Goal: Task Accomplishment & Management: Use online tool/utility

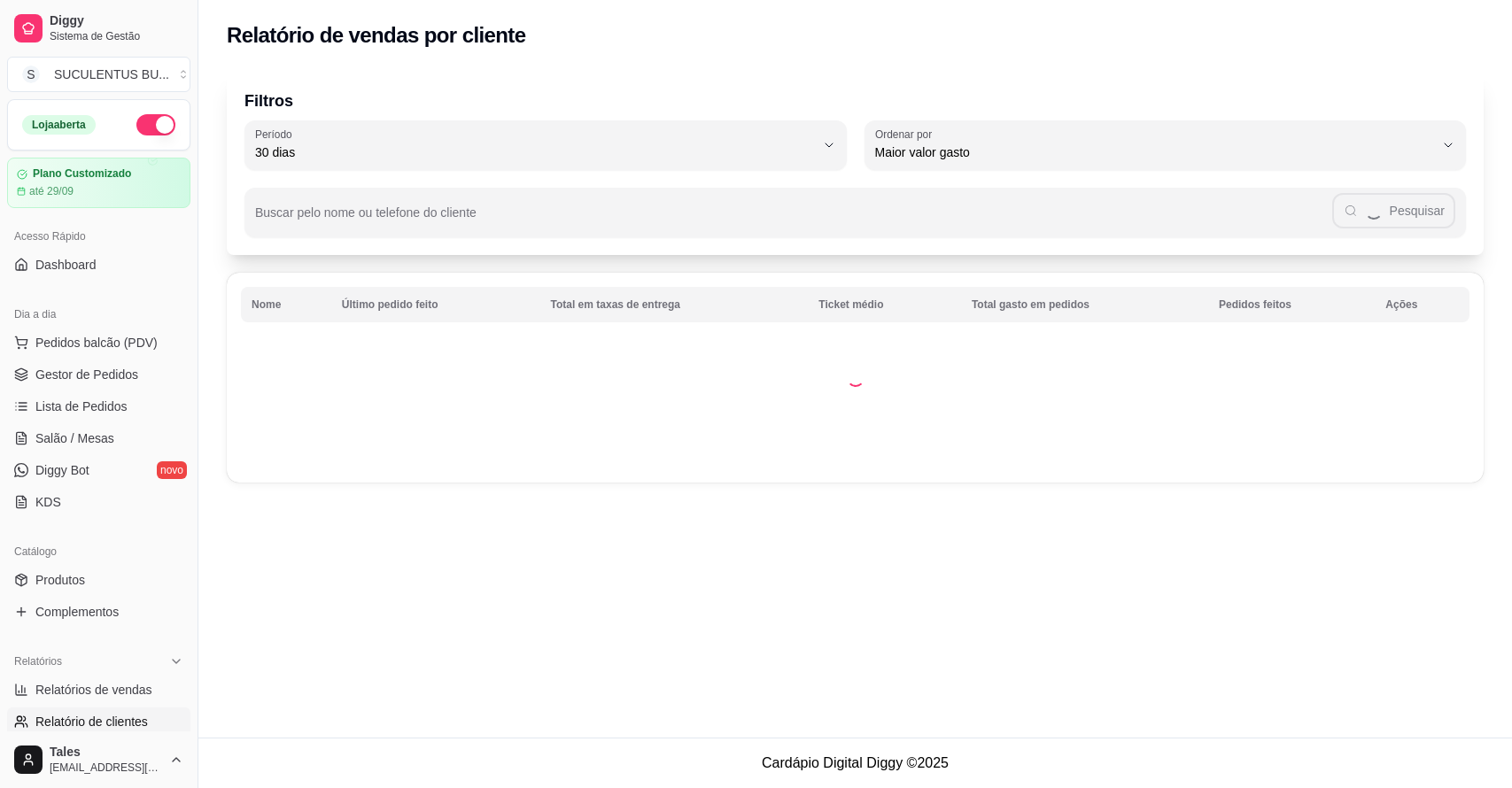
select select "30"
select select "HIGHEST_TOTAL_SPENT_WITH_ORDERS"
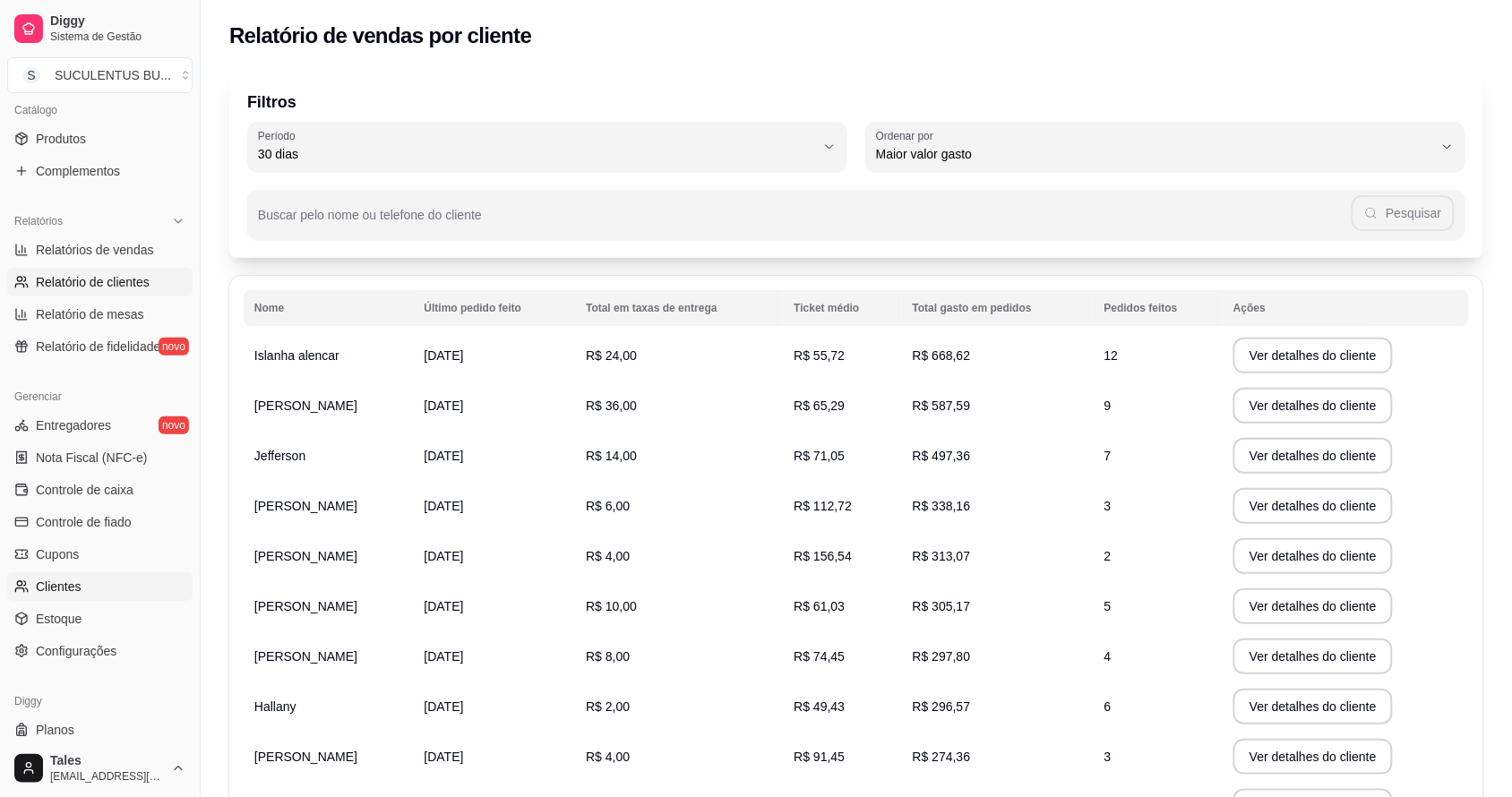
scroll to position [491, 0]
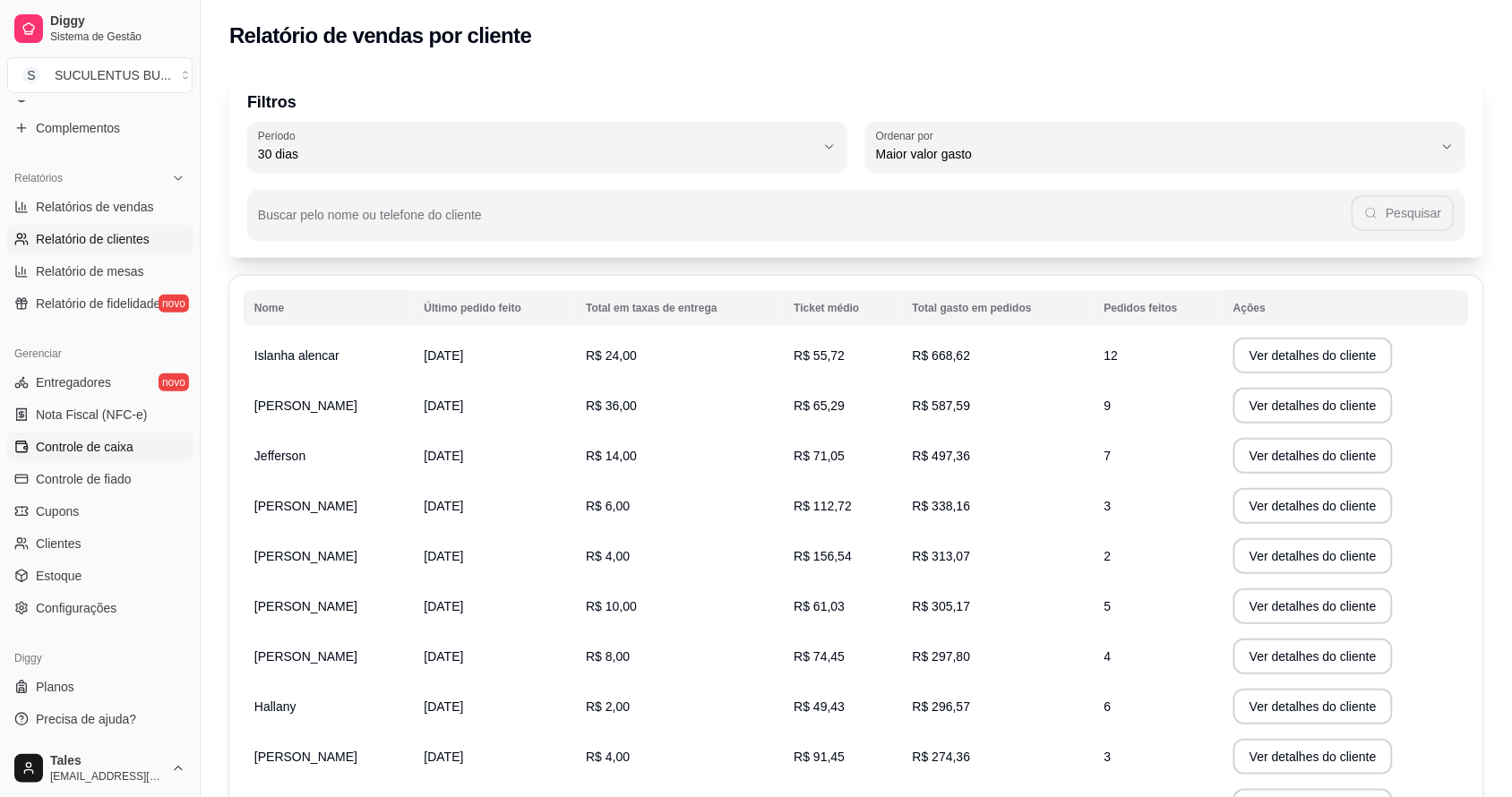
click at [136, 452] on link "Controle de caixa" at bounding box center [100, 446] width 185 height 29
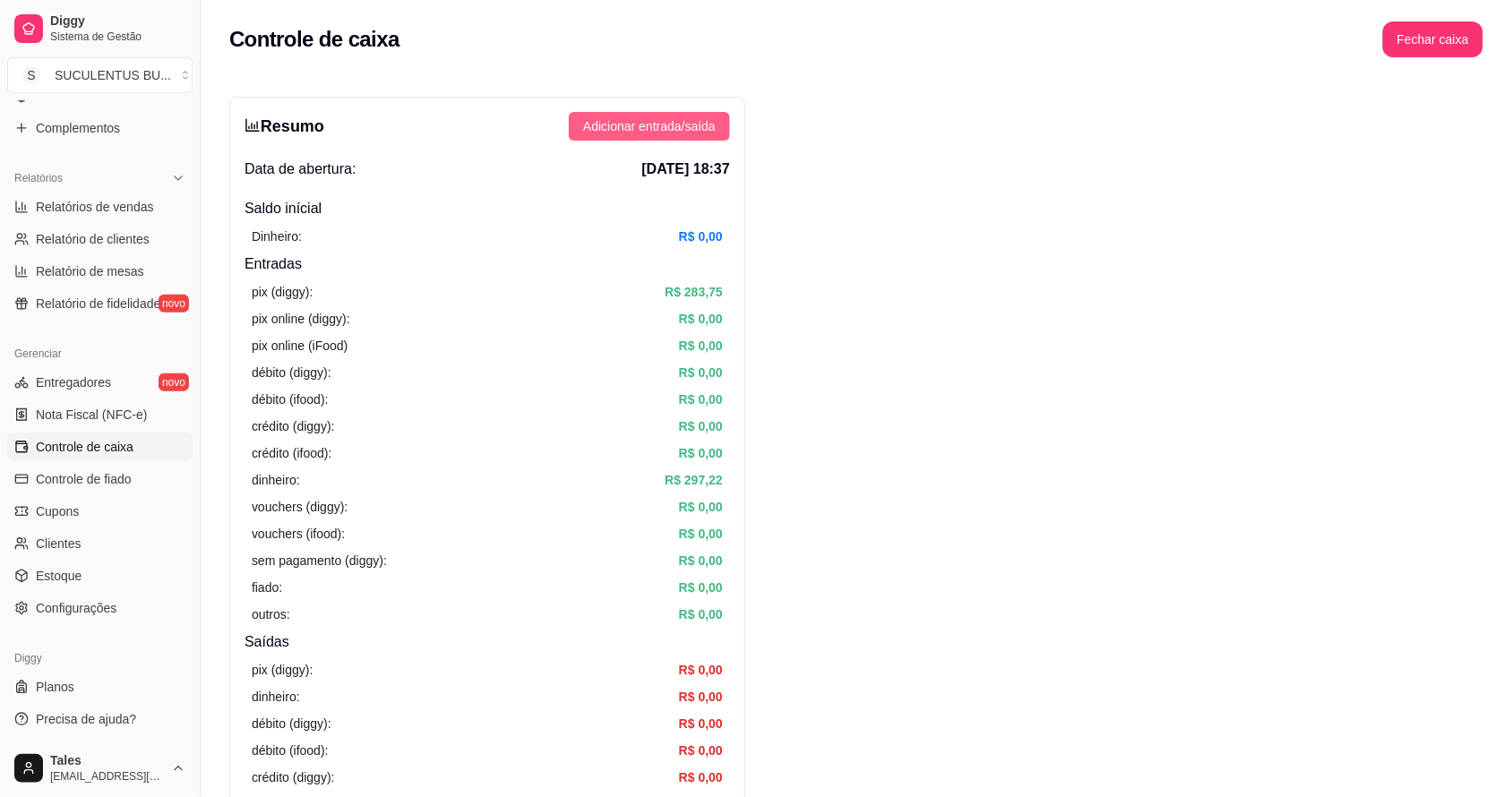
click at [648, 131] on span "Adicionar entrada/saída" at bounding box center [650, 125] width 133 height 19
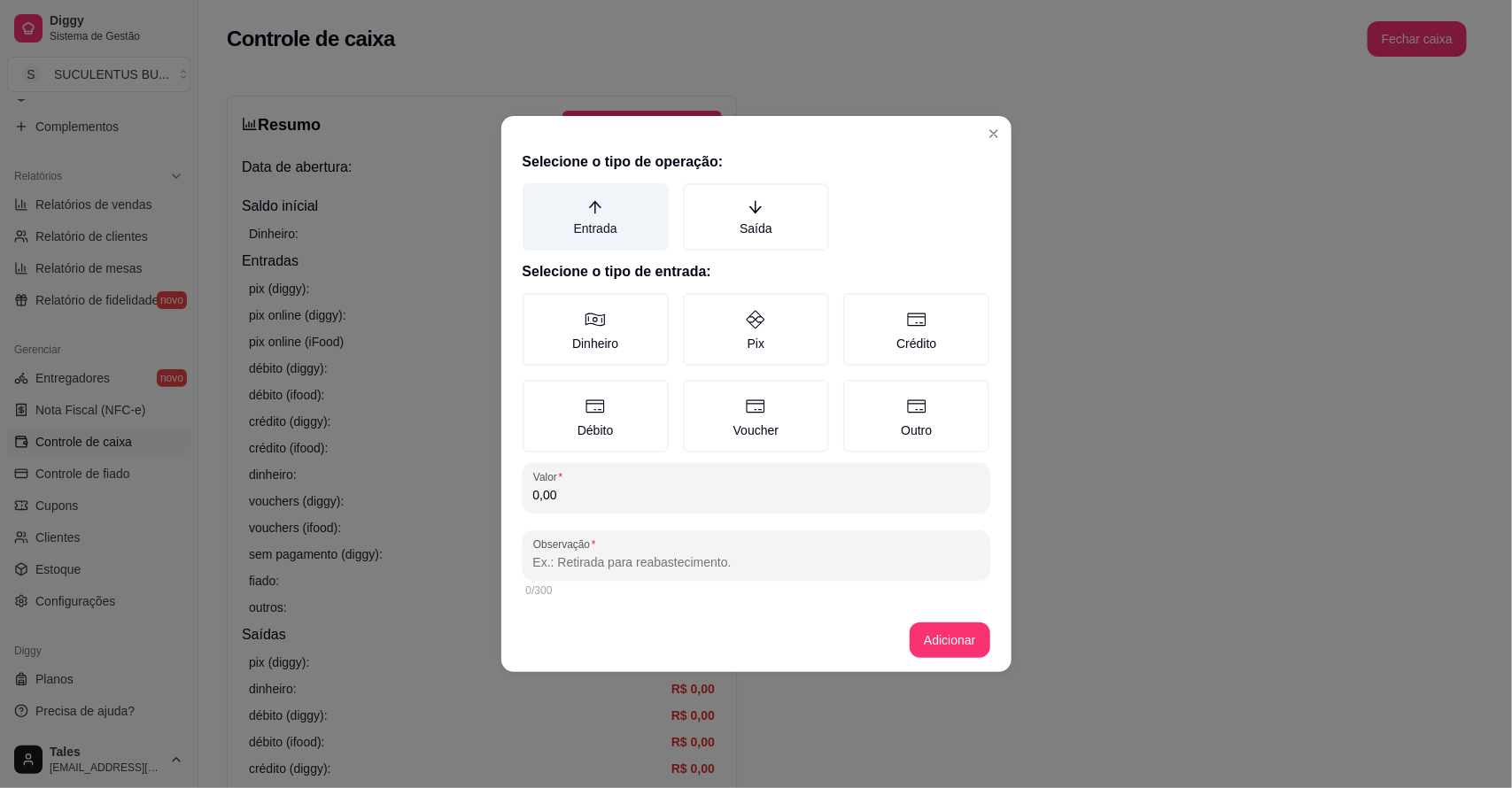
click at [621, 221] on label "Entrada" at bounding box center [595, 217] width 146 height 67
click at [536, 197] on button "Entrada" at bounding box center [529, 189] width 15 height 15
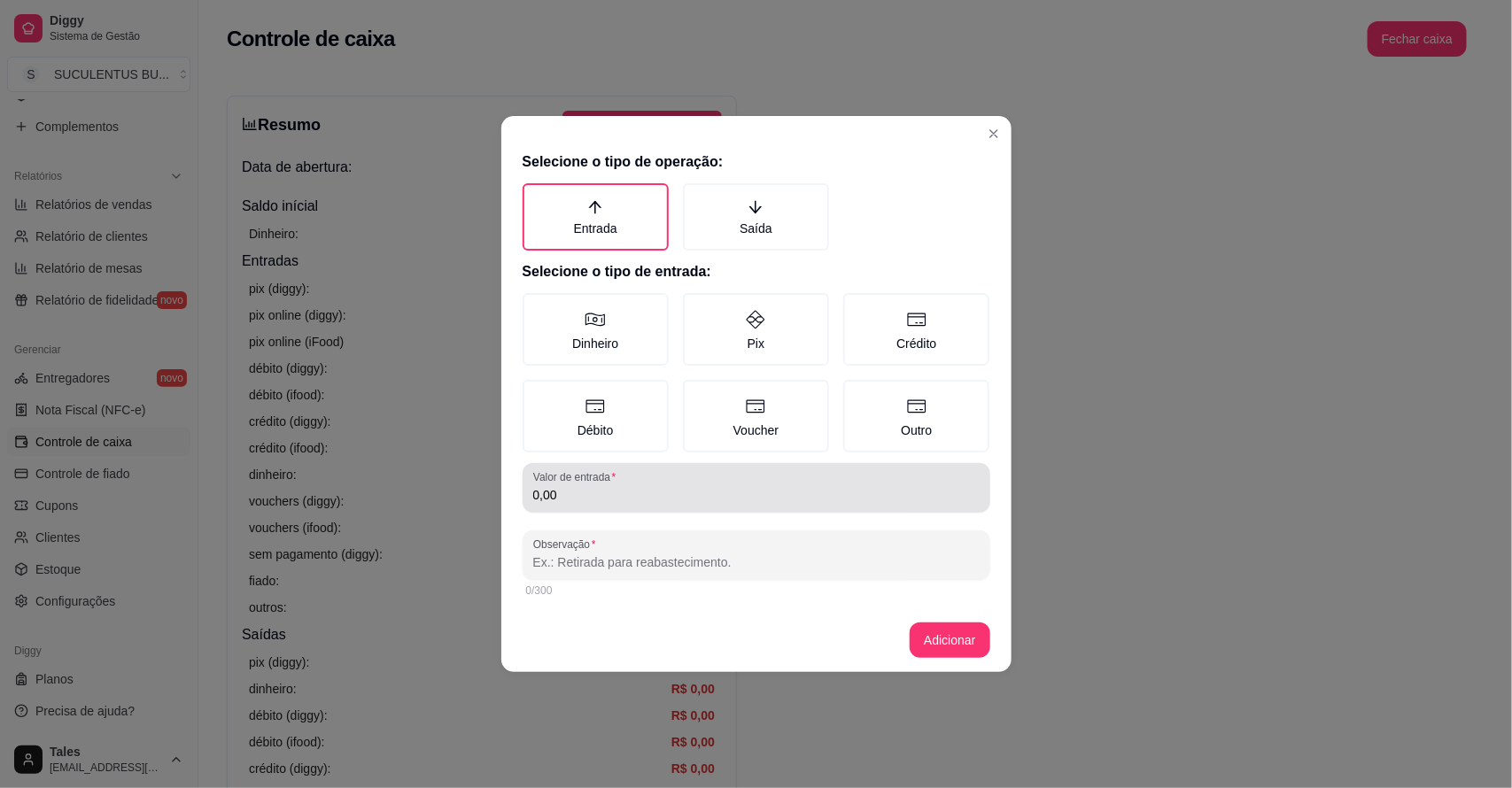
click at [612, 496] on input "0,00" at bounding box center [756, 495] width 447 height 17
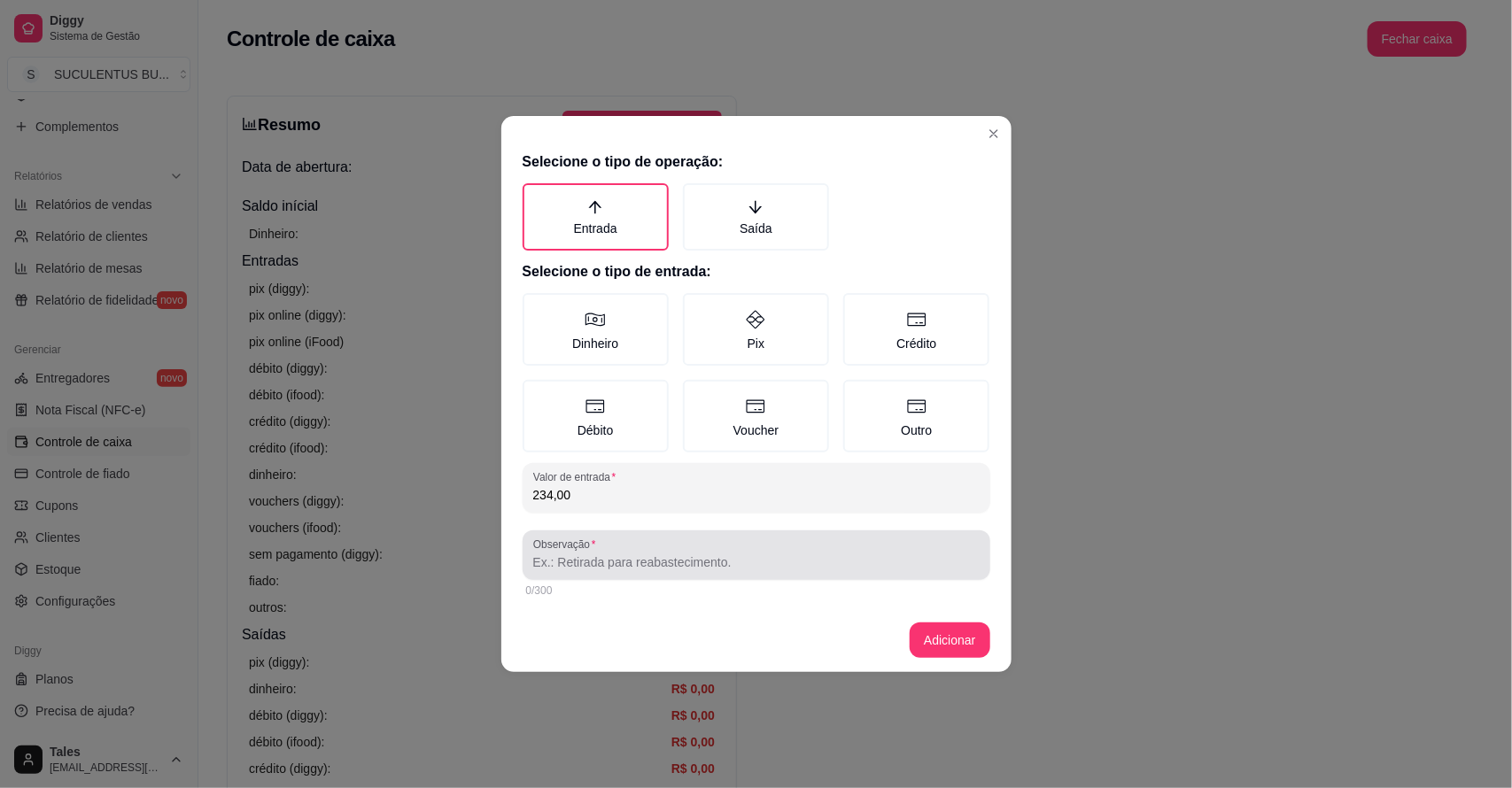
type input "234,00"
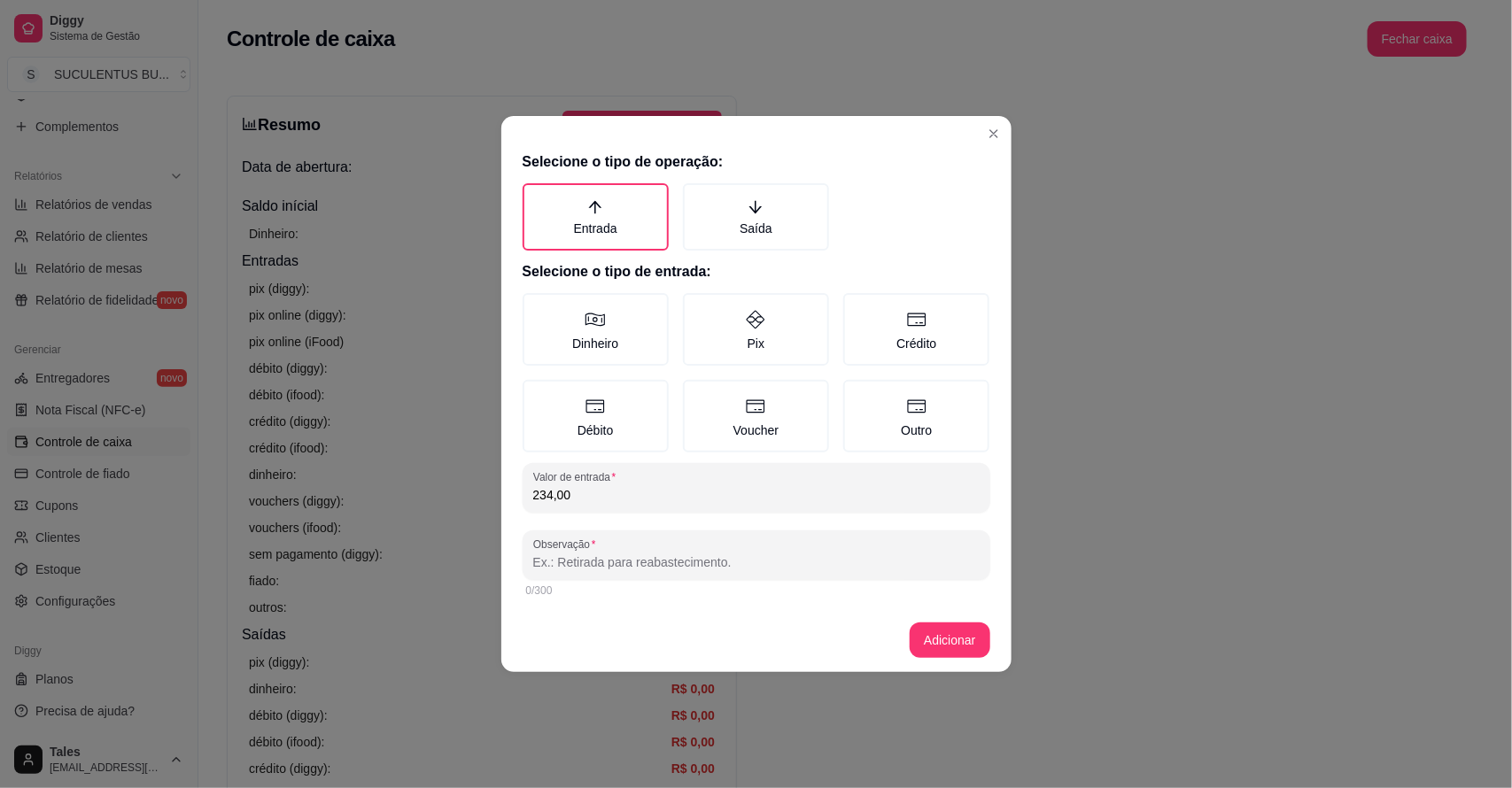
click at [665, 553] on input "Observação" at bounding box center [756, 561] width 447 height 17
type input "entrada"
click at [957, 647] on button "Adicionar" at bounding box center [950, 640] width 78 height 35
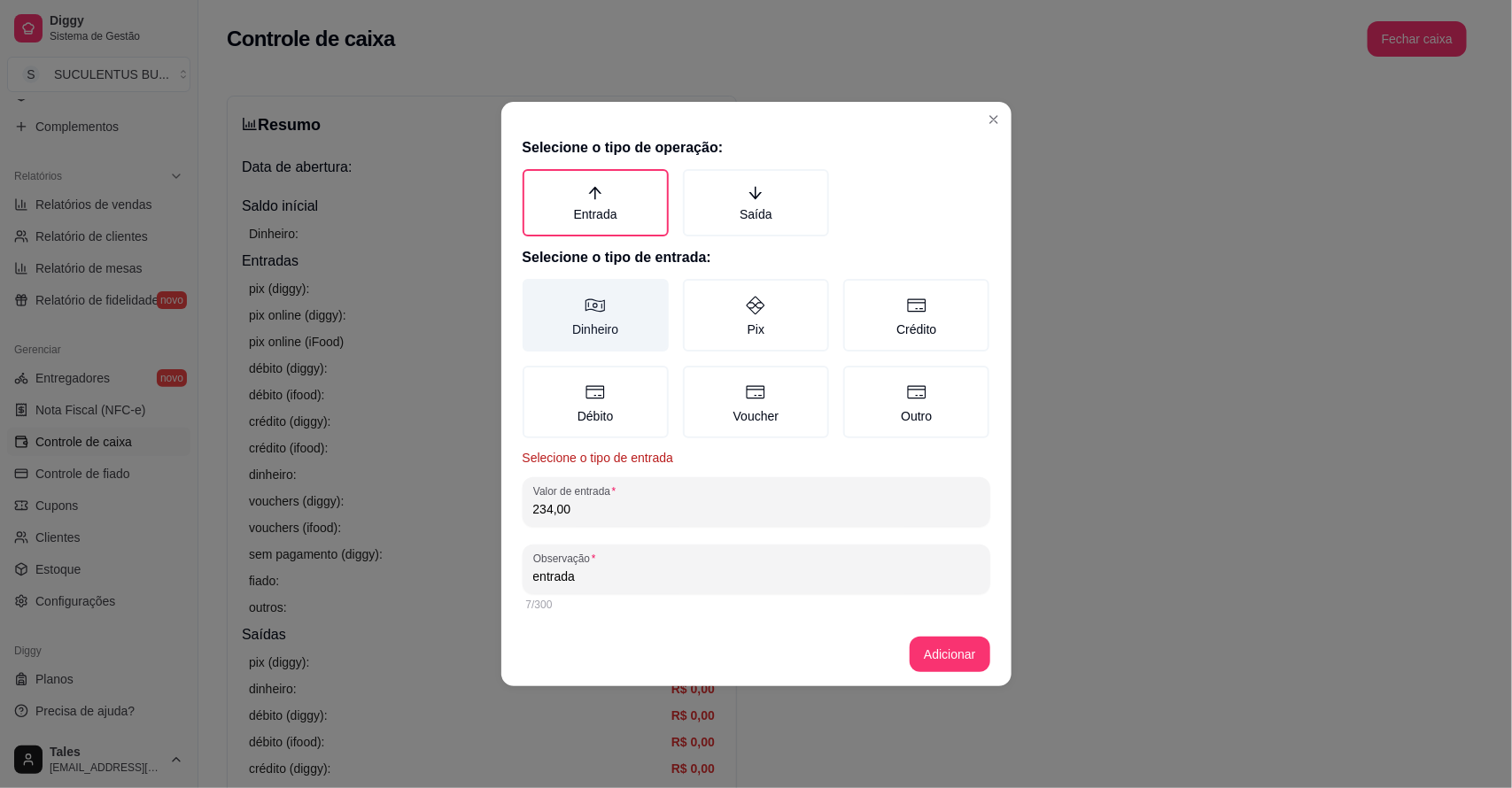
click at [612, 316] on label "Dinheiro" at bounding box center [595, 315] width 146 height 73
click at [536, 292] on button "Dinheiro" at bounding box center [529, 285] width 15 height 15
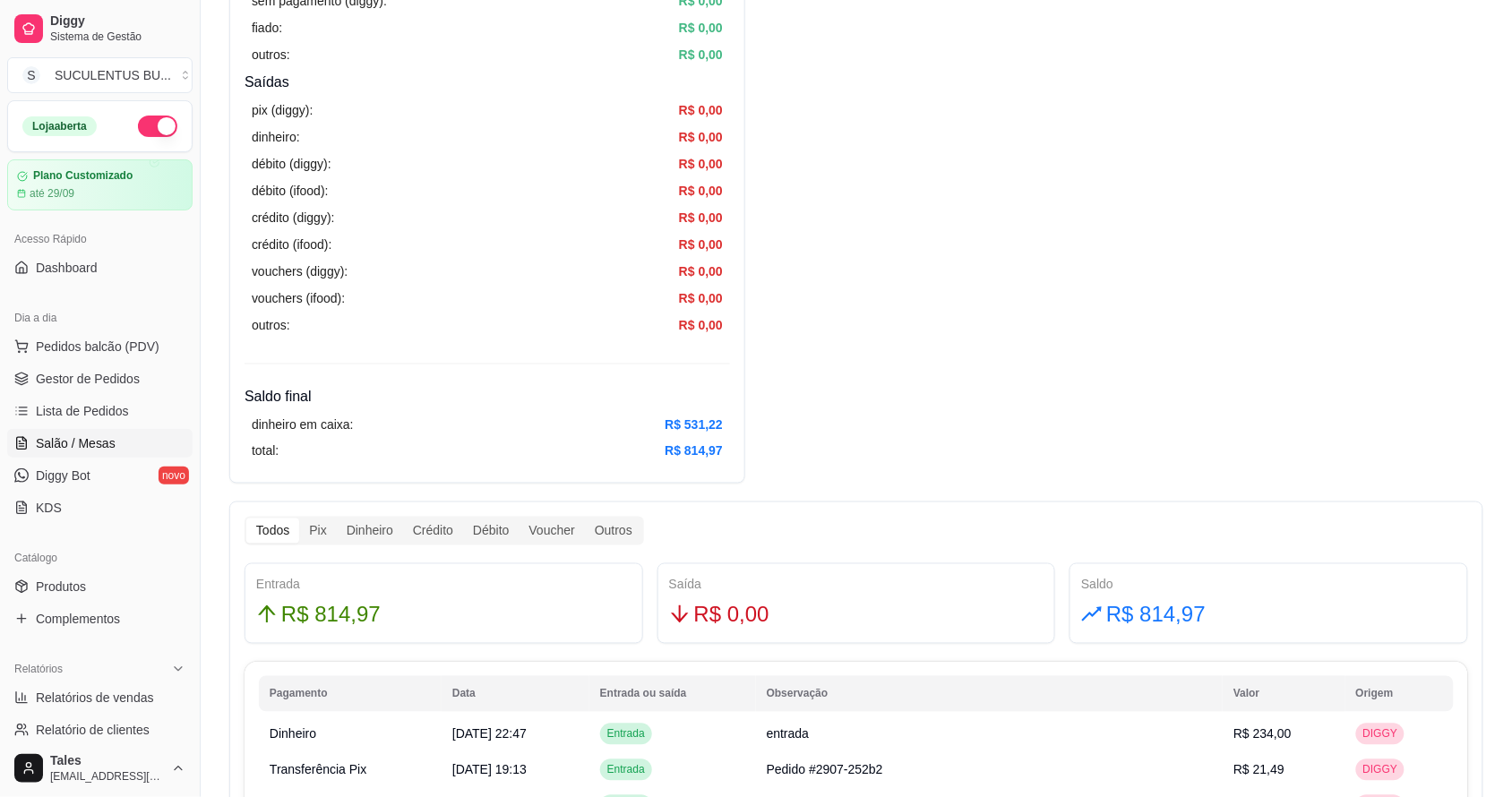
click at [83, 450] on span "Salão / Mesas" at bounding box center [76, 442] width 79 height 18
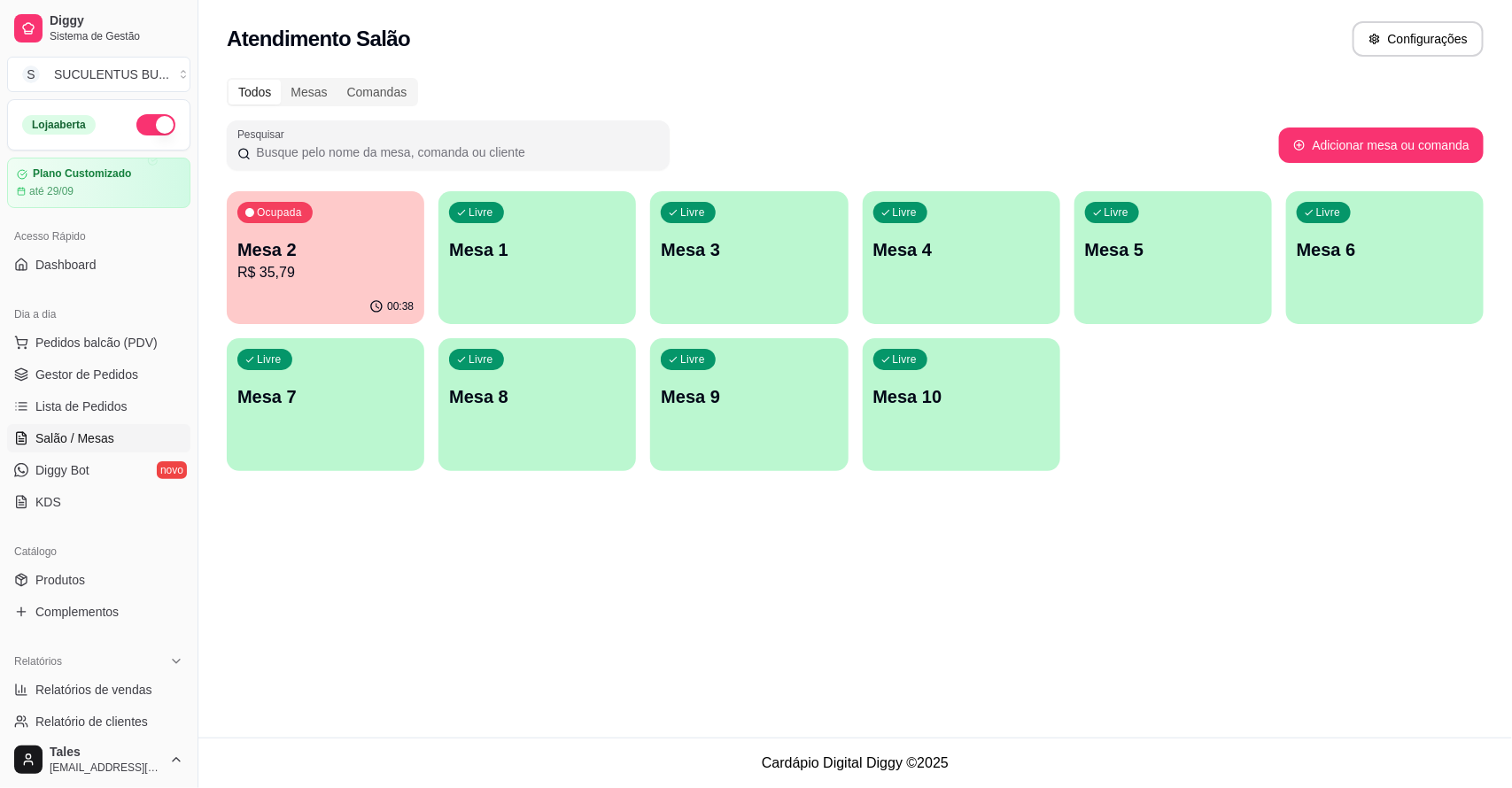
click at [353, 262] on p "R$ 35,79" at bounding box center [324, 272] width 176 height 21
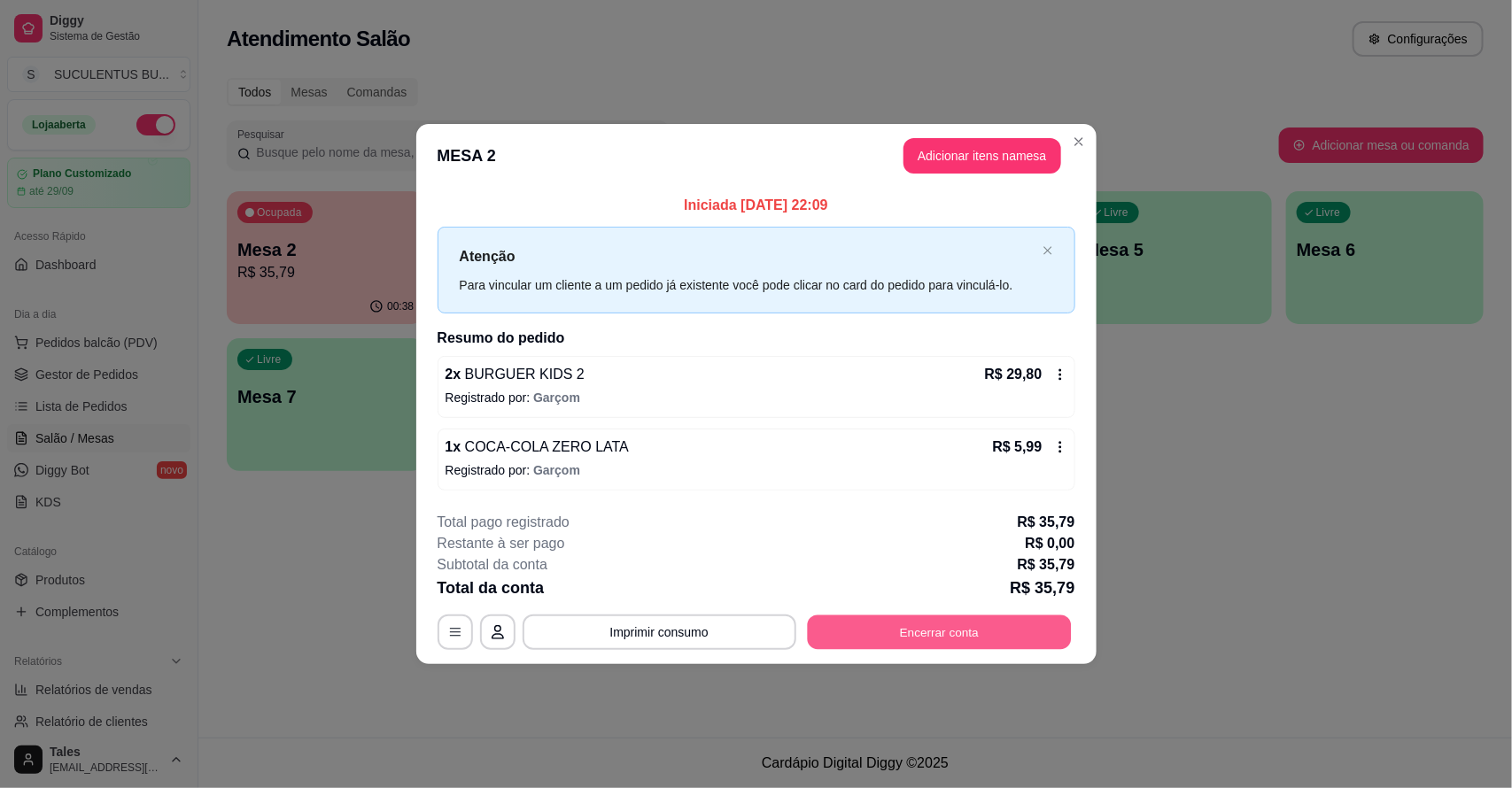
click at [909, 638] on button "Encerrar conta" at bounding box center [939, 631] width 264 height 35
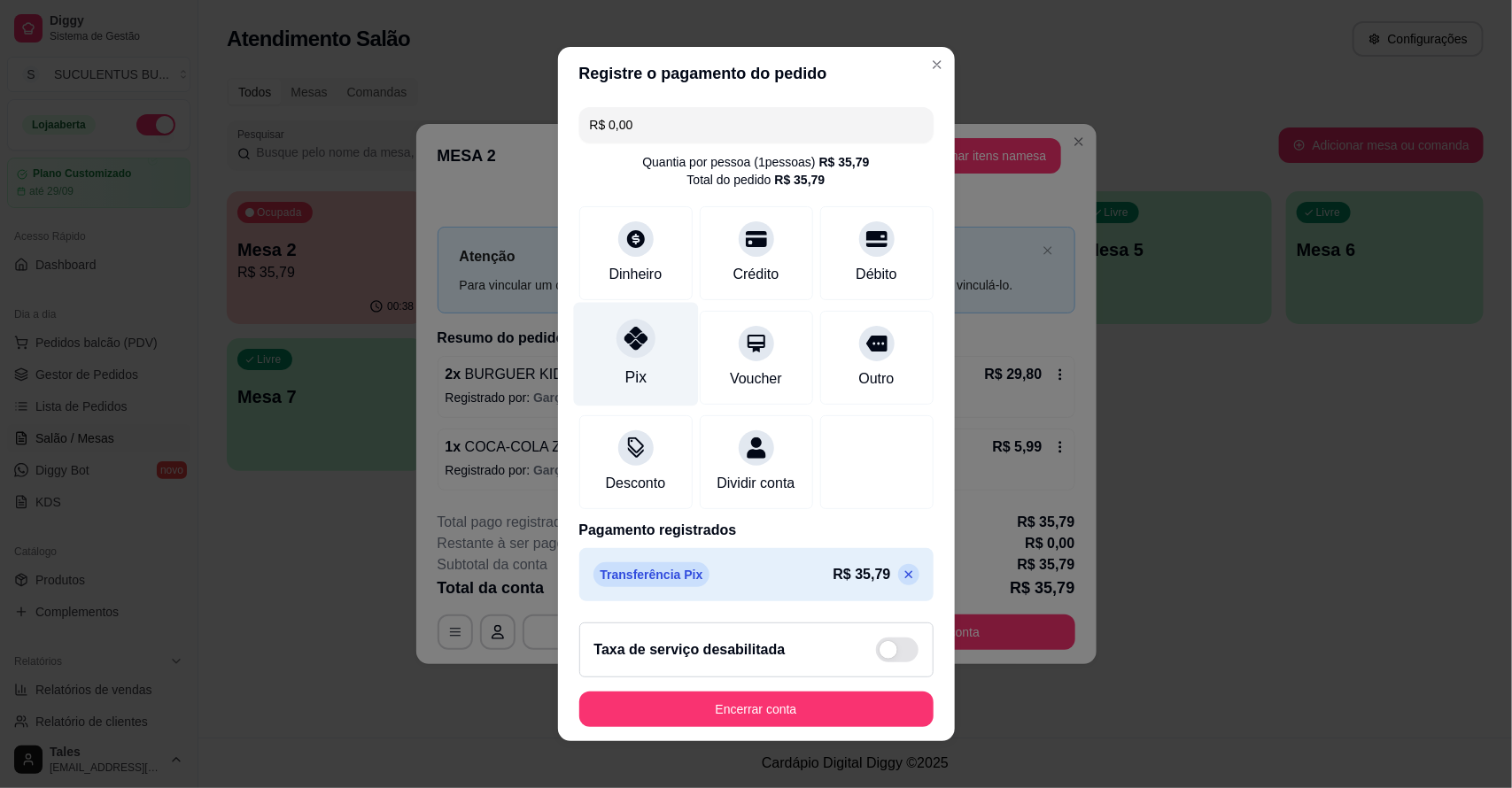
click at [630, 365] on div "Pix" at bounding box center [634, 376] width 21 height 23
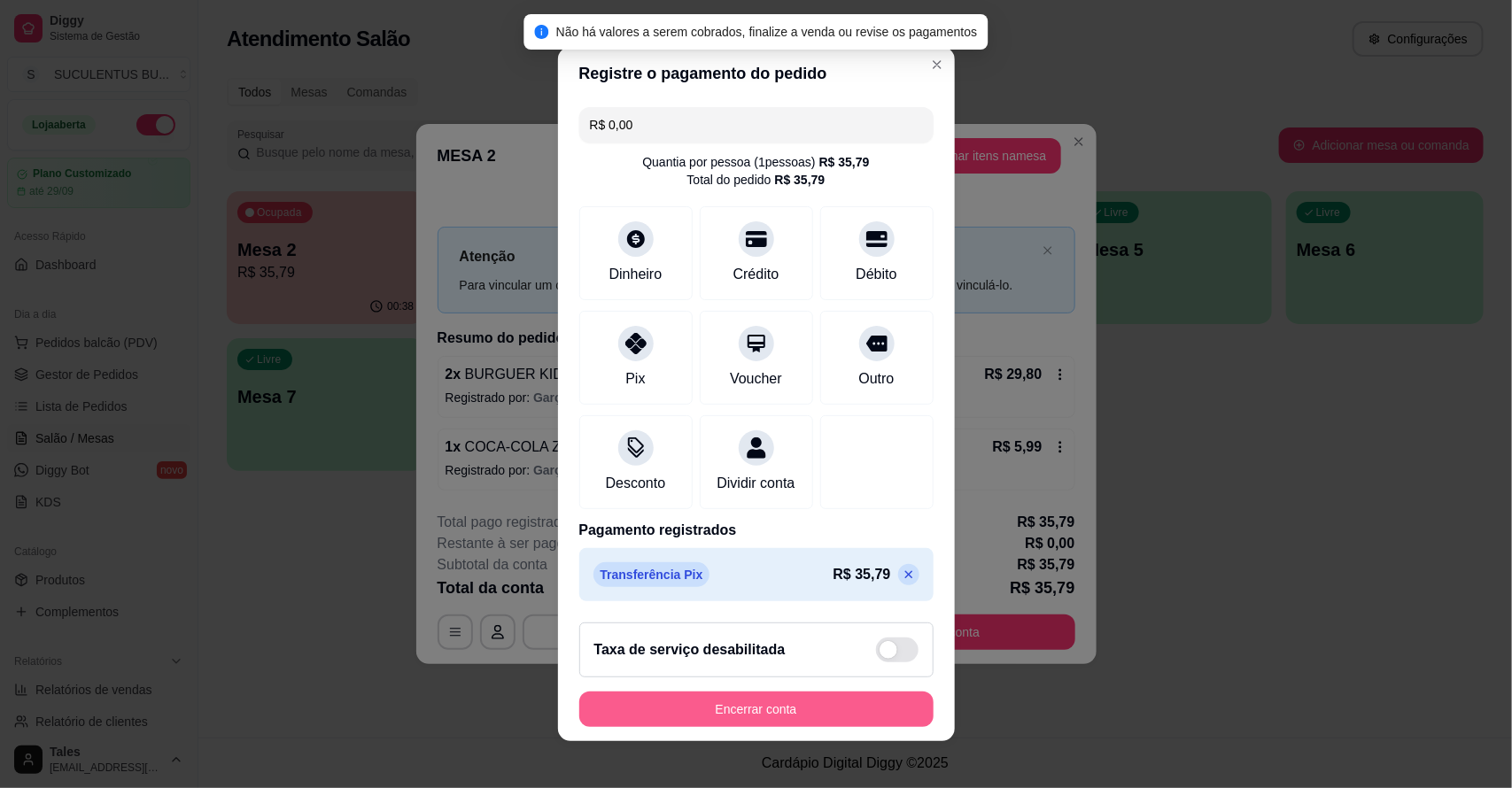
click at [745, 718] on button "Encerrar conta" at bounding box center [756, 709] width 355 height 36
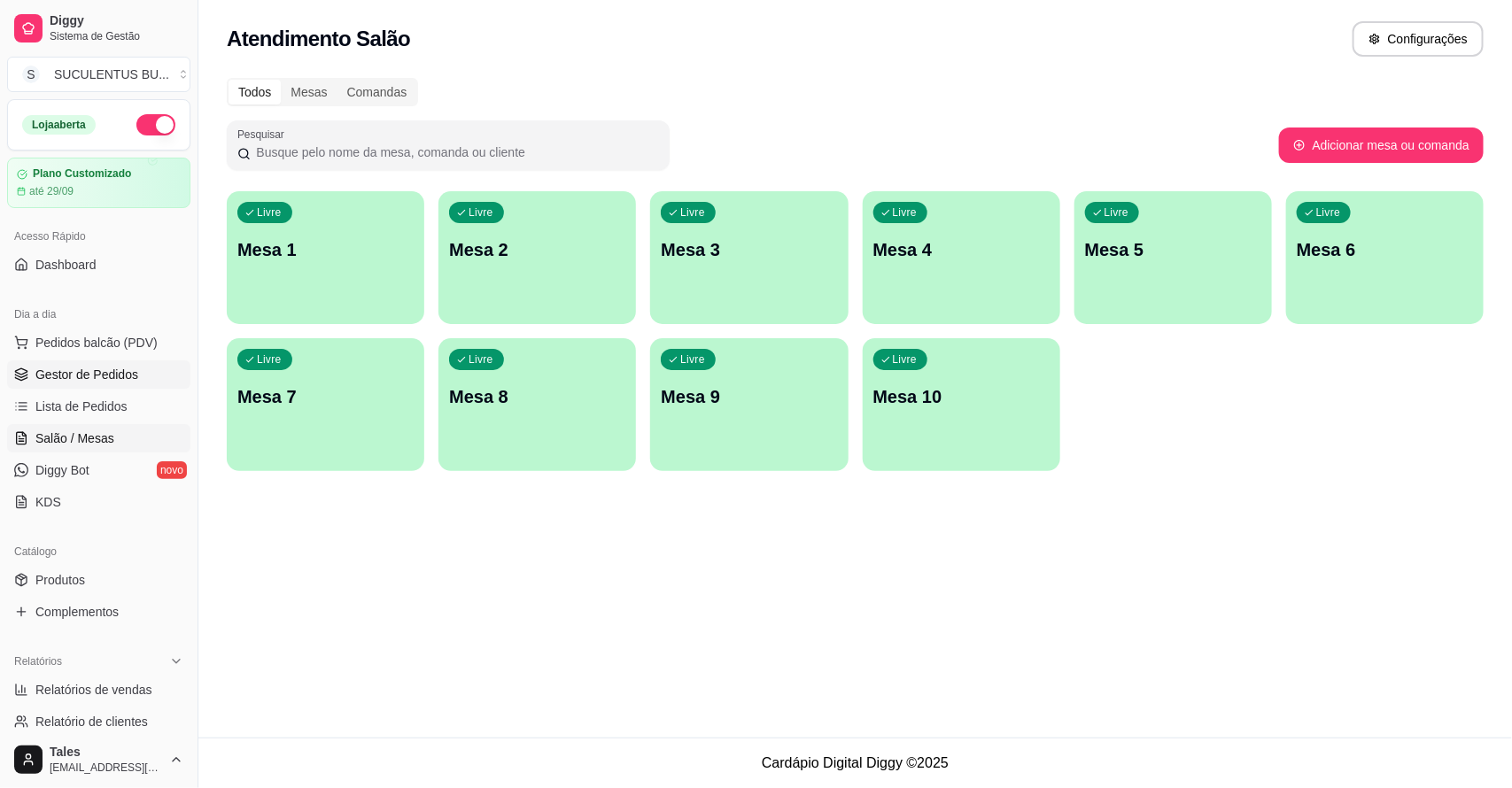
click at [135, 376] on span "Gestor de Pedidos" at bounding box center [87, 374] width 103 height 17
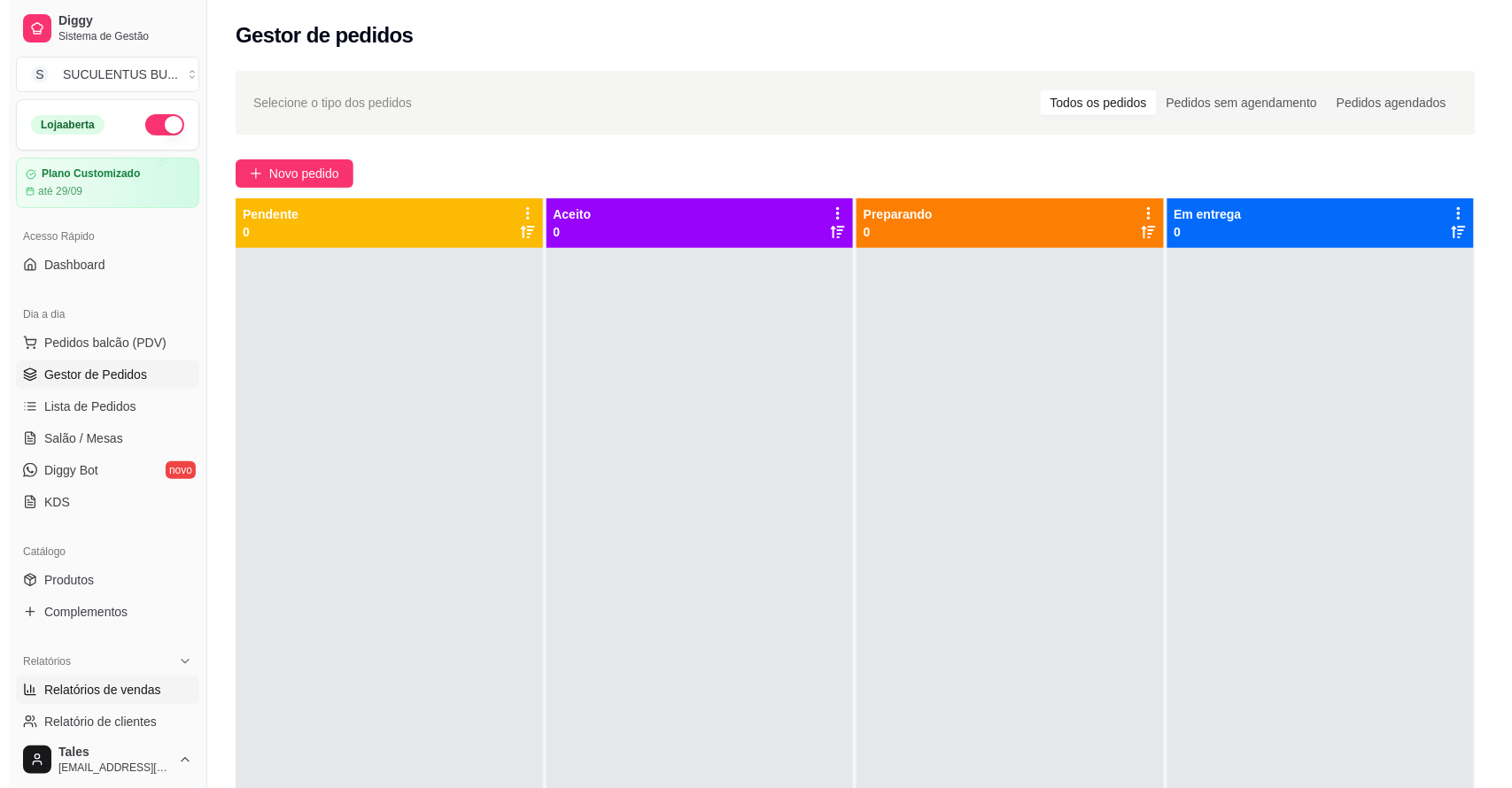
scroll to position [110, 0]
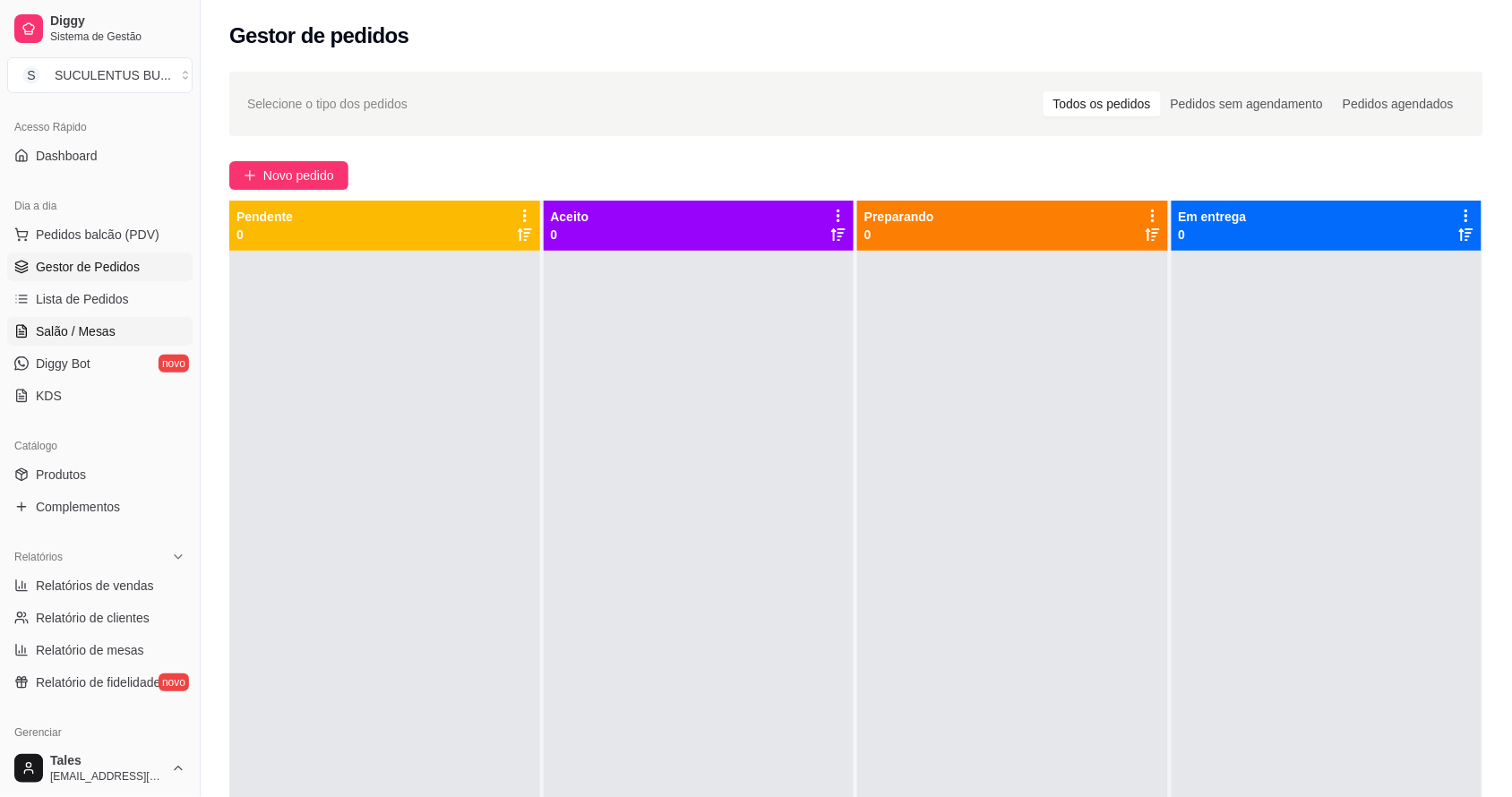
click at [112, 334] on link "Salão / Mesas" at bounding box center [100, 331] width 185 height 29
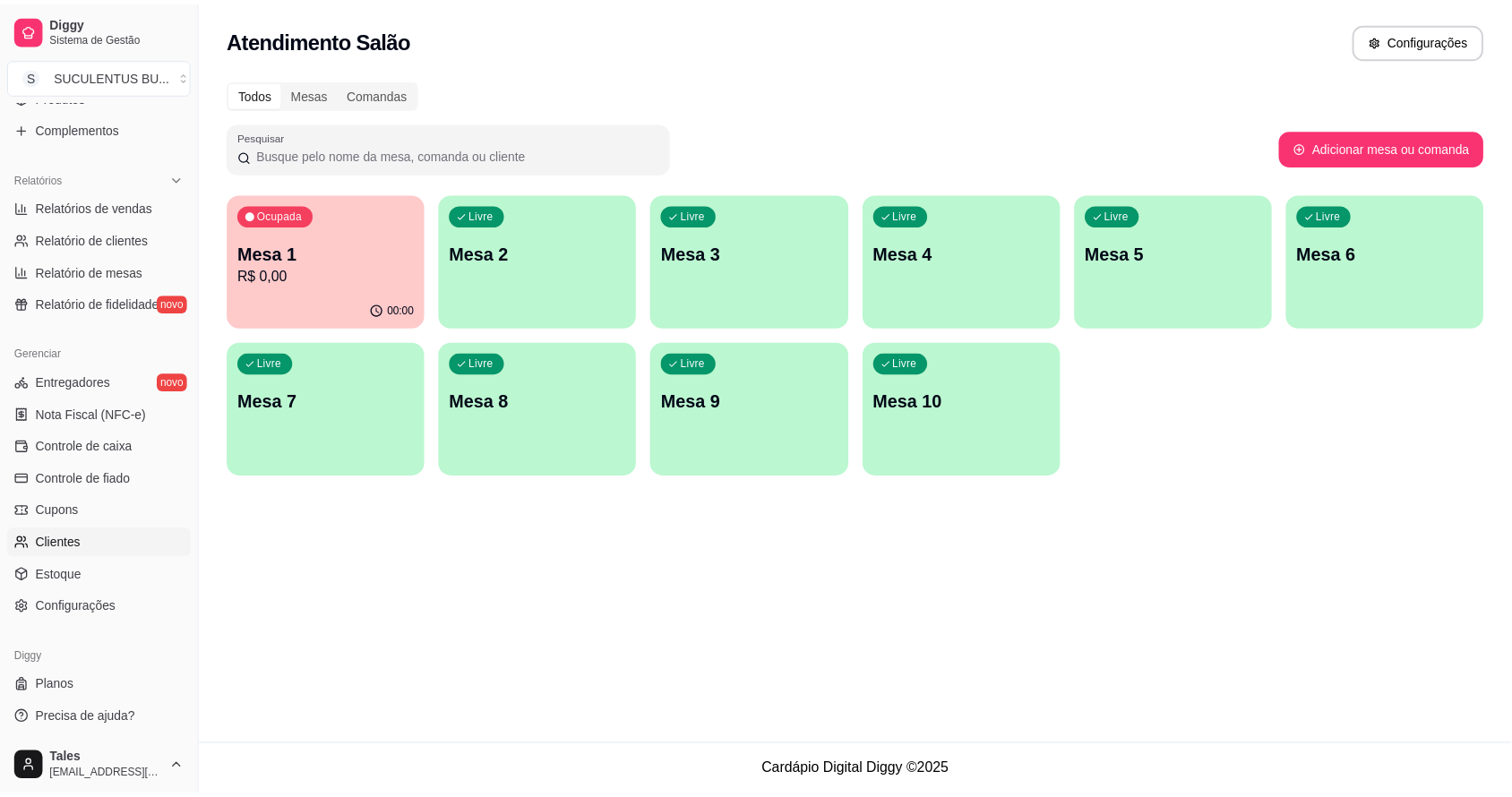
scroll to position [155, 0]
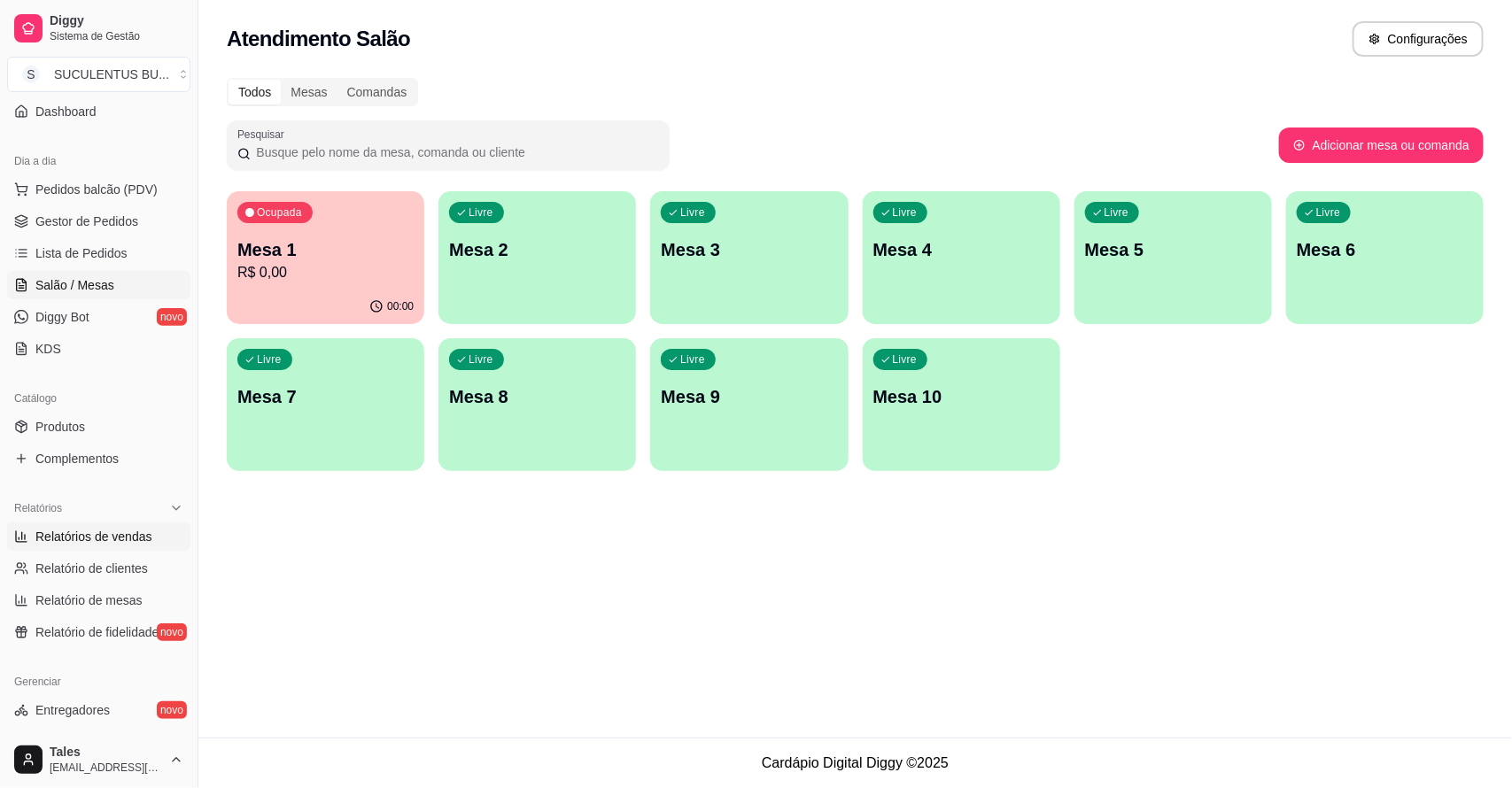
click at [98, 532] on span "Relatórios de vendas" at bounding box center [94, 536] width 117 height 17
select select "ALL"
select select "0"
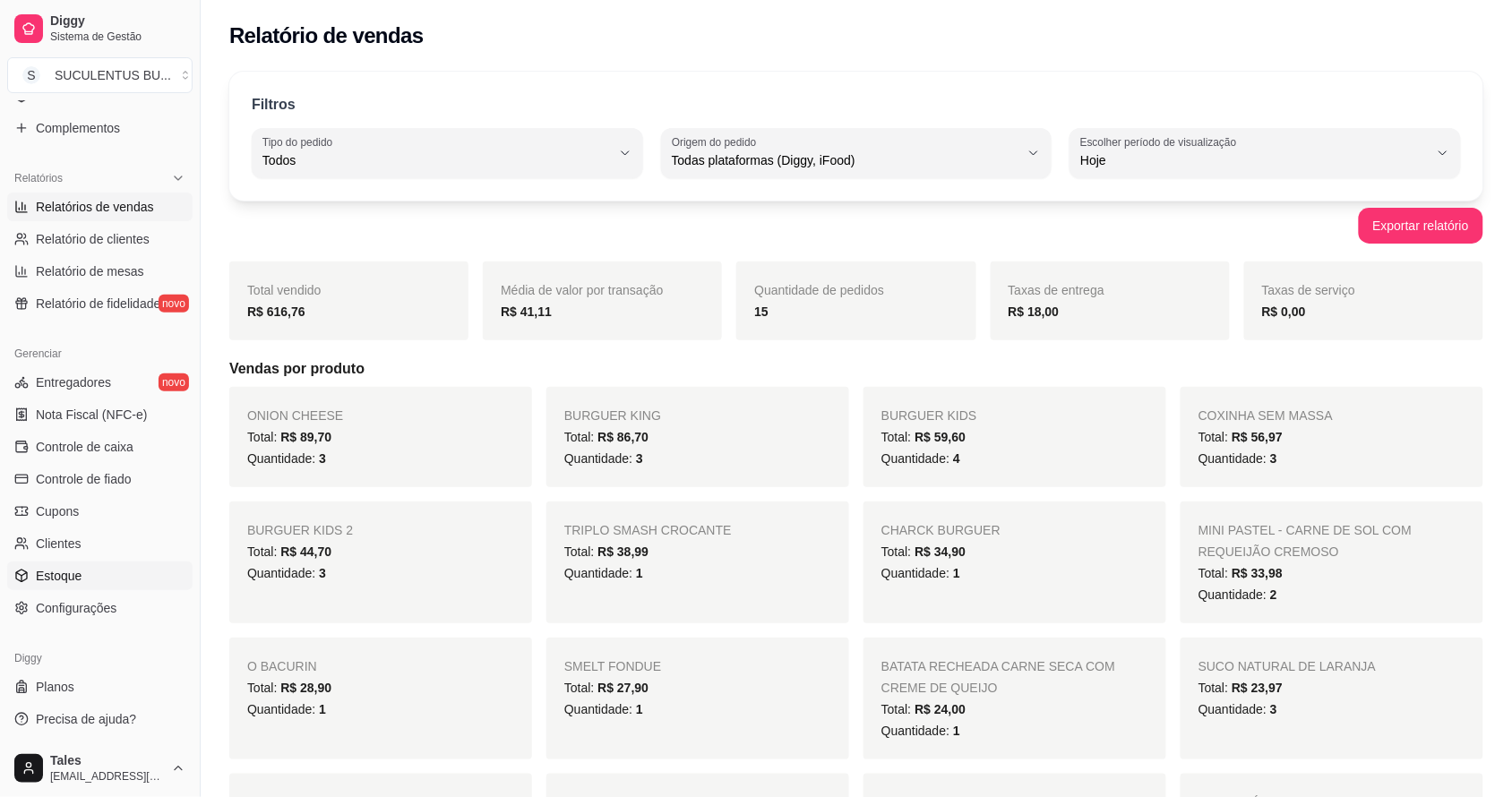
scroll to position [335, 0]
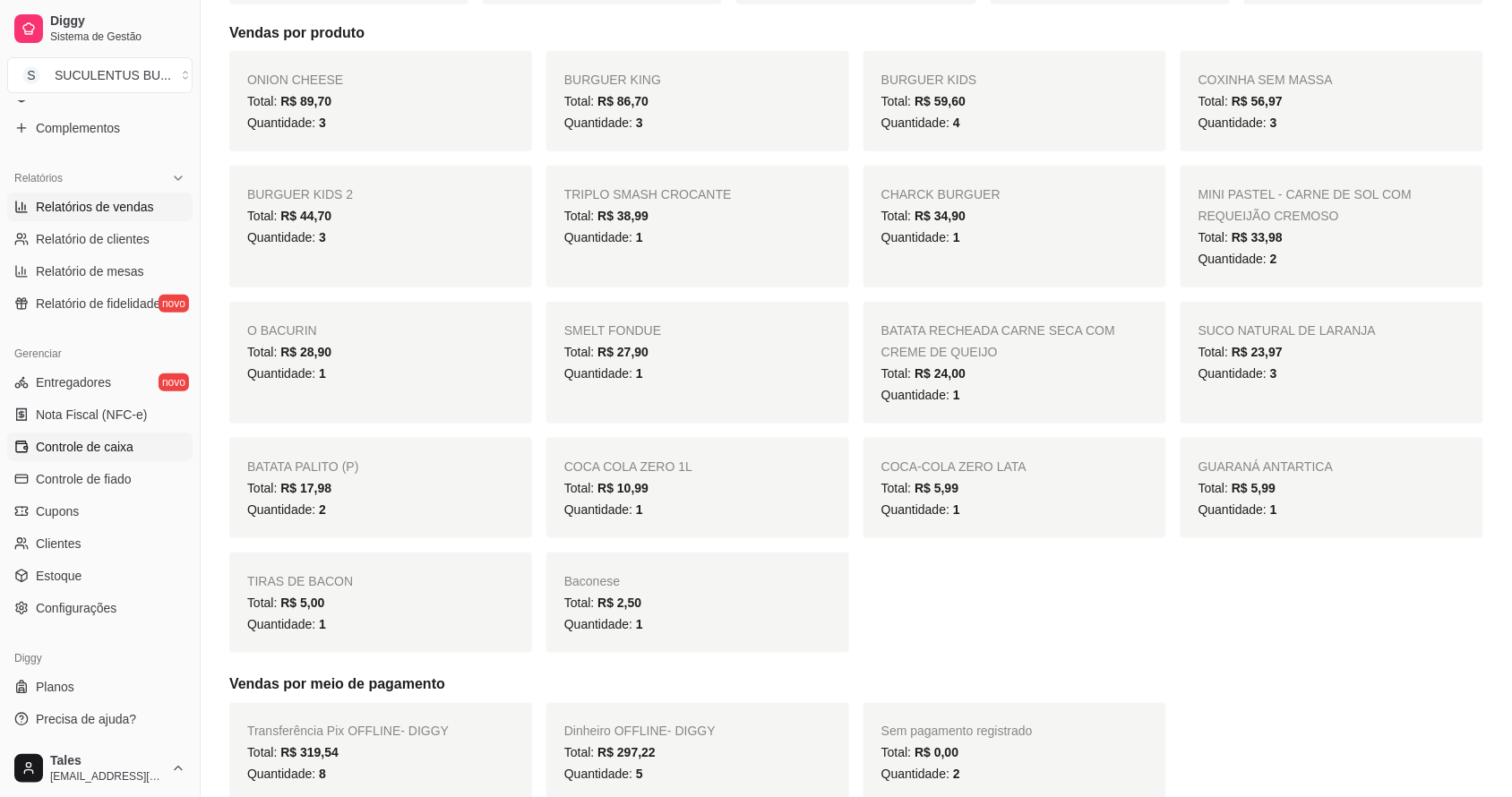
click at [104, 446] on span "Controle de caixa" at bounding box center [85, 446] width 98 height 18
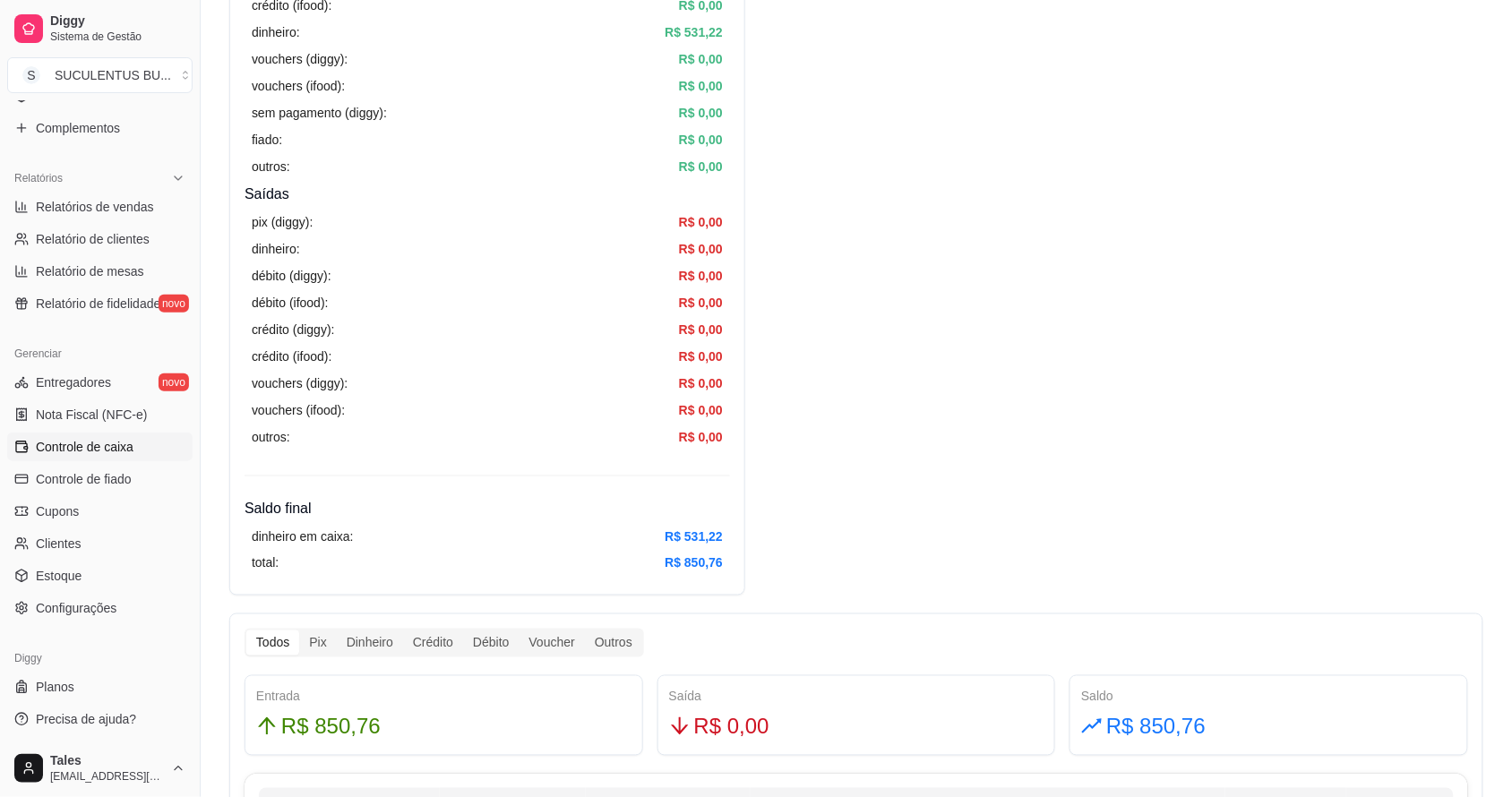
scroll to position [43, 0]
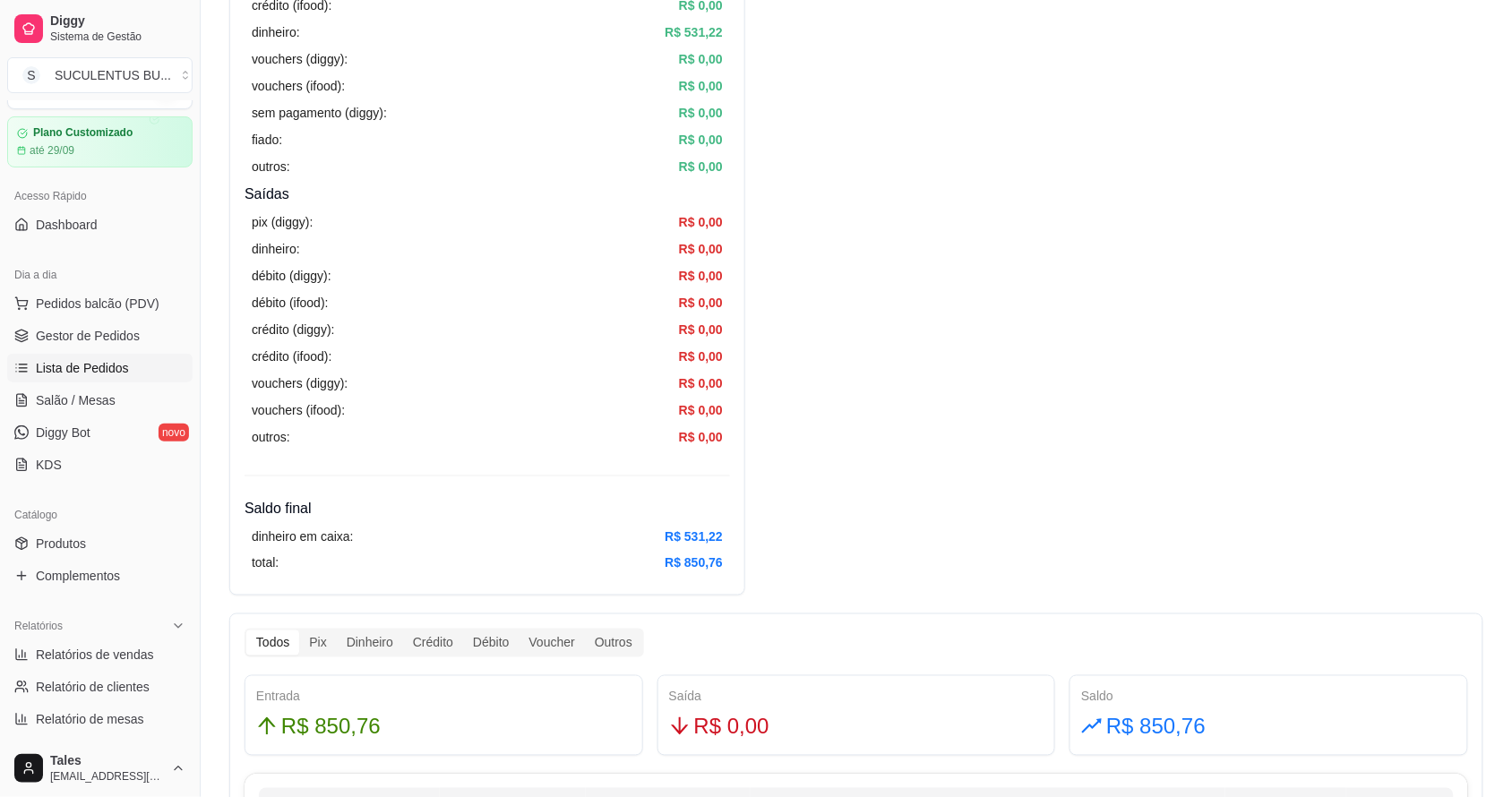
click at [104, 367] on span "Lista de Pedidos" at bounding box center [82, 368] width 93 height 18
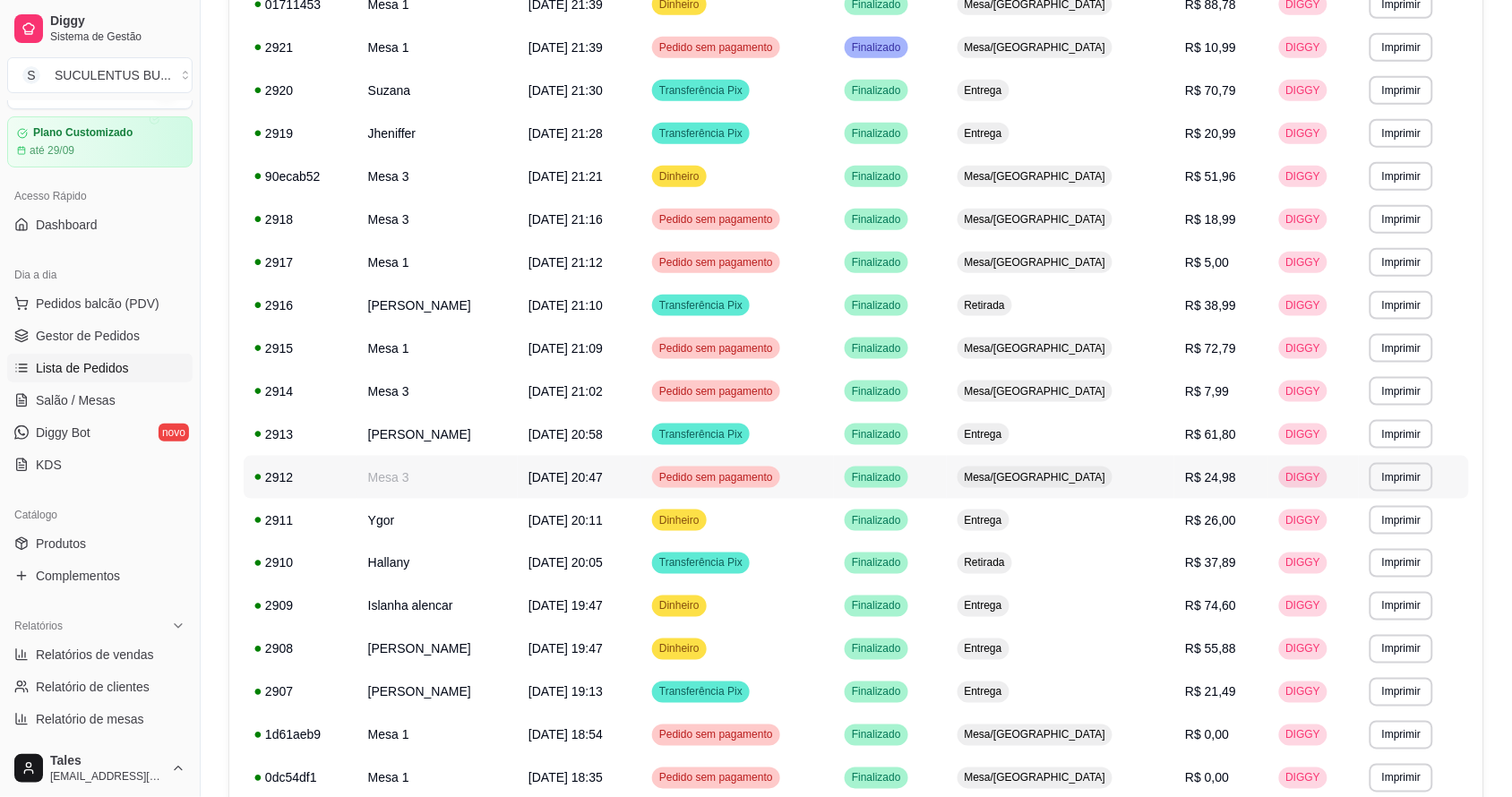
scroll to position [623, 0]
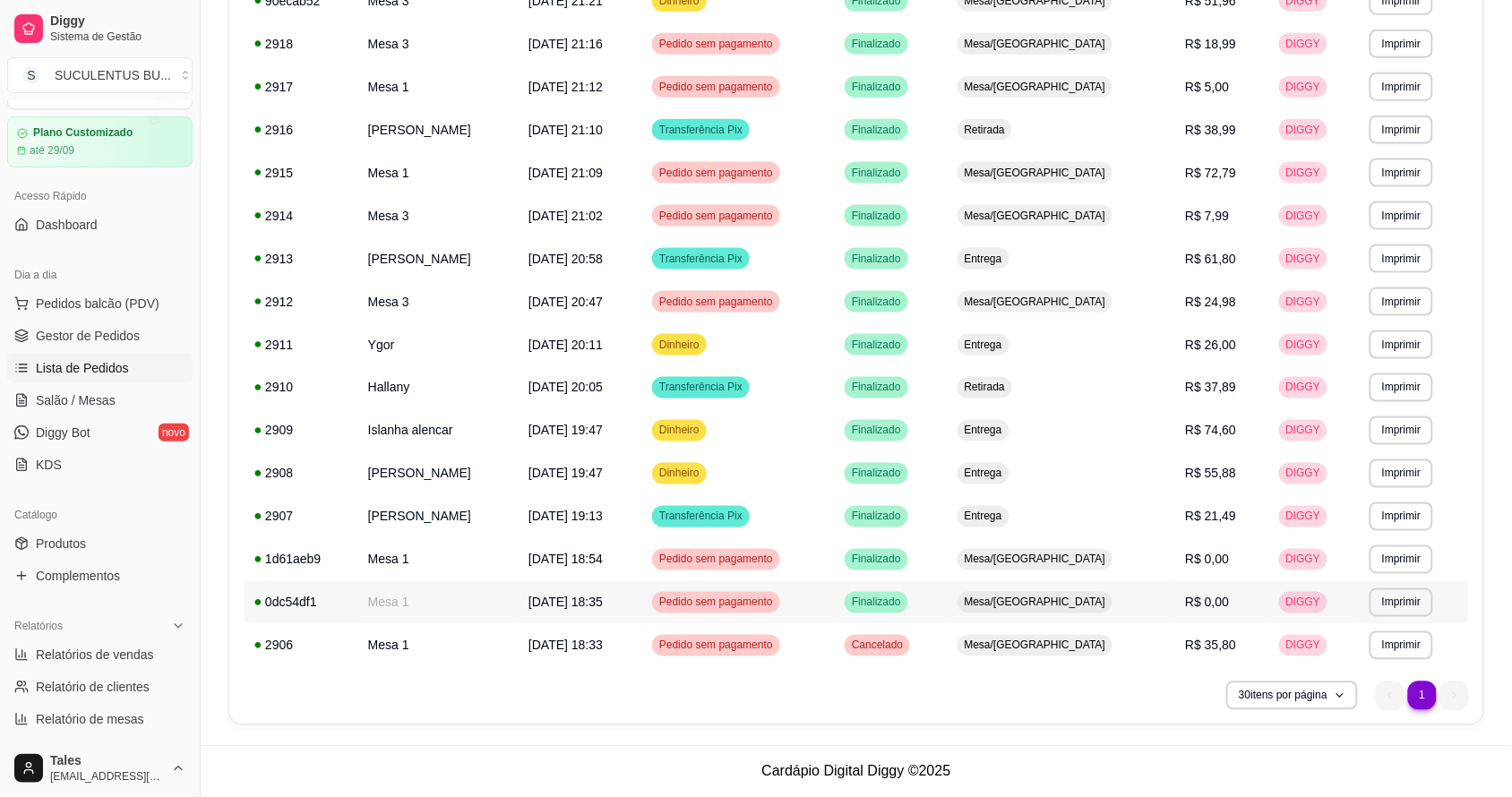
click at [603, 595] on span "[DATE] 18:35" at bounding box center [565, 603] width 75 height 15
click at [905, 602] on td "Finalizado" at bounding box center [891, 603] width 112 height 43
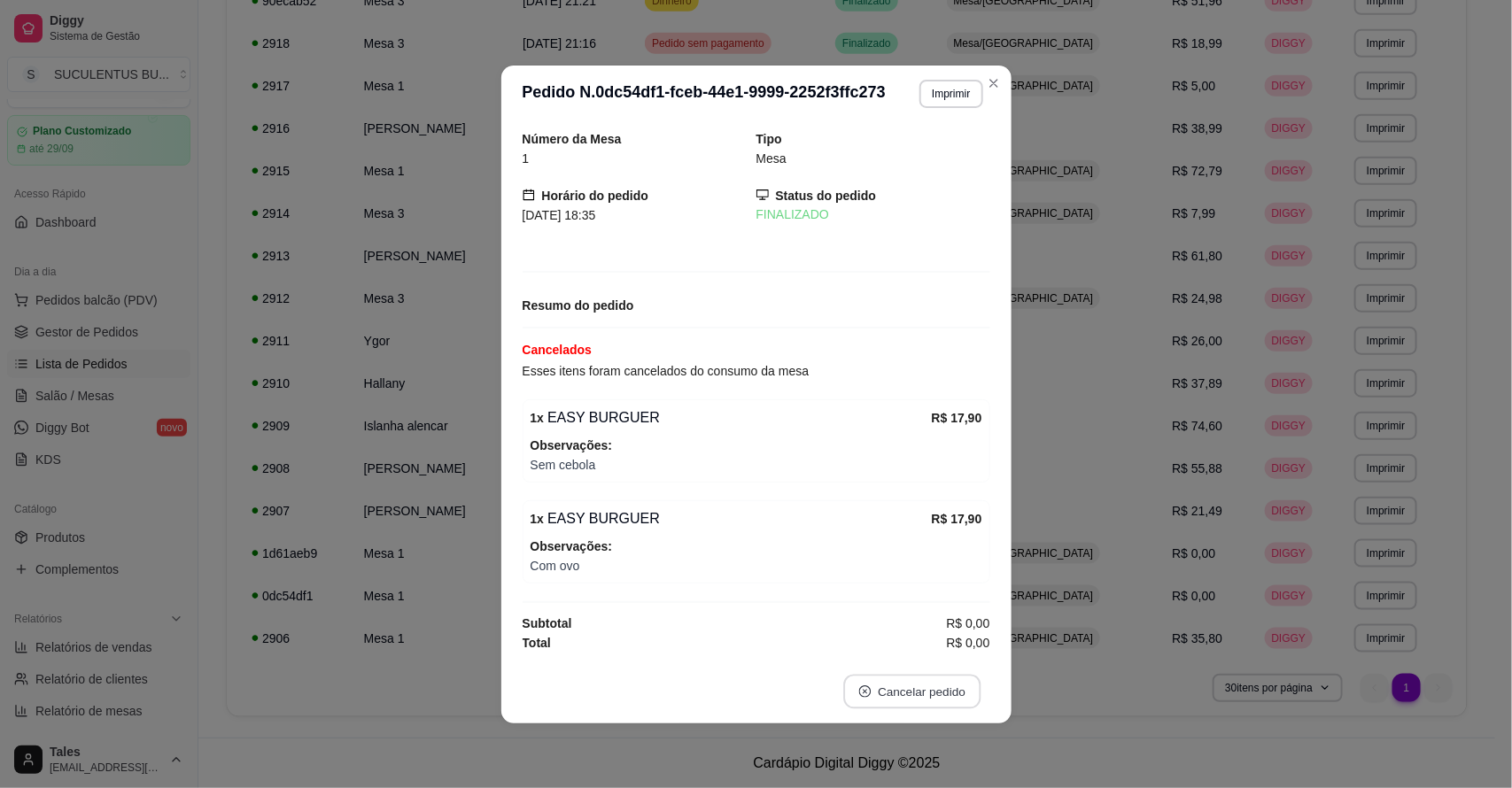
click at [923, 693] on button "Cancelar pedido" at bounding box center [911, 691] width 138 height 35
click at [951, 642] on button "Sim" at bounding box center [962, 650] width 69 height 35
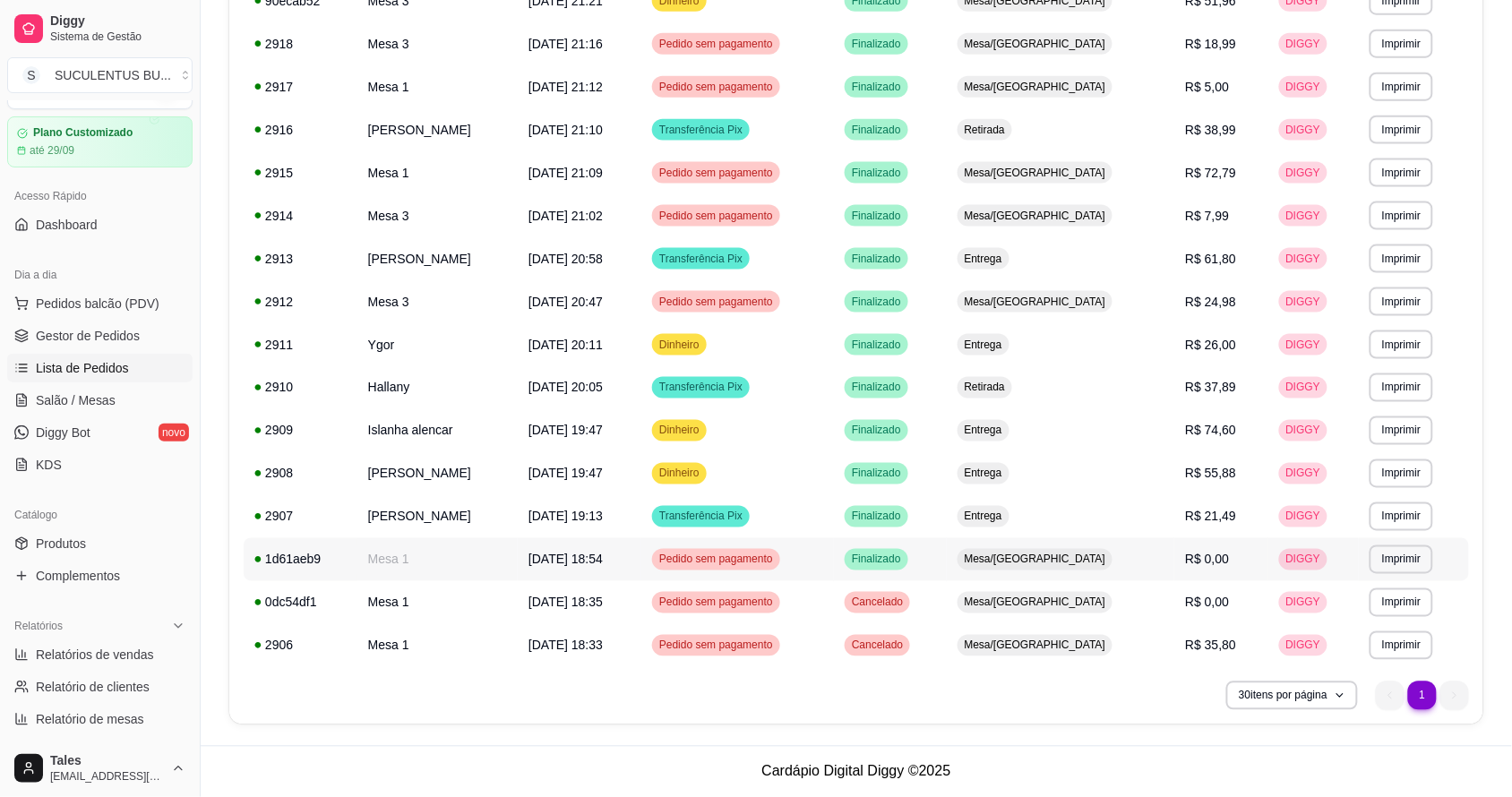
click at [834, 559] on td "Pedido sem pagamento" at bounding box center [738, 559] width 193 height 43
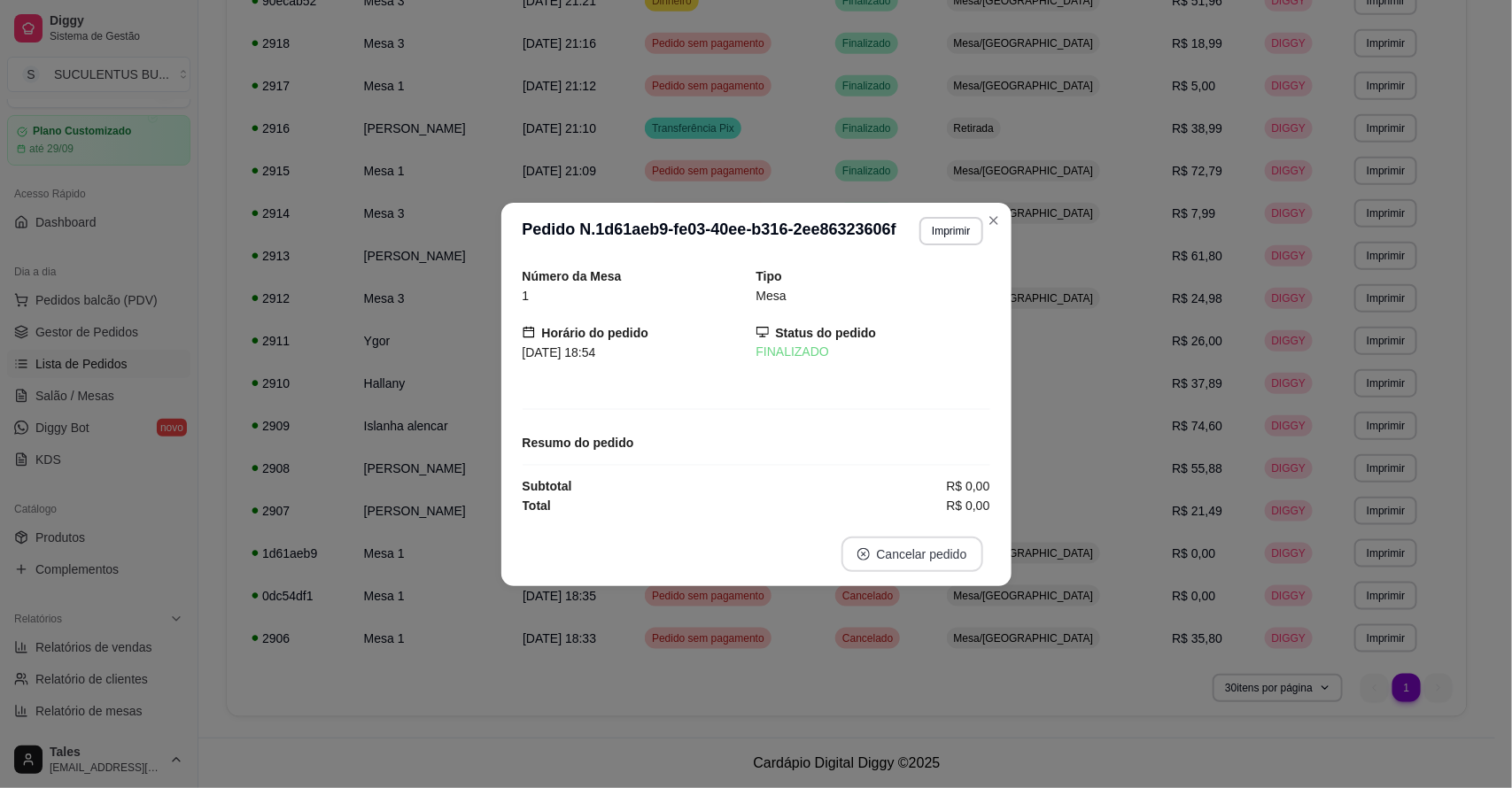
click at [915, 558] on button "Cancelar pedido" at bounding box center [911, 554] width 141 height 36
click at [945, 518] on button "Sim" at bounding box center [962, 510] width 71 height 36
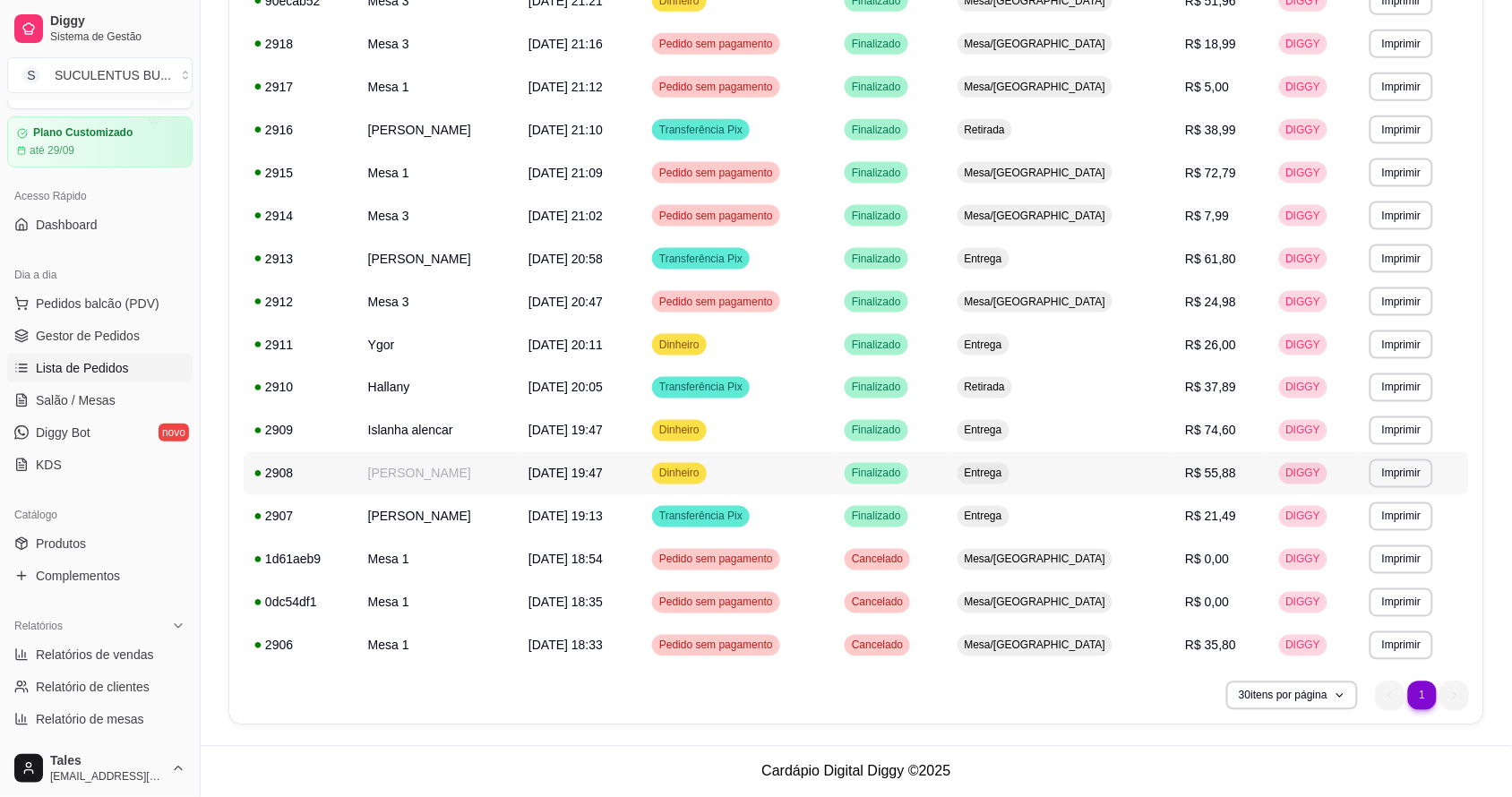
scroll to position [511, 0]
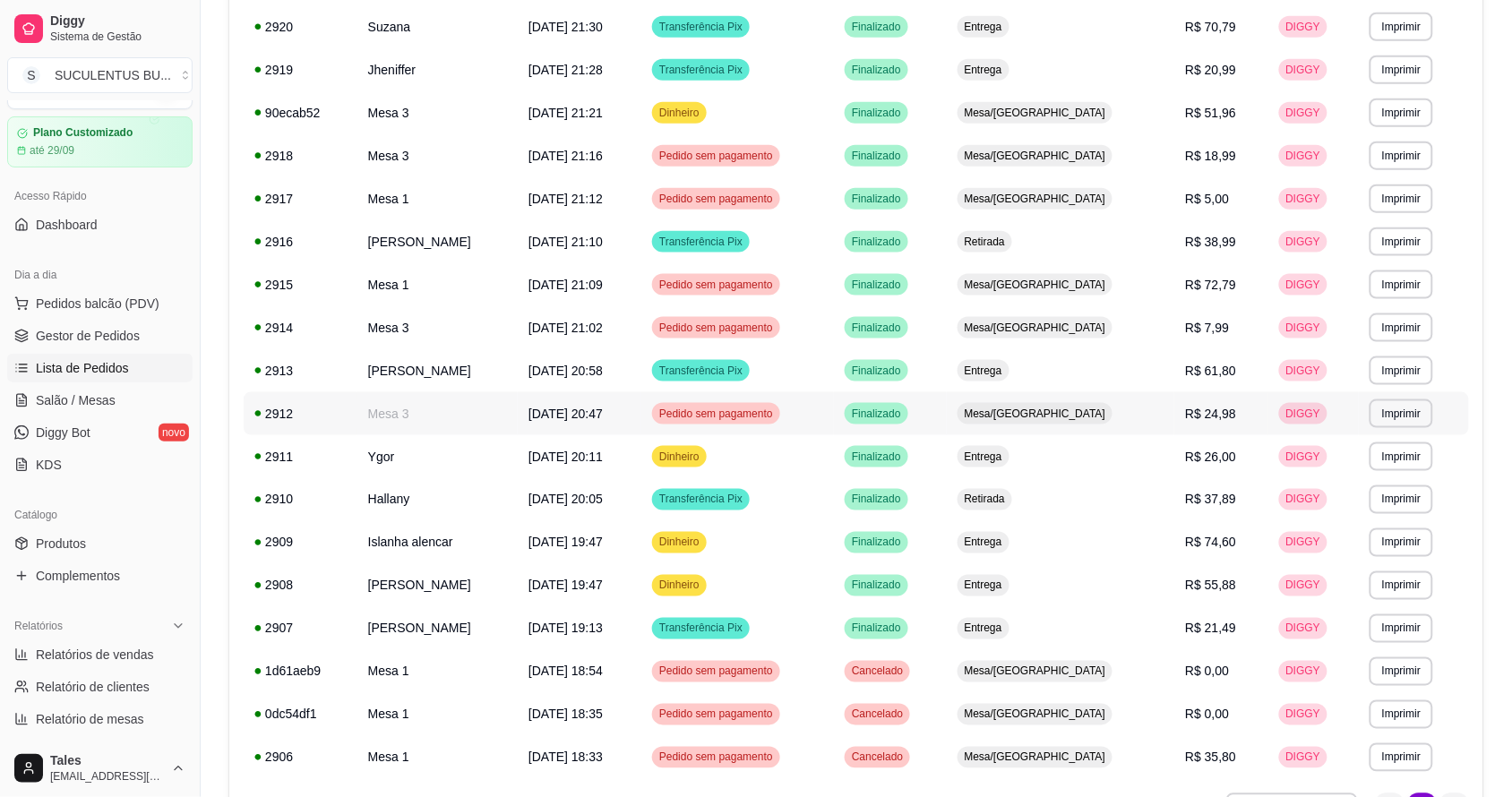
click at [777, 419] on span "Pedido sem pagamento" at bounding box center [715, 414] width 121 height 15
click at [547, 321] on span "[DATE] 21:02" at bounding box center [565, 328] width 75 height 15
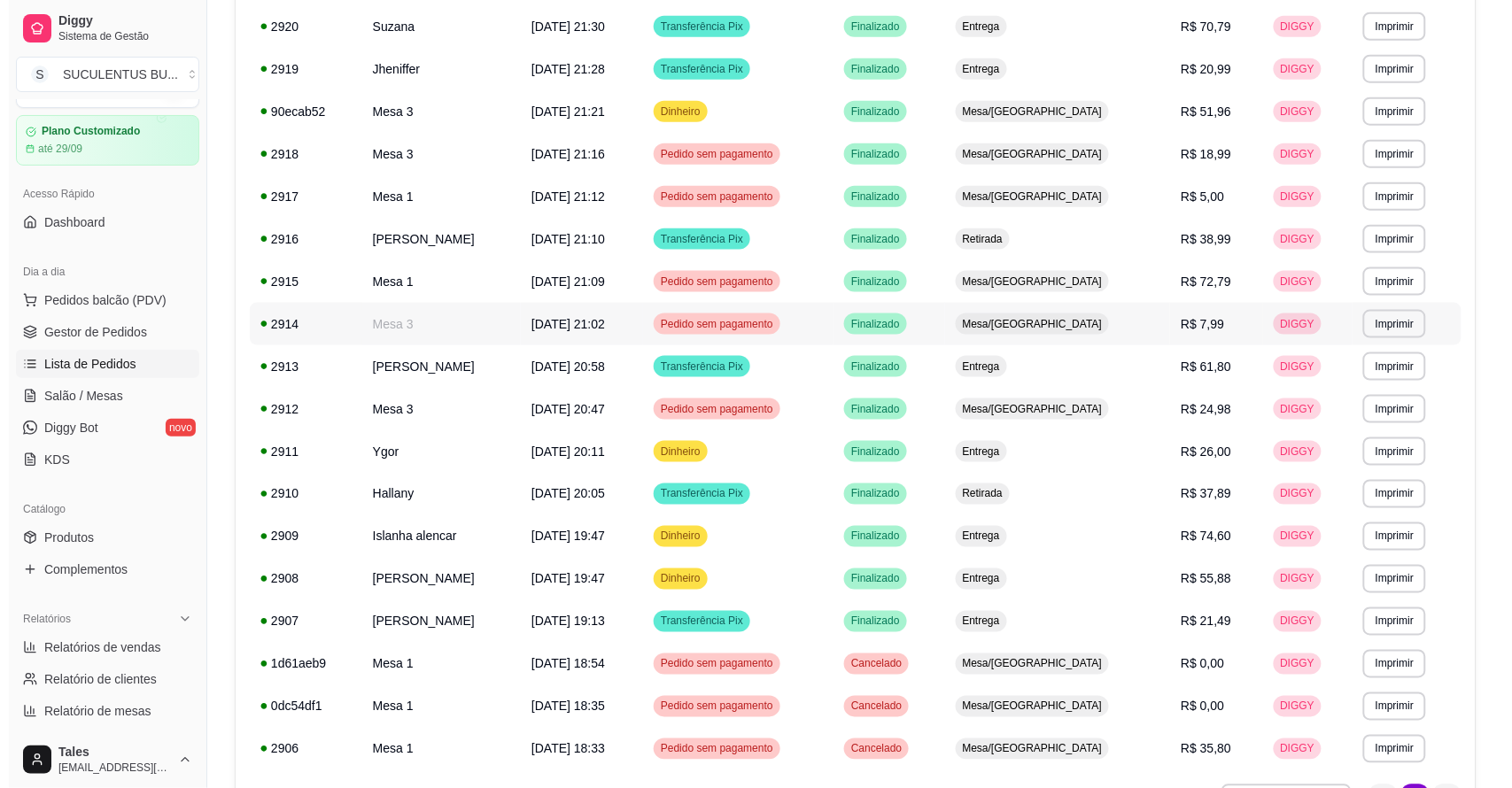
scroll to position [284, 0]
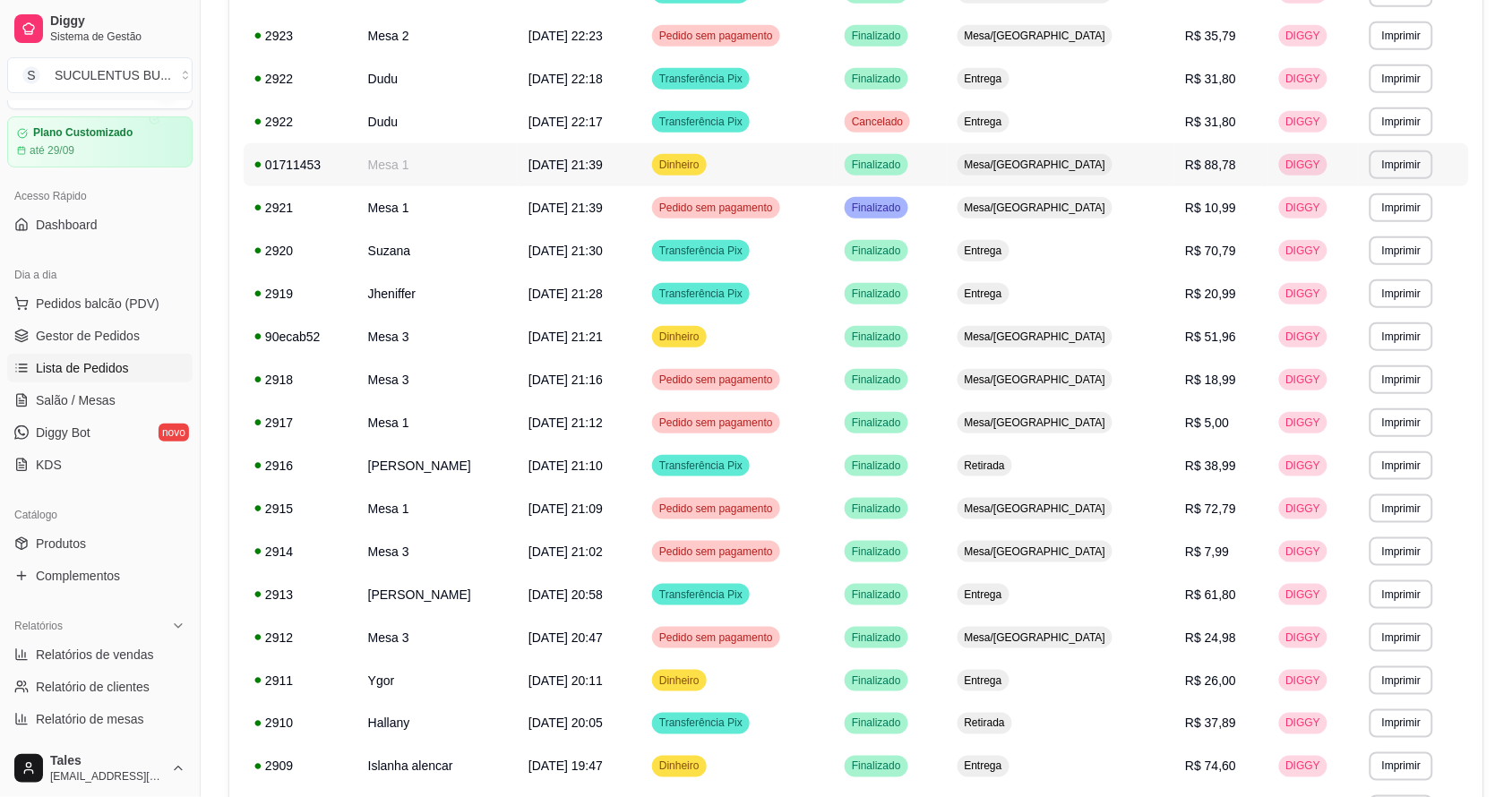
click at [642, 164] on td "[DATE] 21:39" at bounding box center [580, 164] width 124 height 43
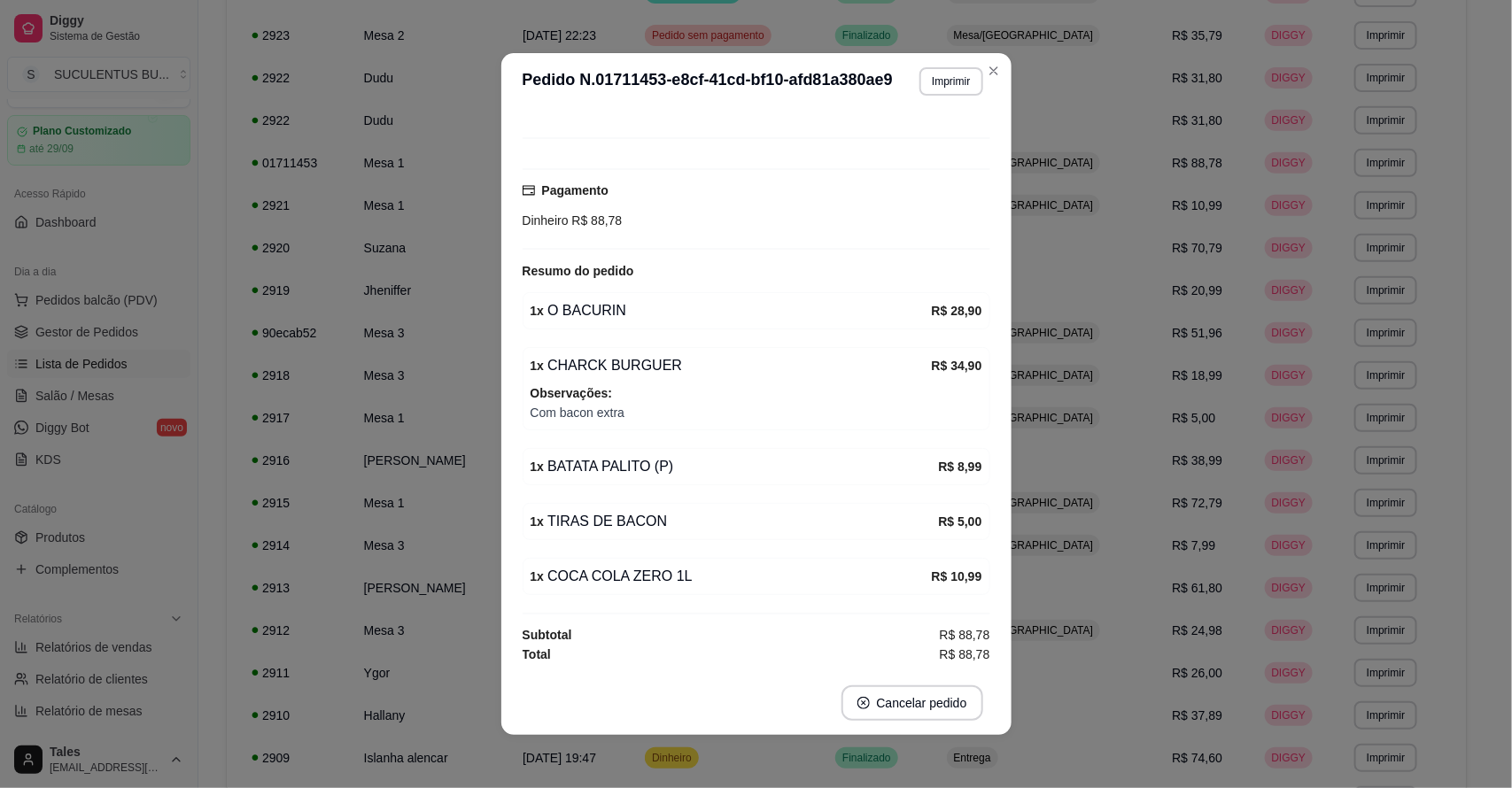
scroll to position [3, 0]
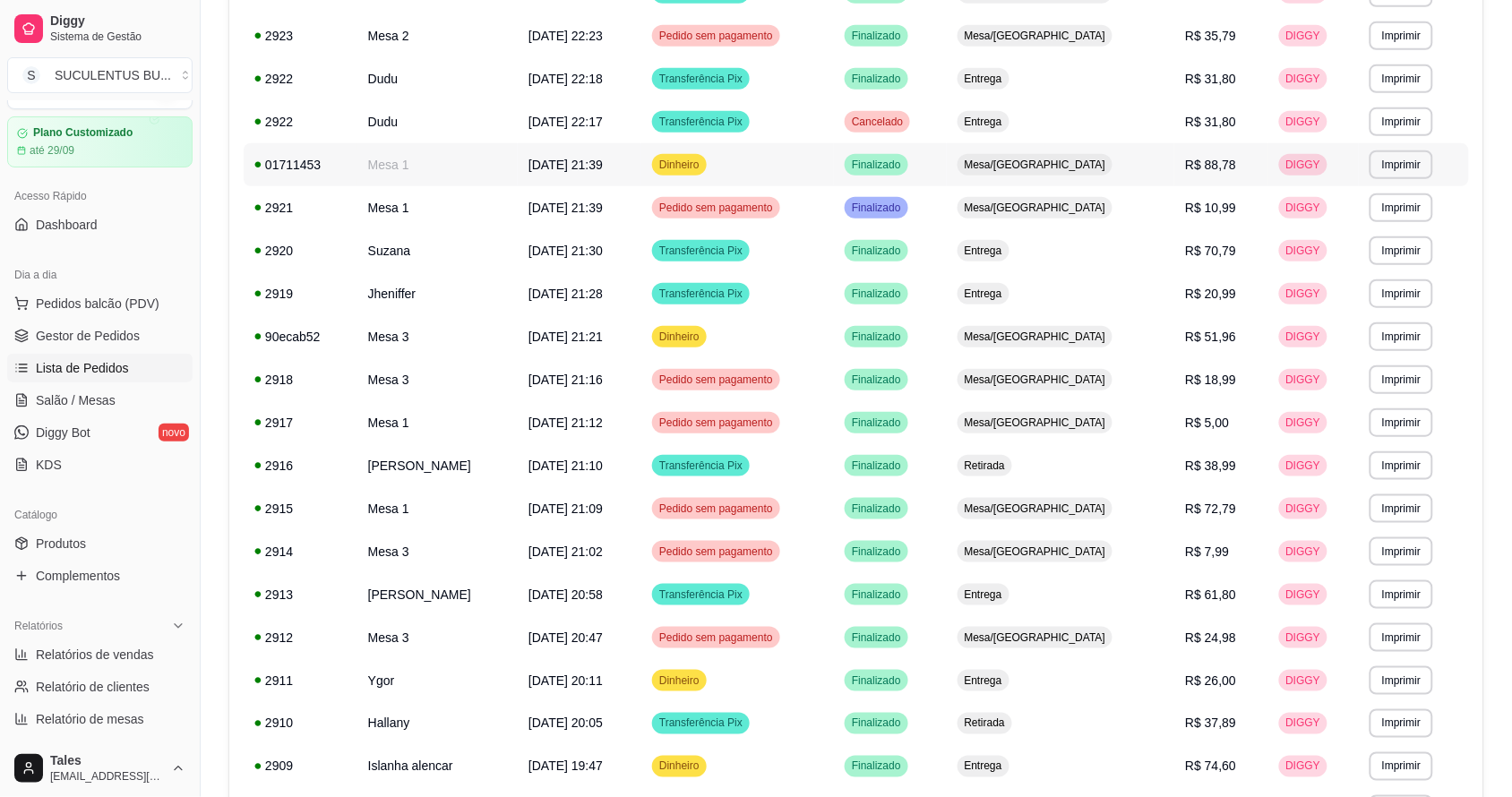
click at [797, 154] on td "Dinheiro" at bounding box center [738, 164] width 193 height 43
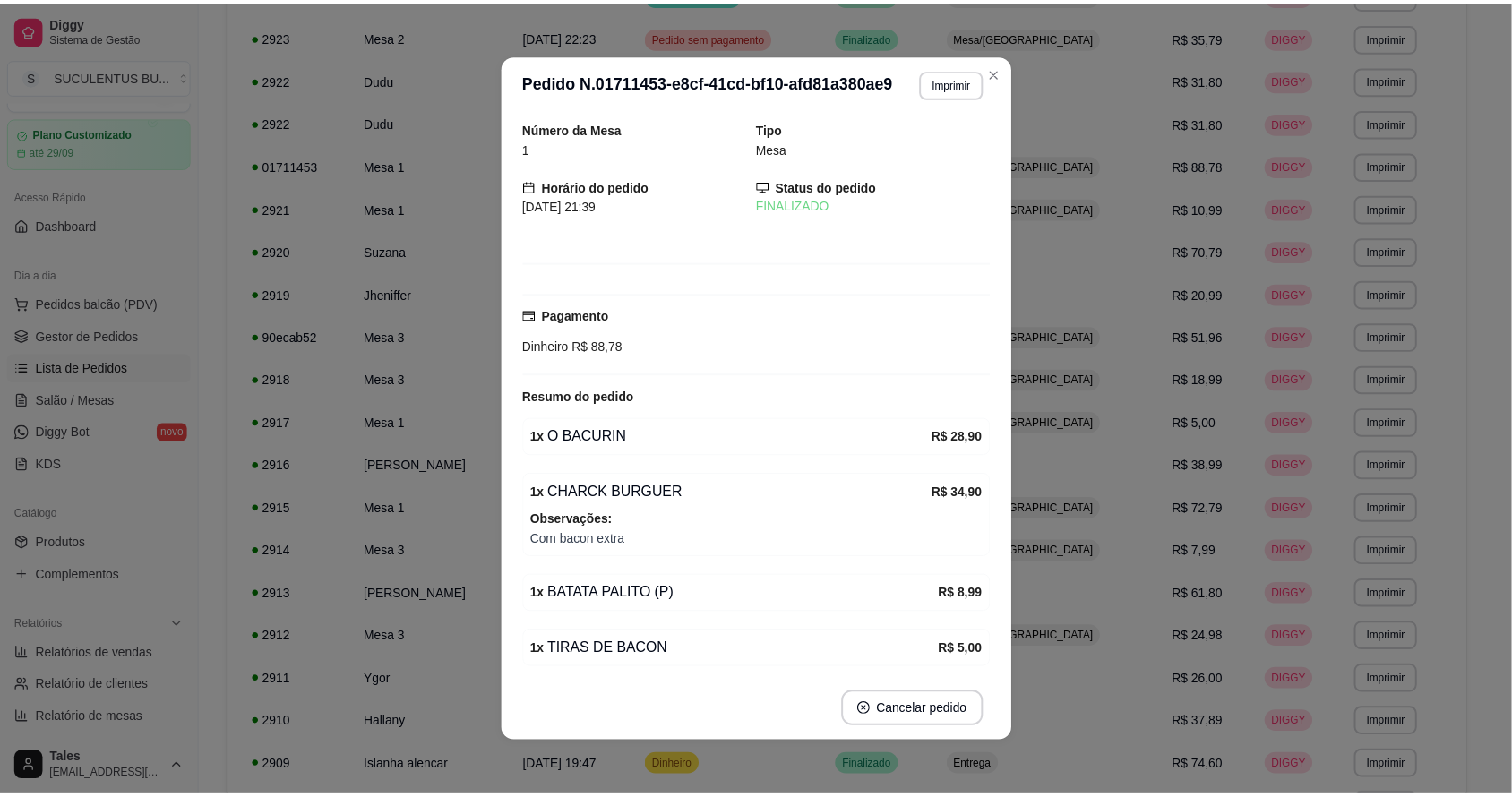
scroll to position [131, 0]
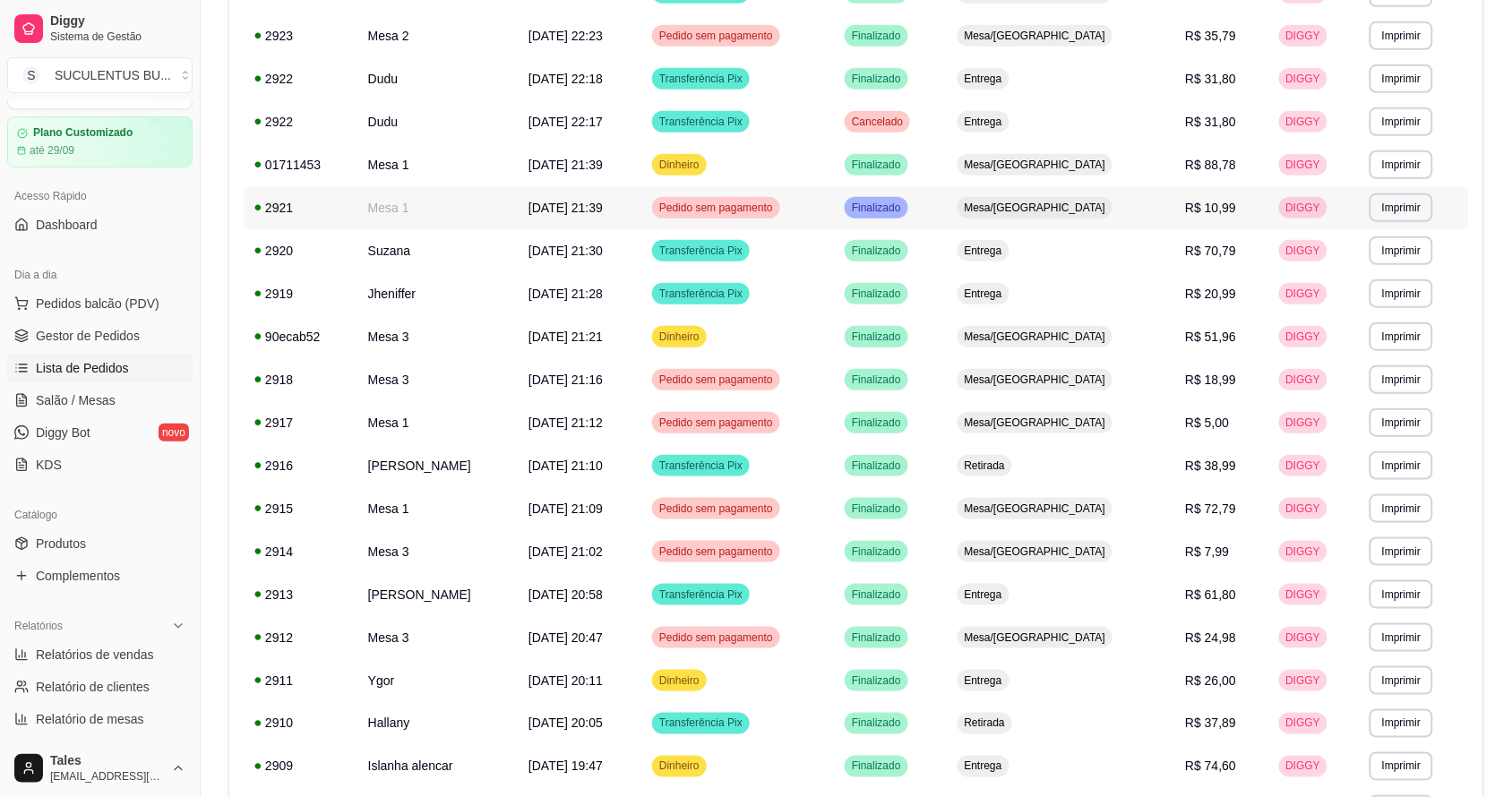
click at [779, 197] on div "Pedido sem pagamento" at bounding box center [715, 207] width 128 height 21
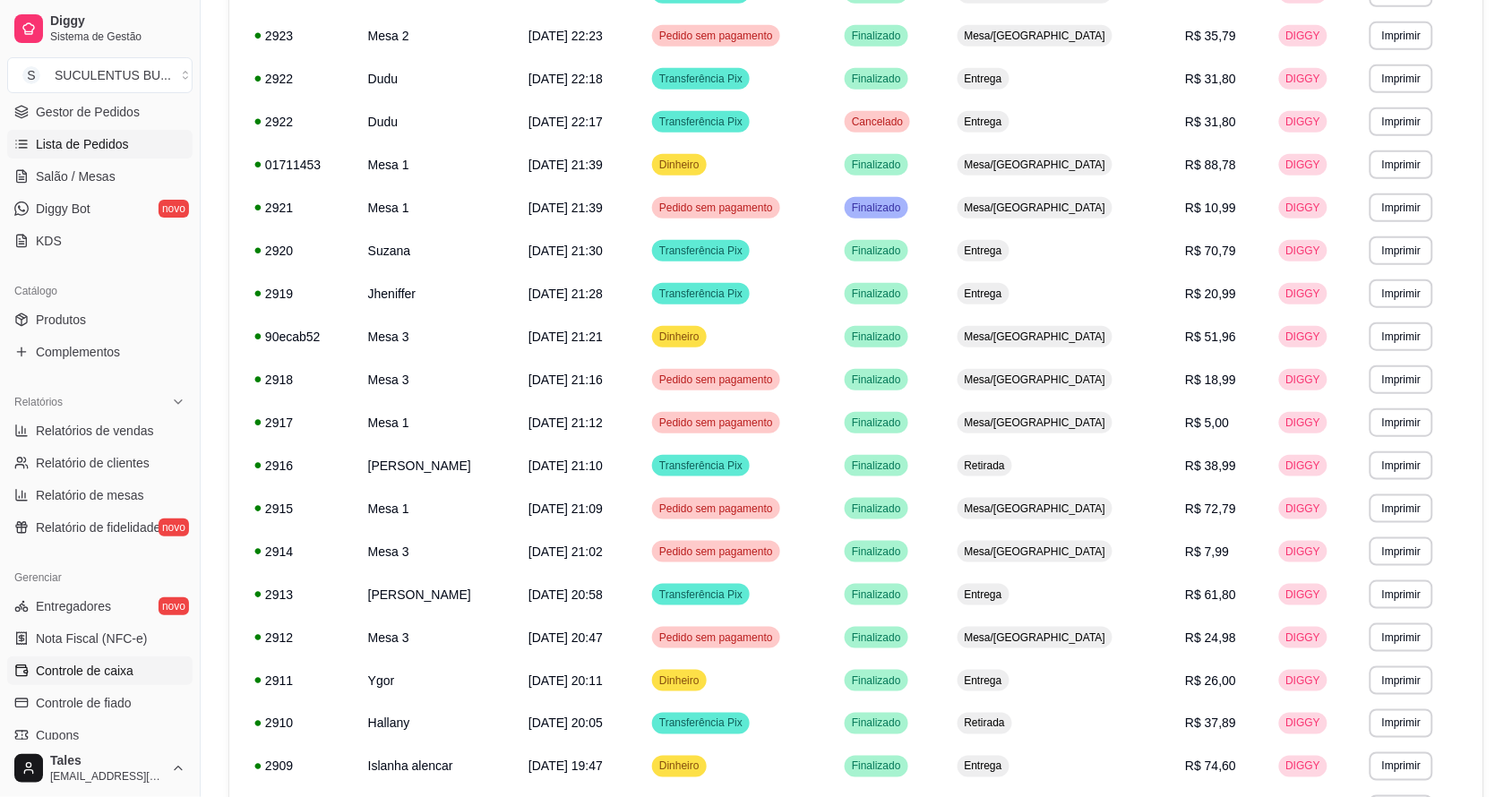
click at [114, 665] on span "Controle de caixa" at bounding box center [85, 670] width 98 height 18
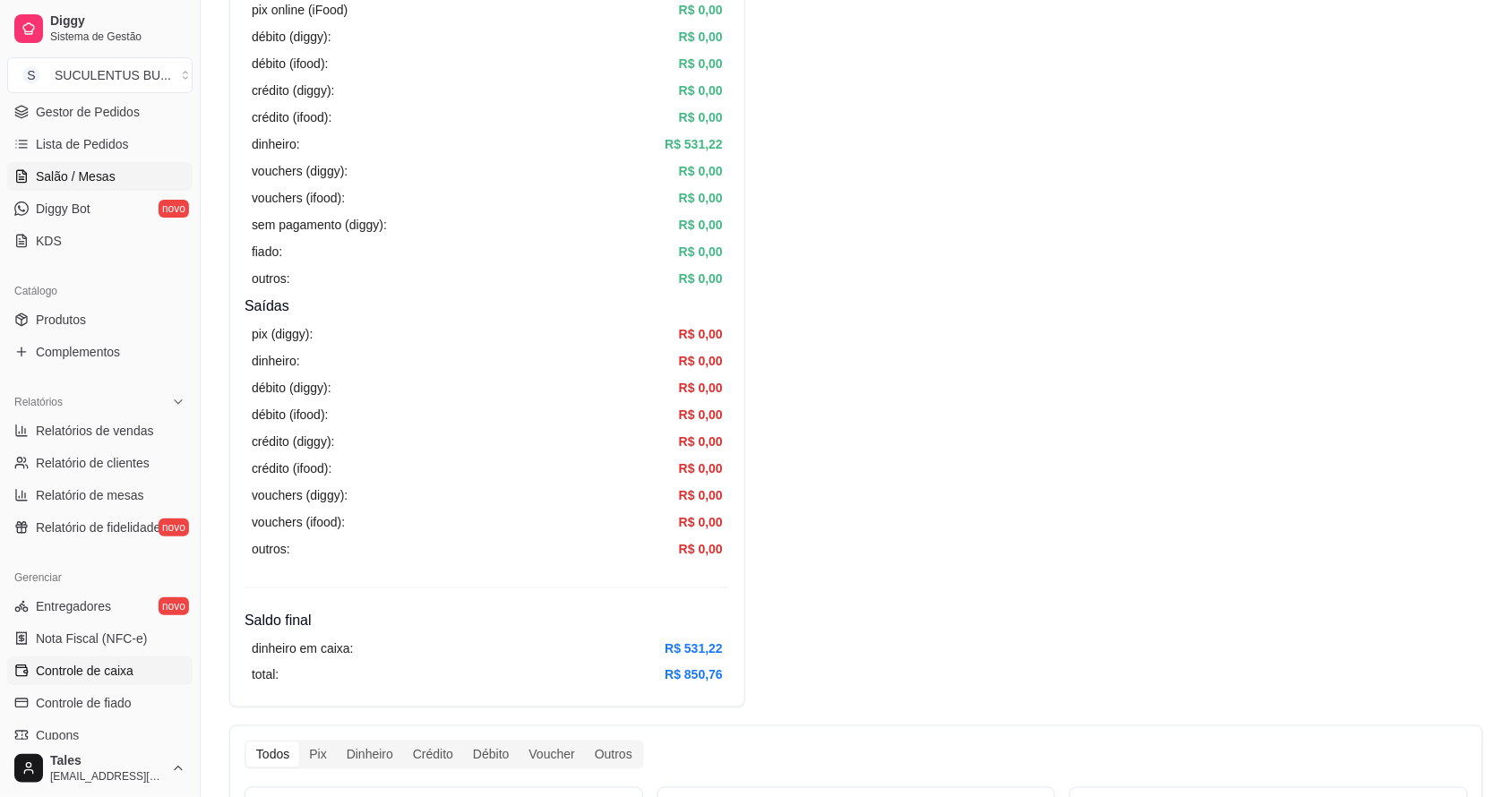
scroll to position [155, 0]
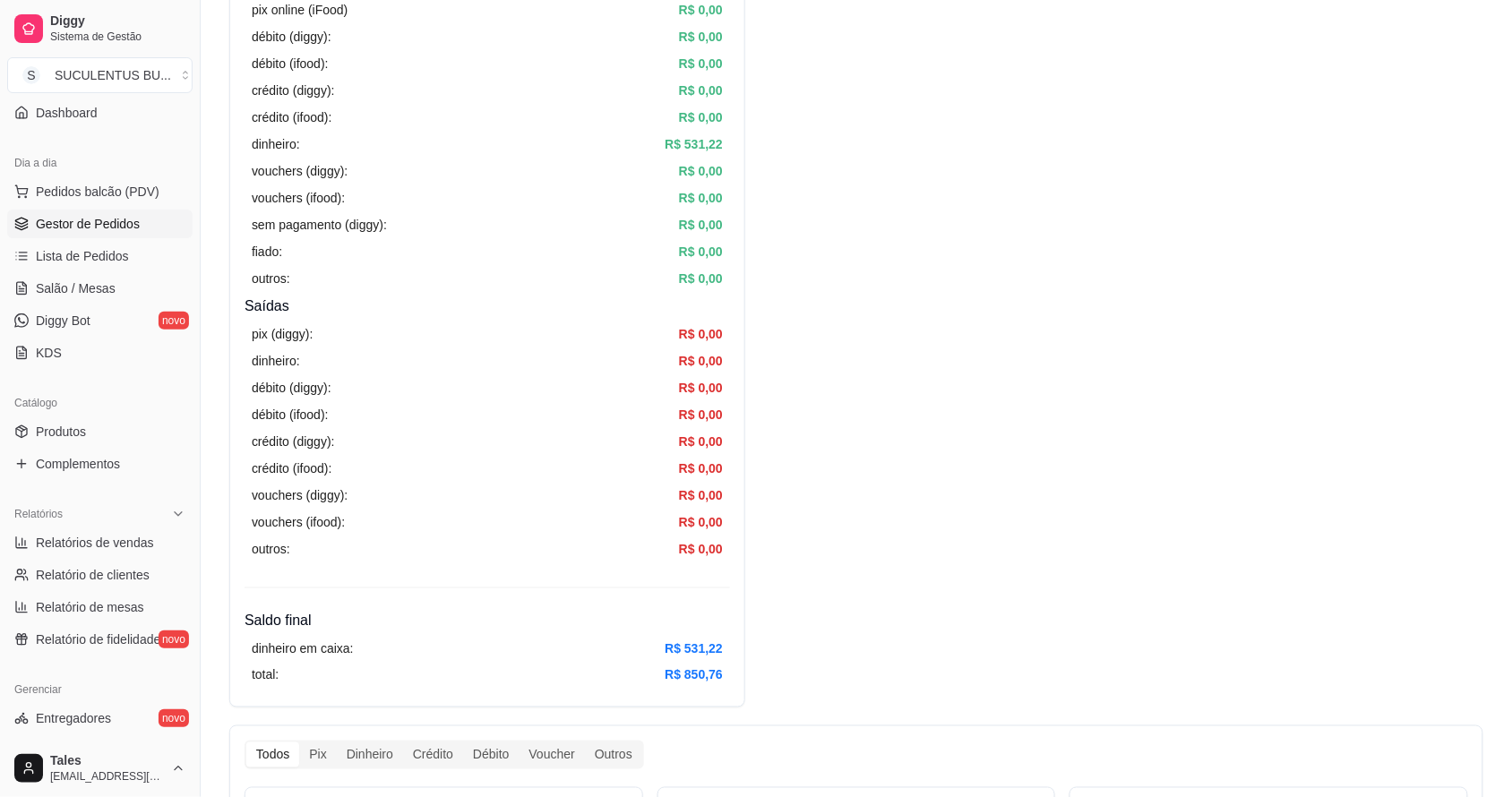
click at [81, 230] on span "Gestor de Pedidos" at bounding box center [88, 223] width 104 height 18
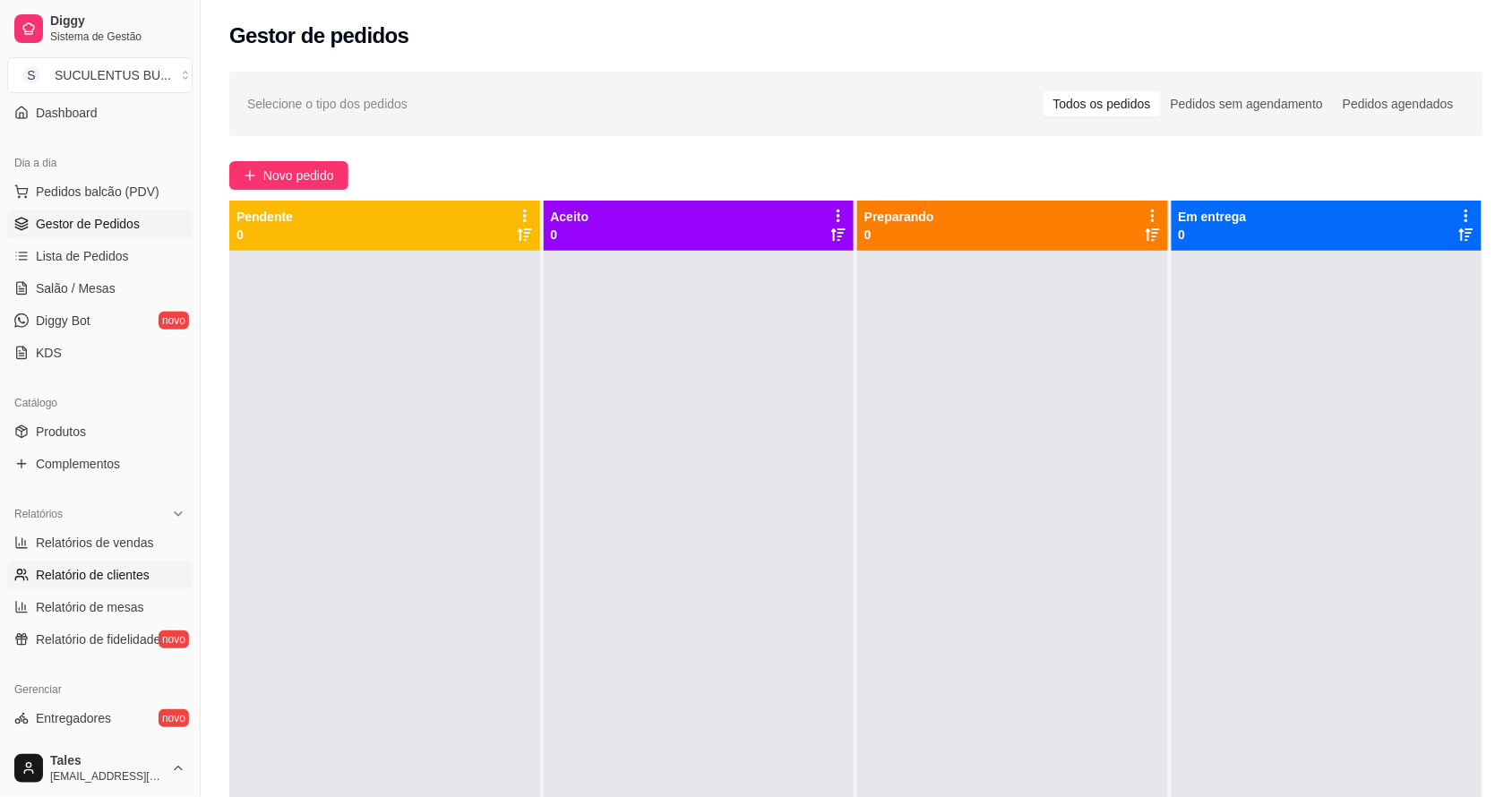
click at [113, 580] on span "Relatório de clientes" at bounding box center [92, 574] width 113 height 18
select select "30"
select select "HIGHEST_TOTAL_SPENT_WITH_ORDERS"
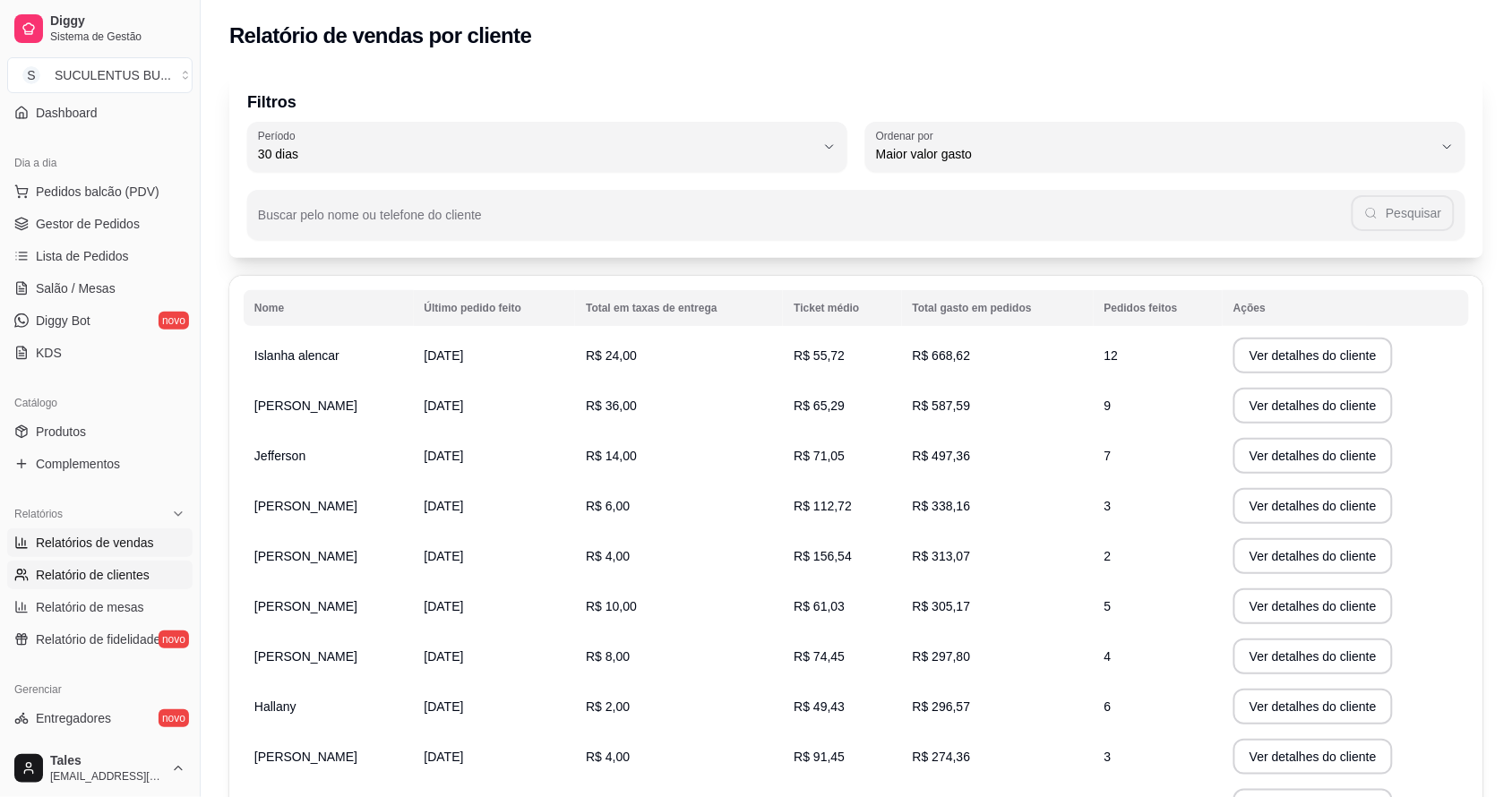
click at [74, 546] on span "Relatórios de vendas" at bounding box center [95, 542] width 118 height 18
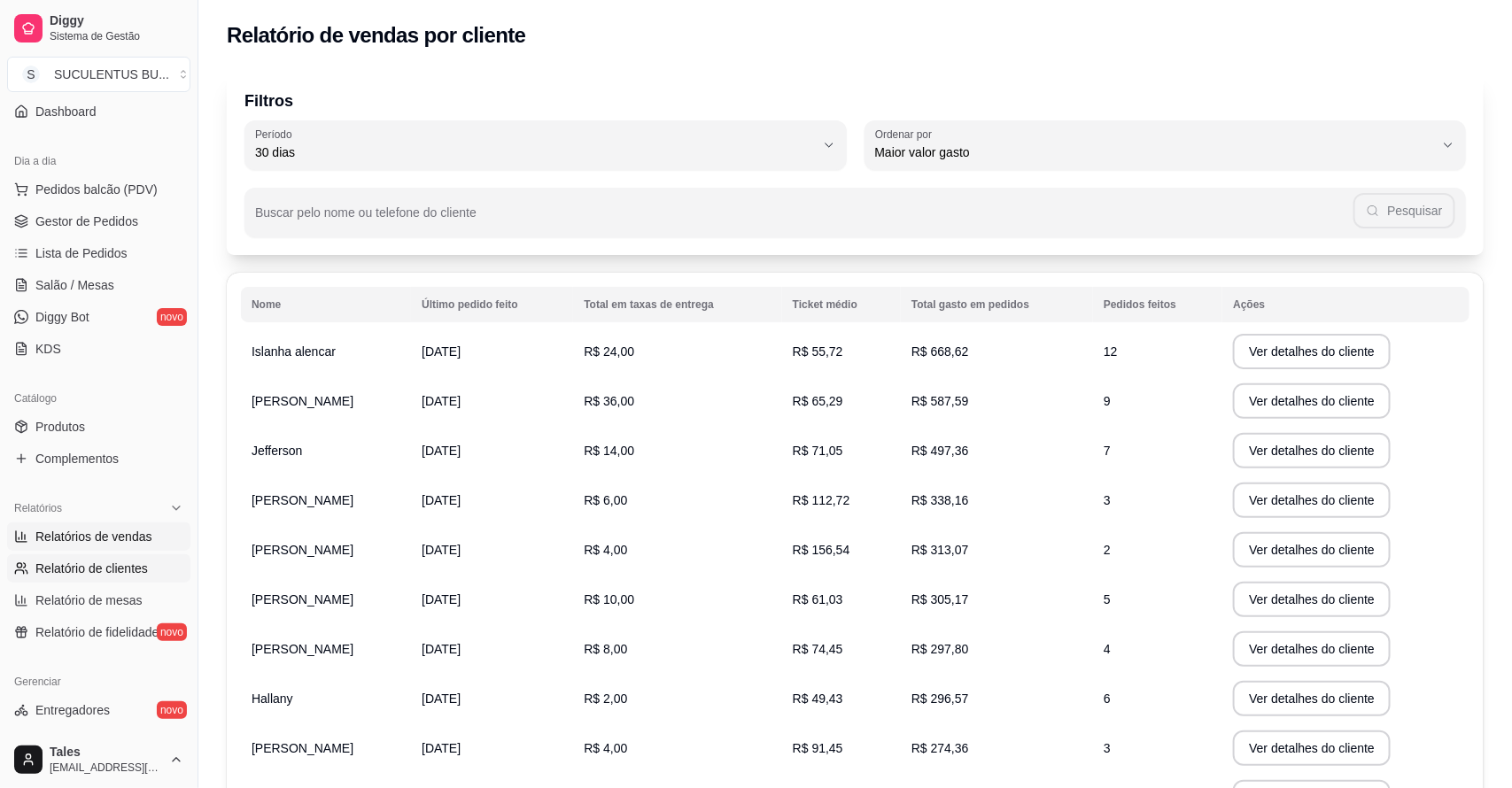
select select "ALL"
select select "0"
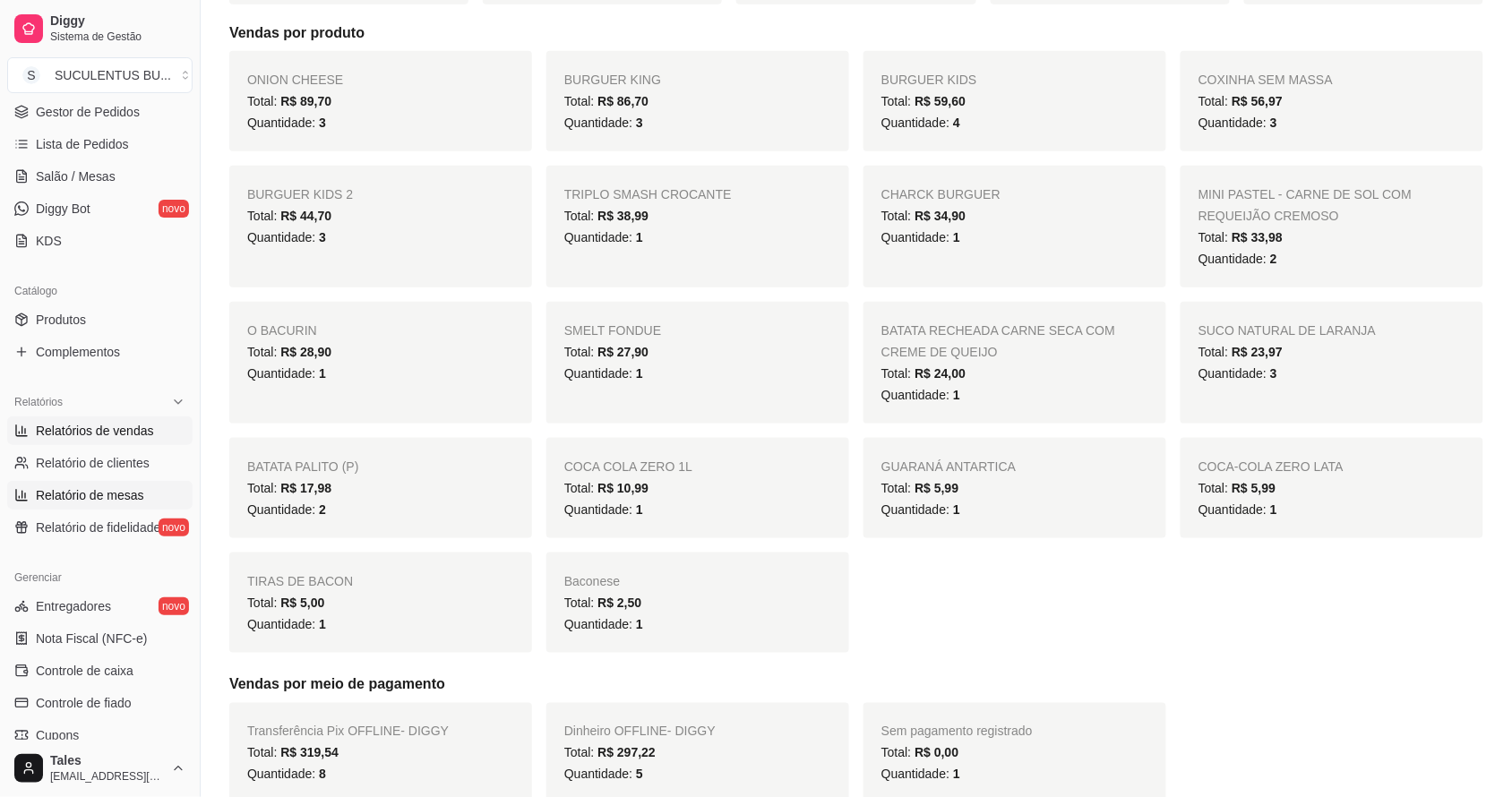
scroll to position [379, 0]
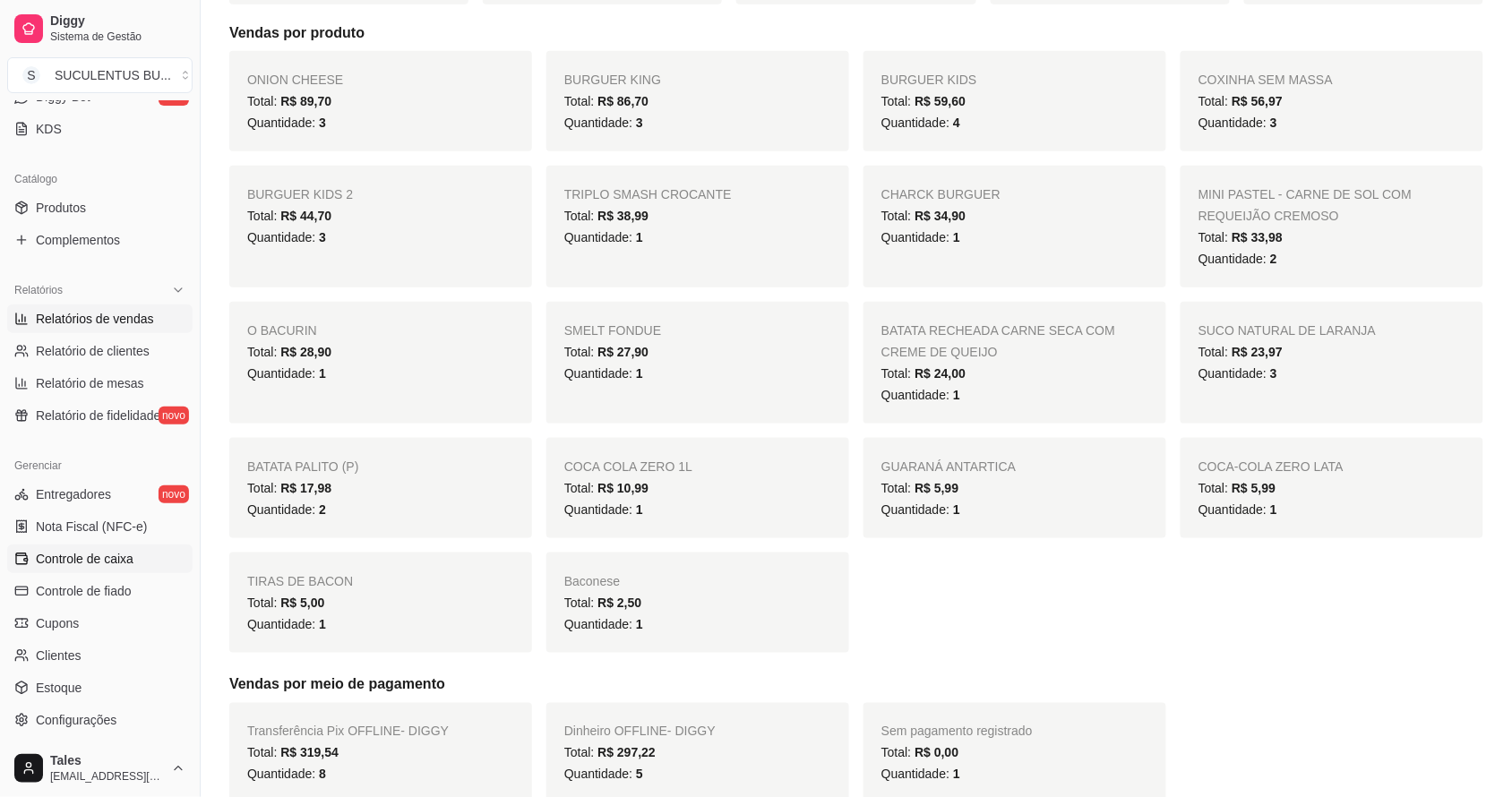
click at [106, 559] on span "Controle de caixa" at bounding box center [85, 558] width 98 height 18
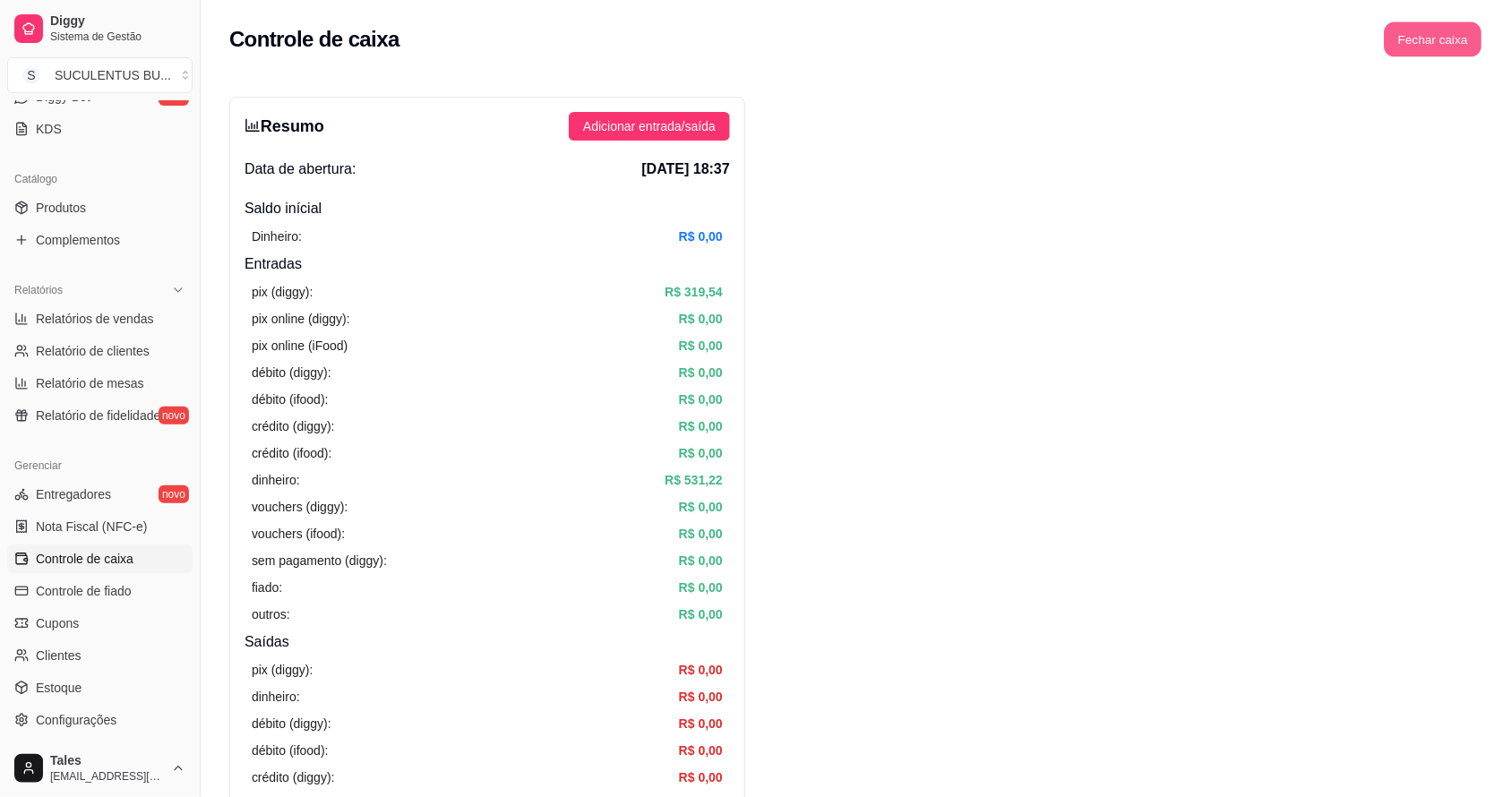
click at [1418, 51] on button "Fechar caixa" at bounding box center [1434, 40] width 98 height 35
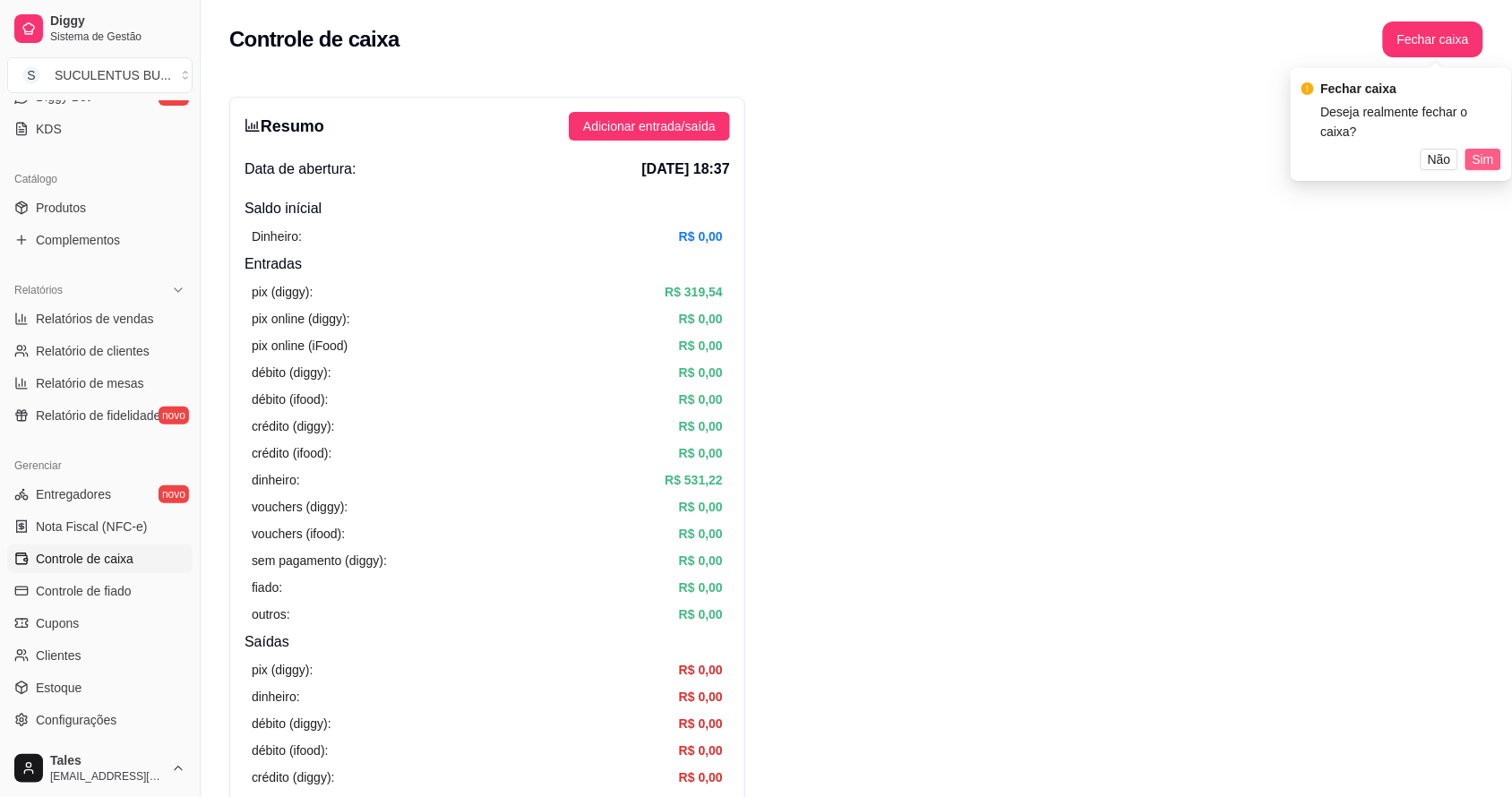
click at [1476, 149] on span "Sim" at bounding box center [1483, 158] width 21 height 19
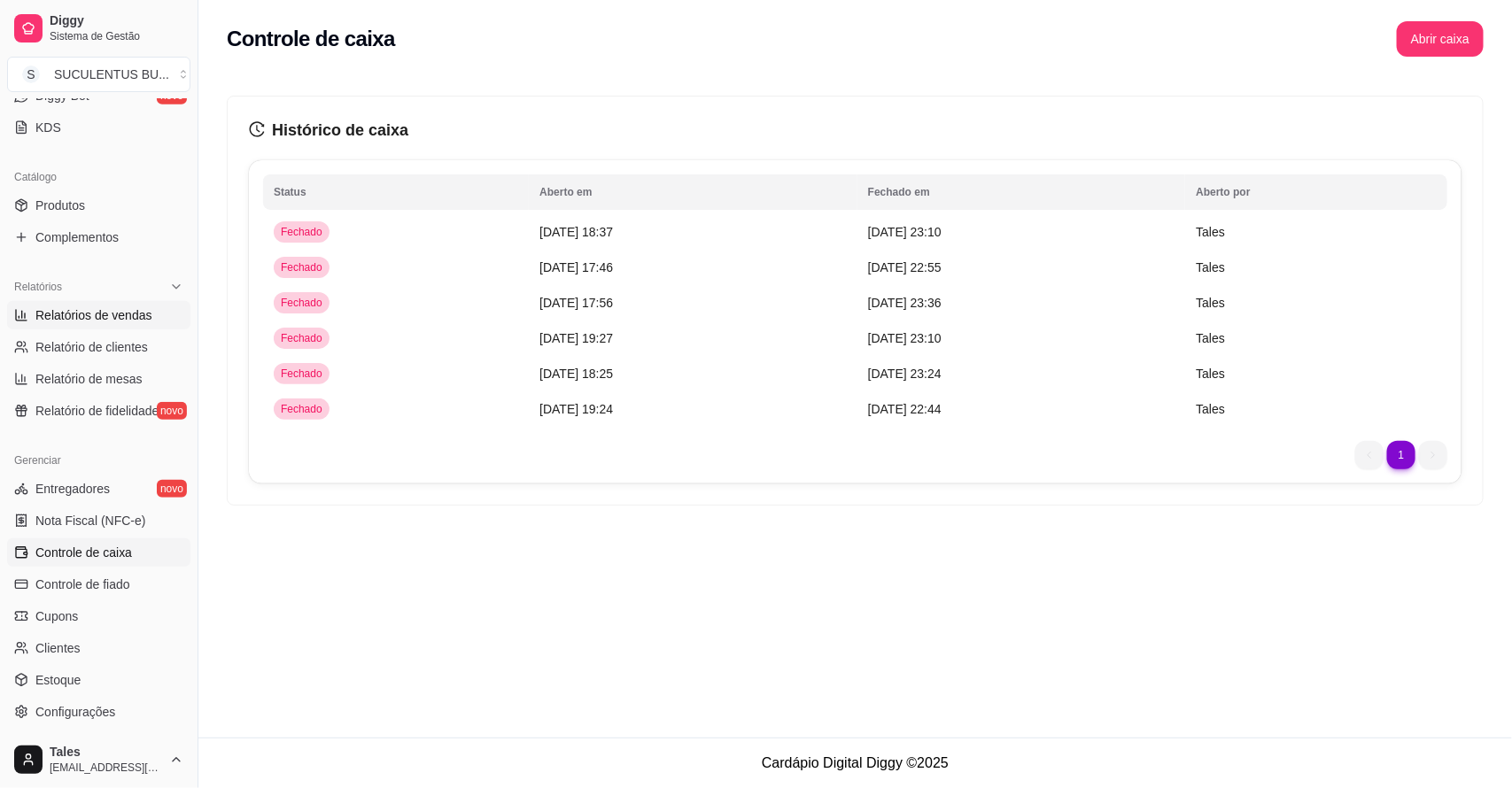
click at [93, 314] on span "Relatórios de vendas" at bounding box center [94, 314] width 117 height 17
select select "ALL"
select select "0"
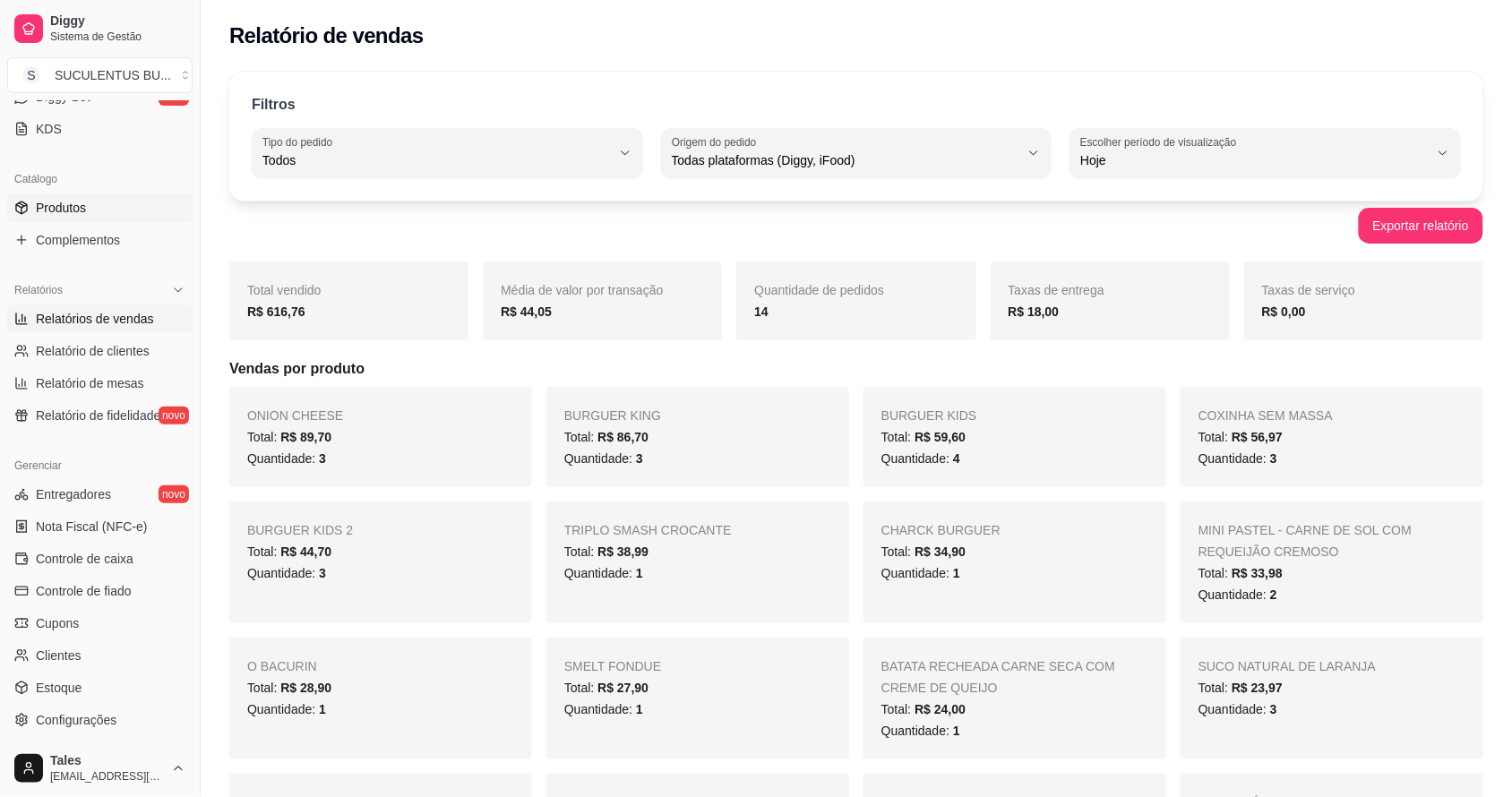
click at [85, 205] on span "Produtos" at bounding box center [61, 207] width 50 height 18
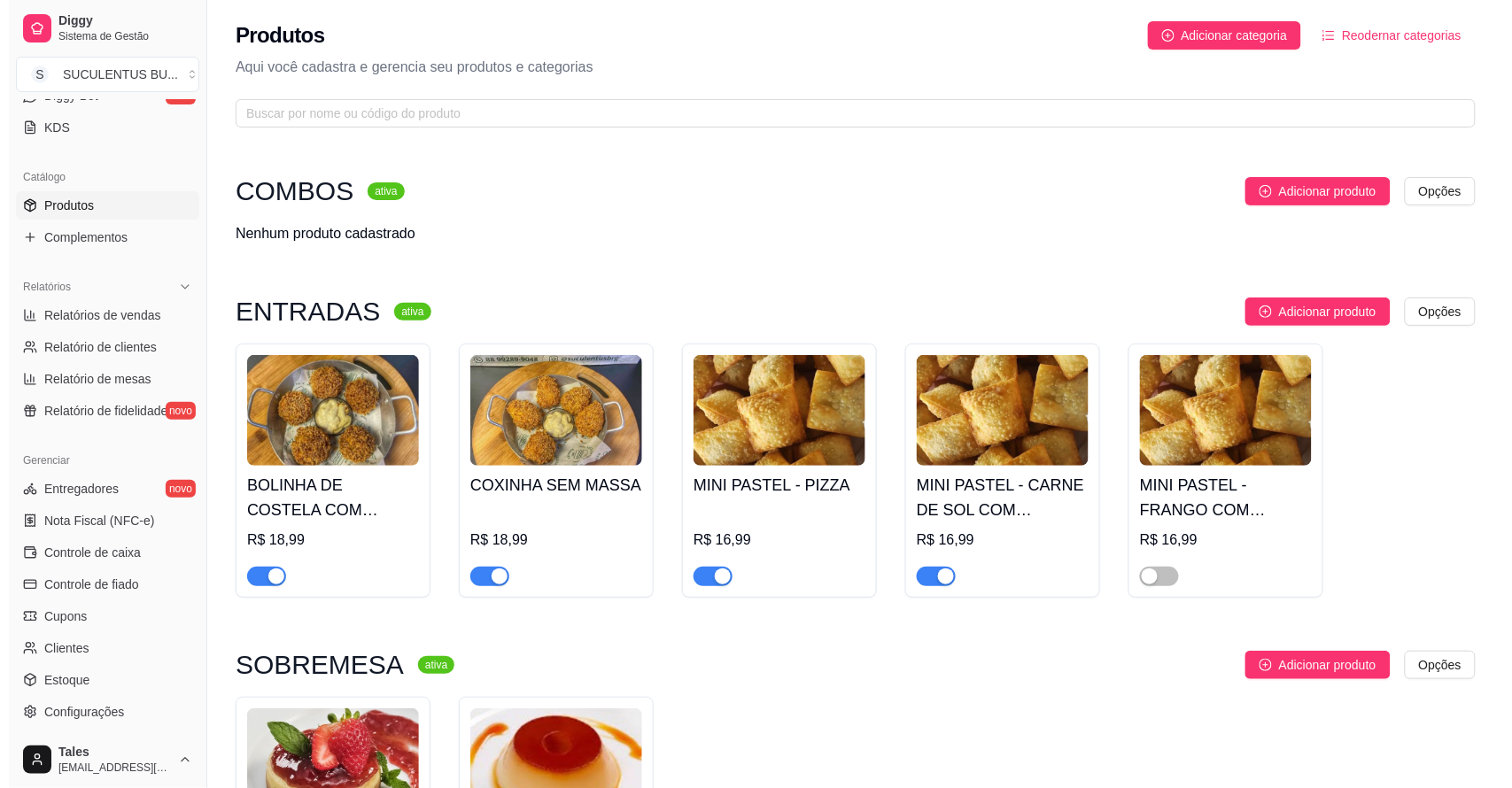
scroll to position [43, 0]
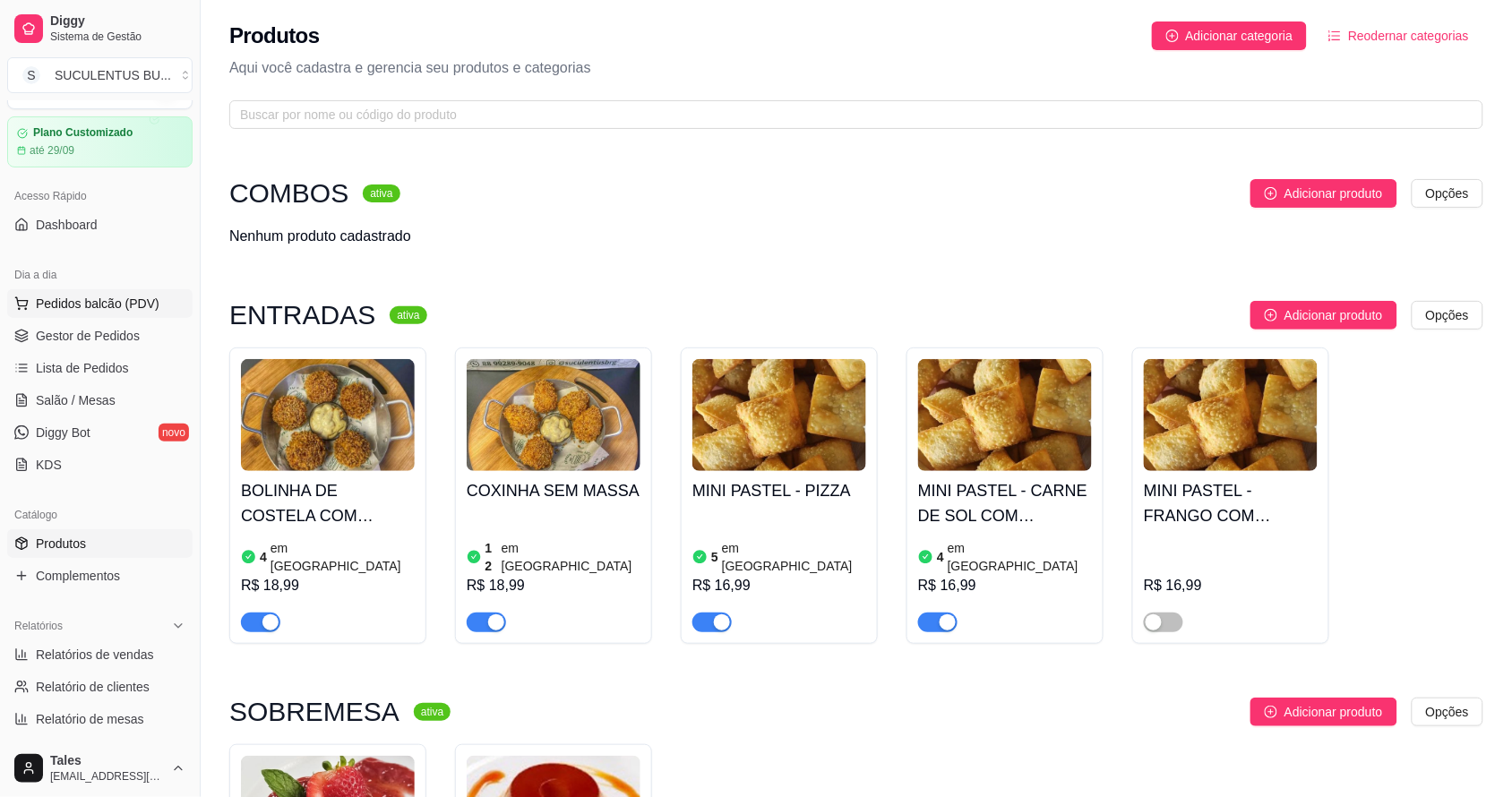
click at [96, 300] on span "Pedidos balcão (PDV)" at bounding box center [98, 303] width 124 height 18
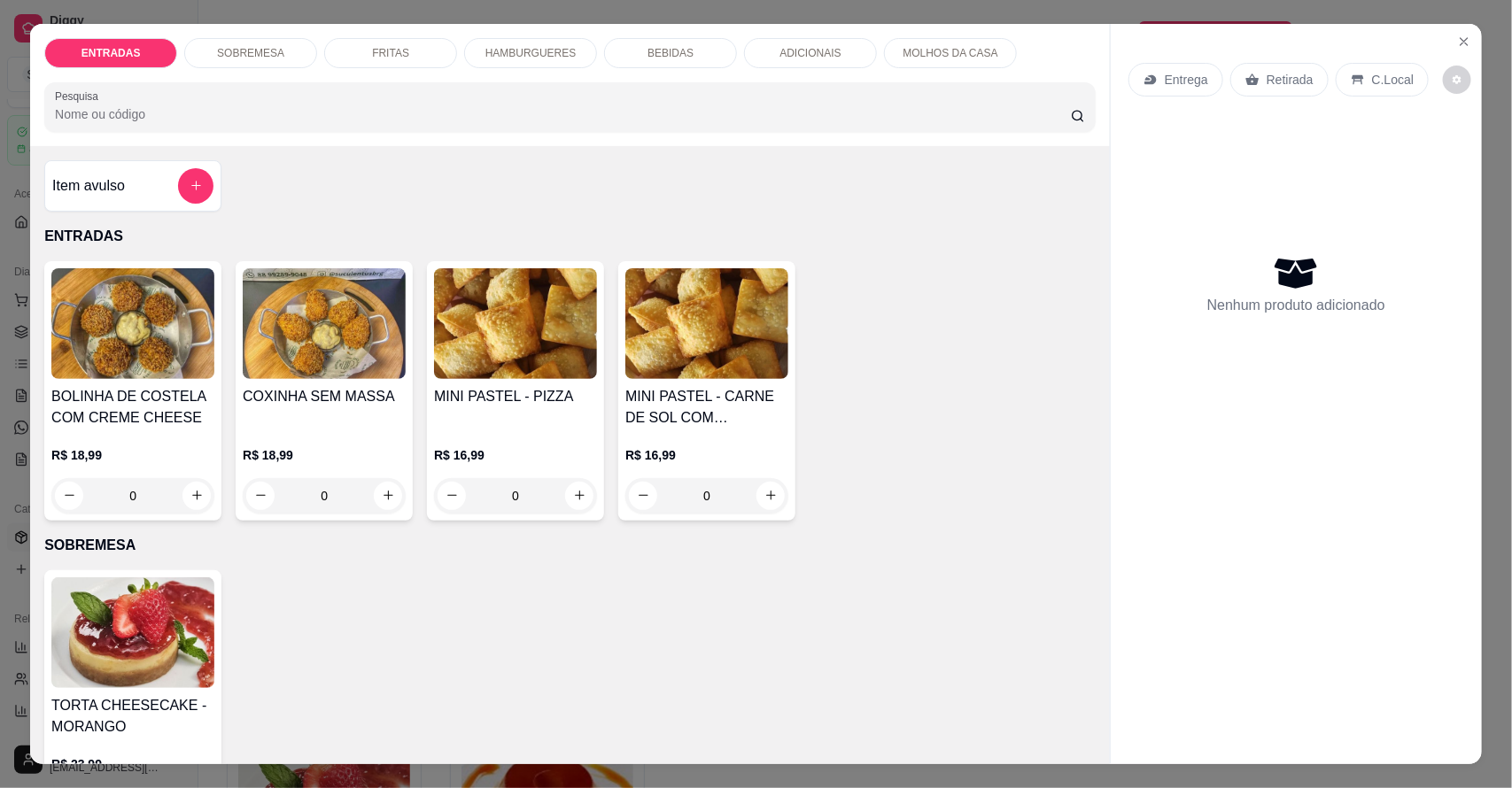
click at [679, 51] on p "BEBIDAS" at bounding box center [670, 54] width 46 height 15
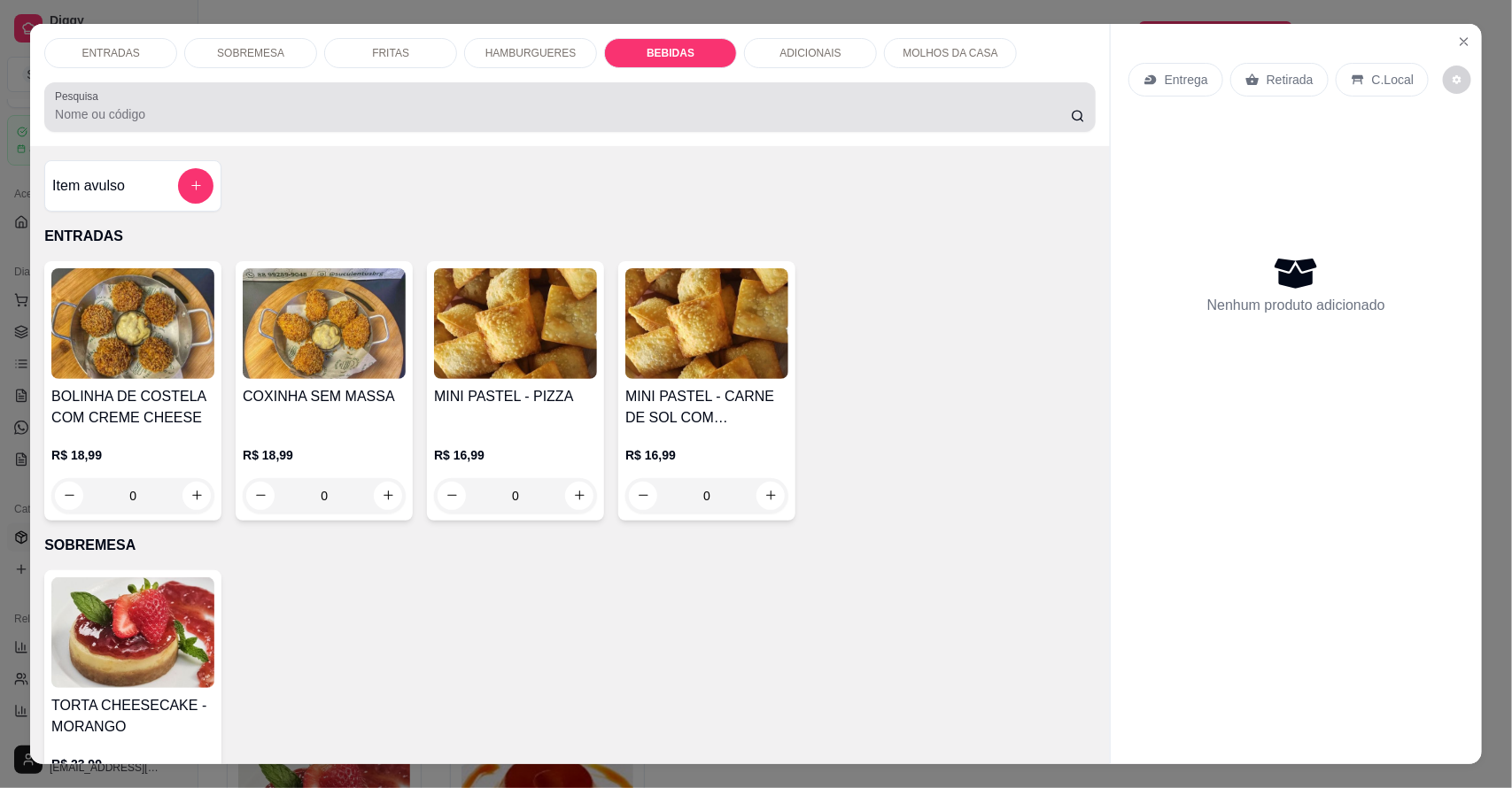
scroll to position [33, 0]
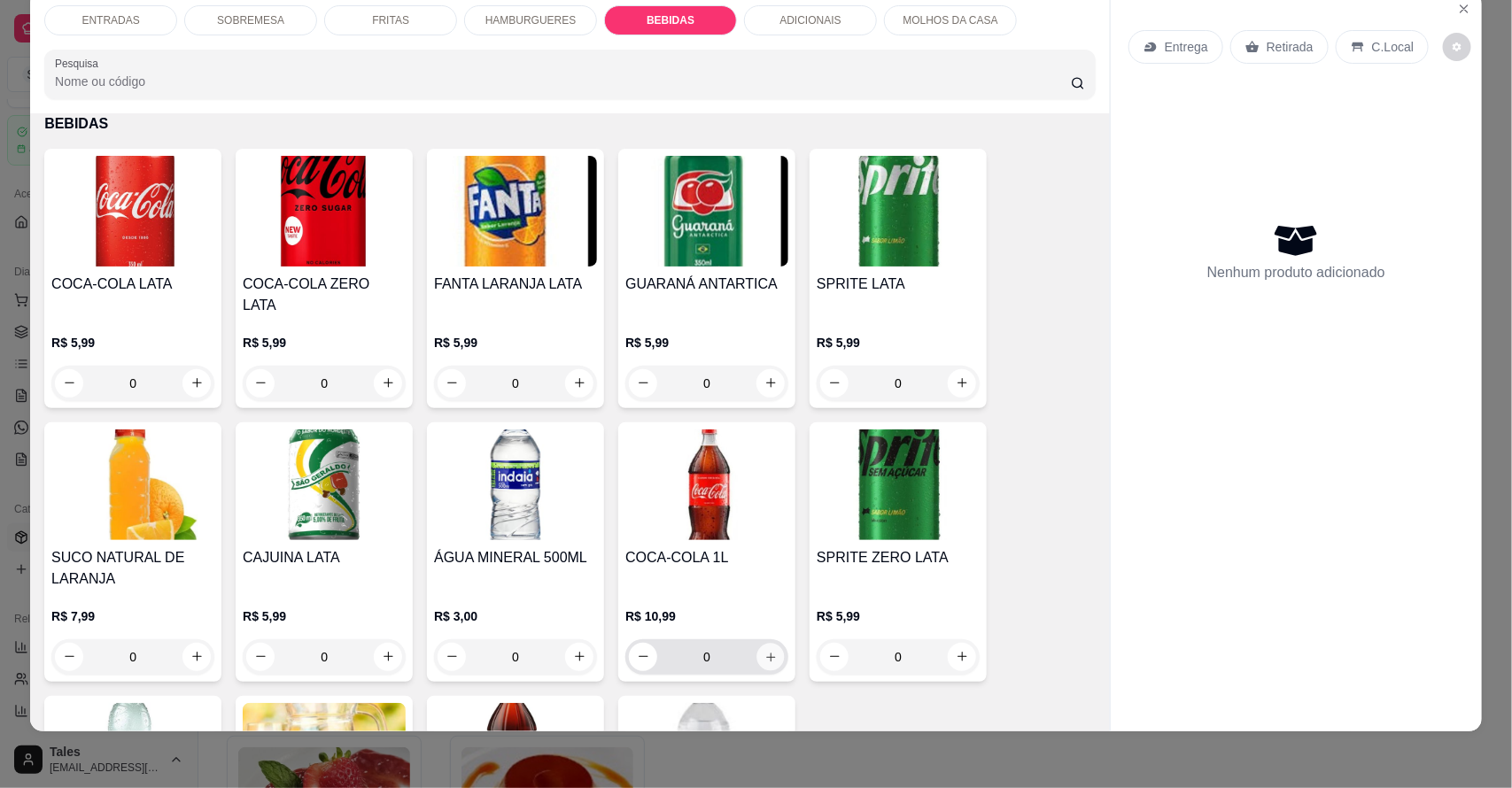
click at [765, 650] on icon "increase-product-quantity" at bounding box center [771, 656] width 14 height 14
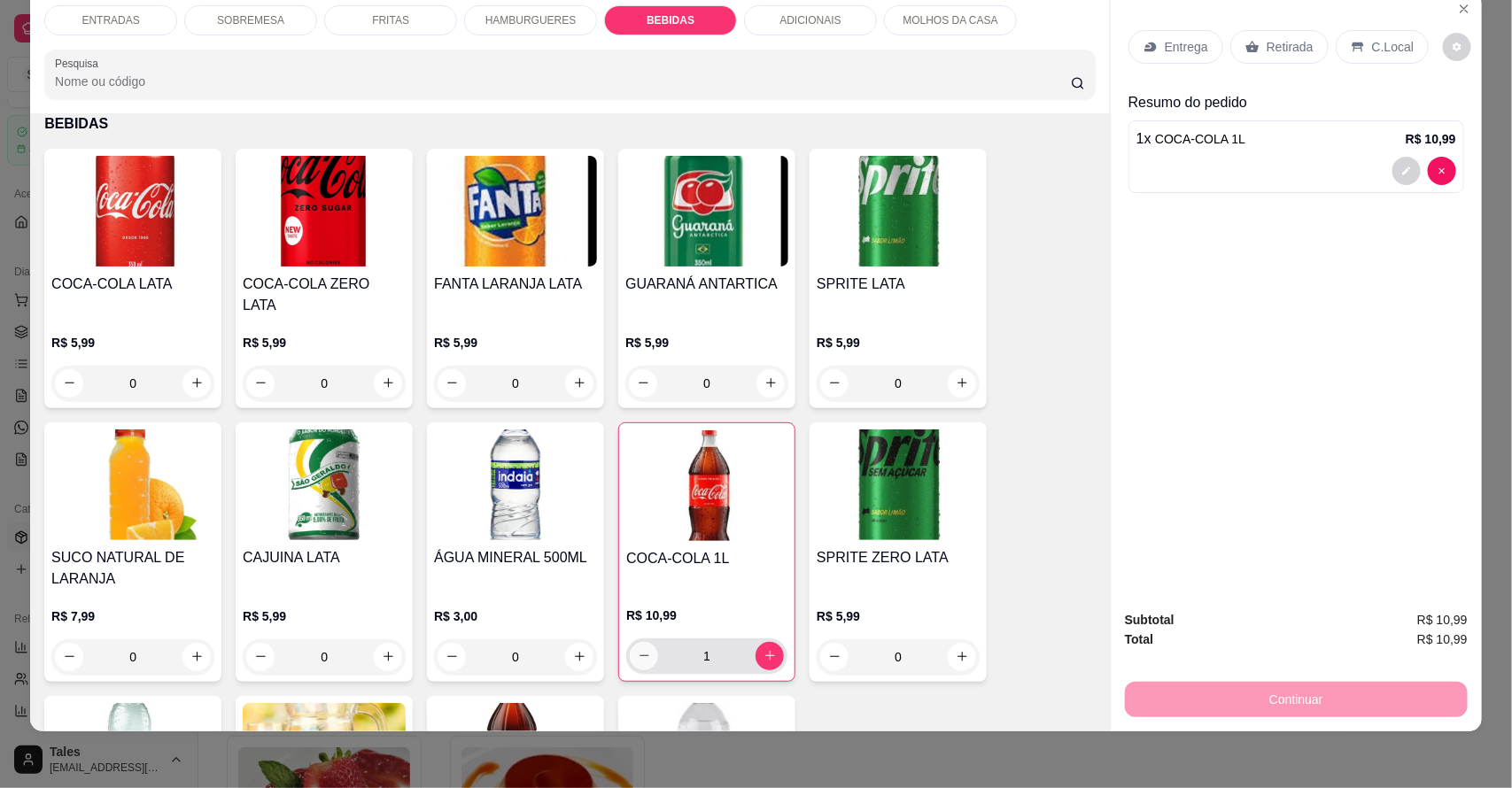
click at [638, 649] on icon "decrease-product-quantity" at bounding box center [644, 655] width 14 height 14
type input "0"
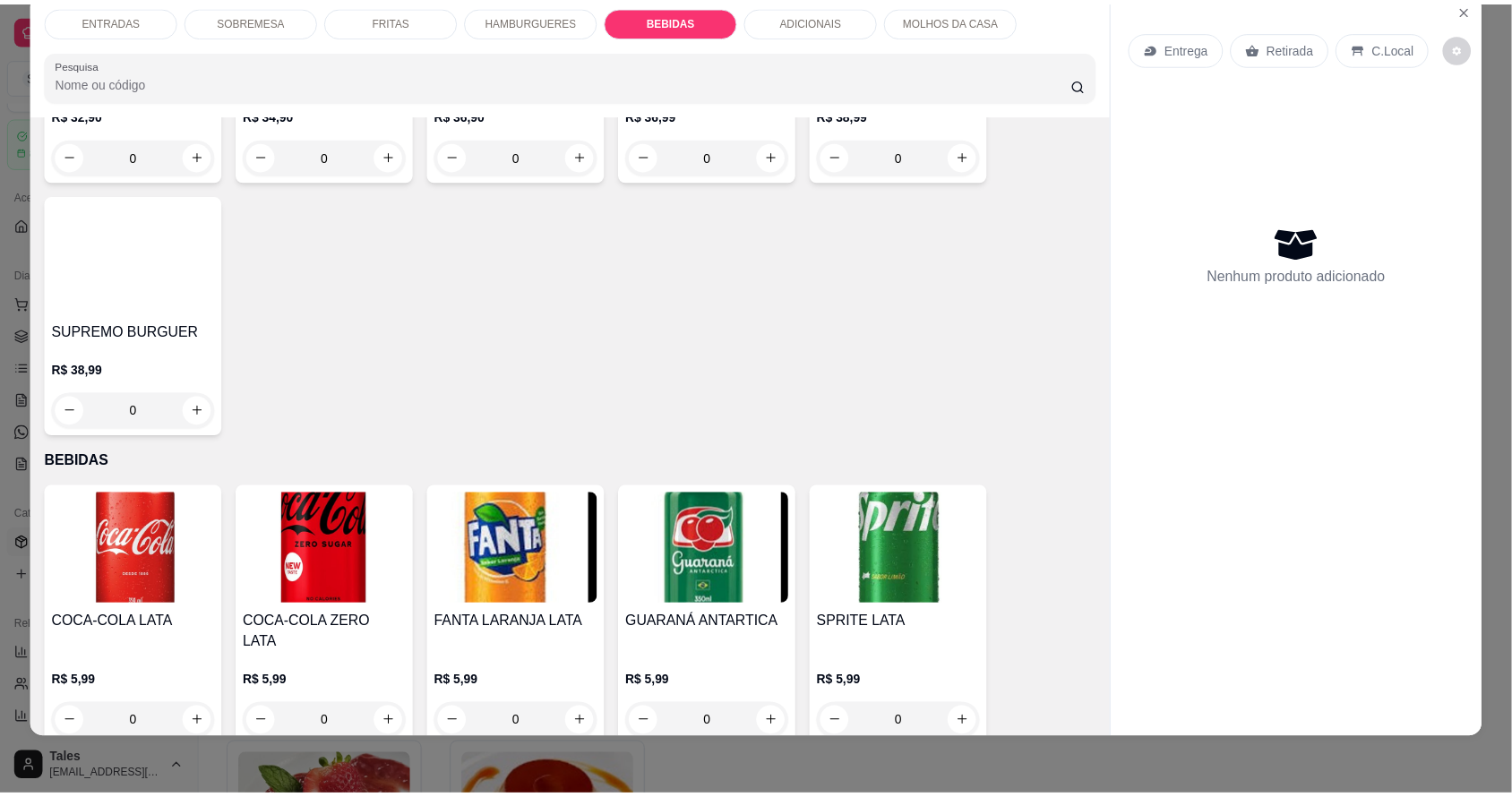
scroll to position [2261, 0]
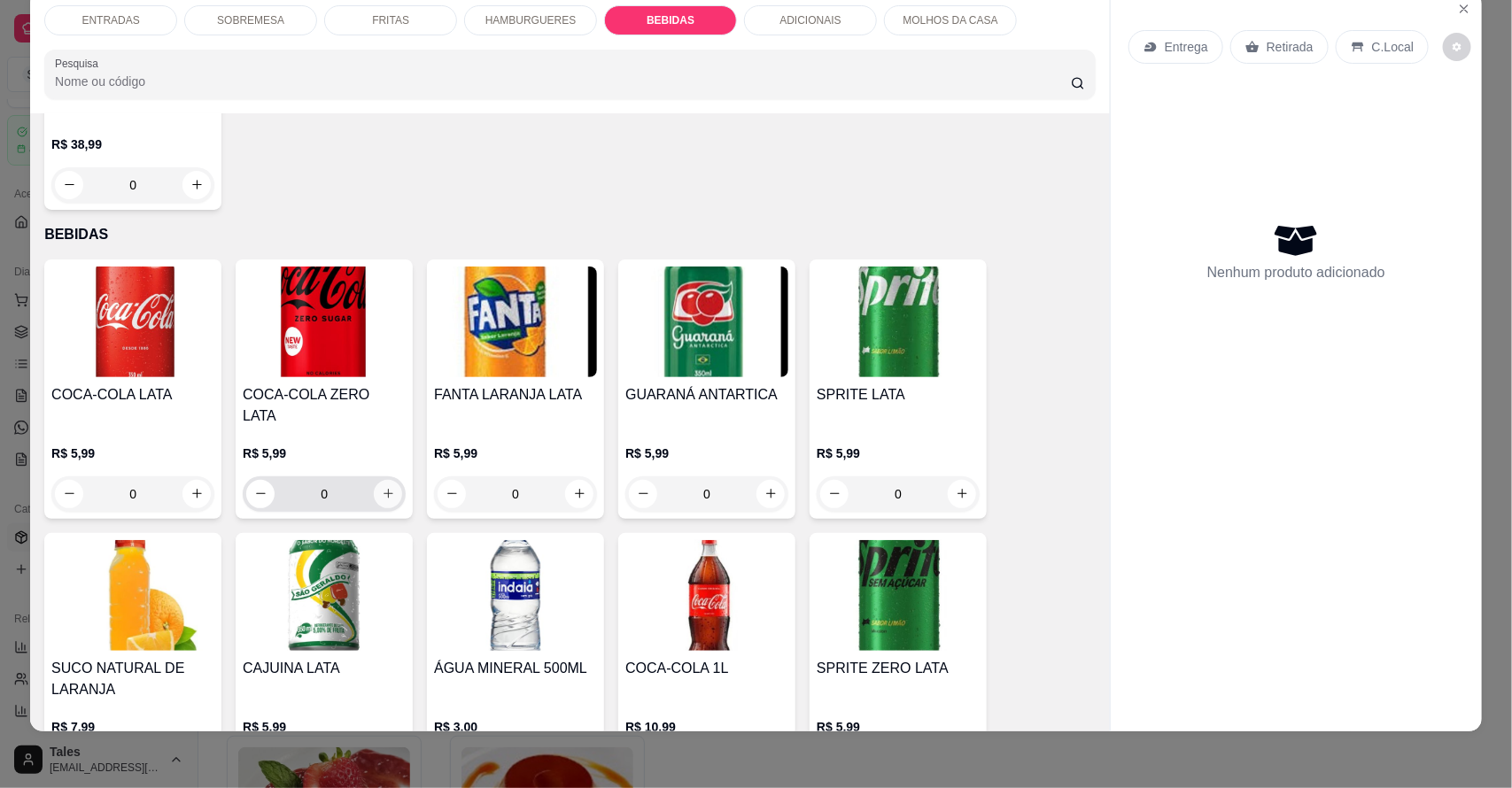
click at [382, 486] on icon "increase-product-quantity" at bounding box center [388, 493] width 14 height 14
type input "1"
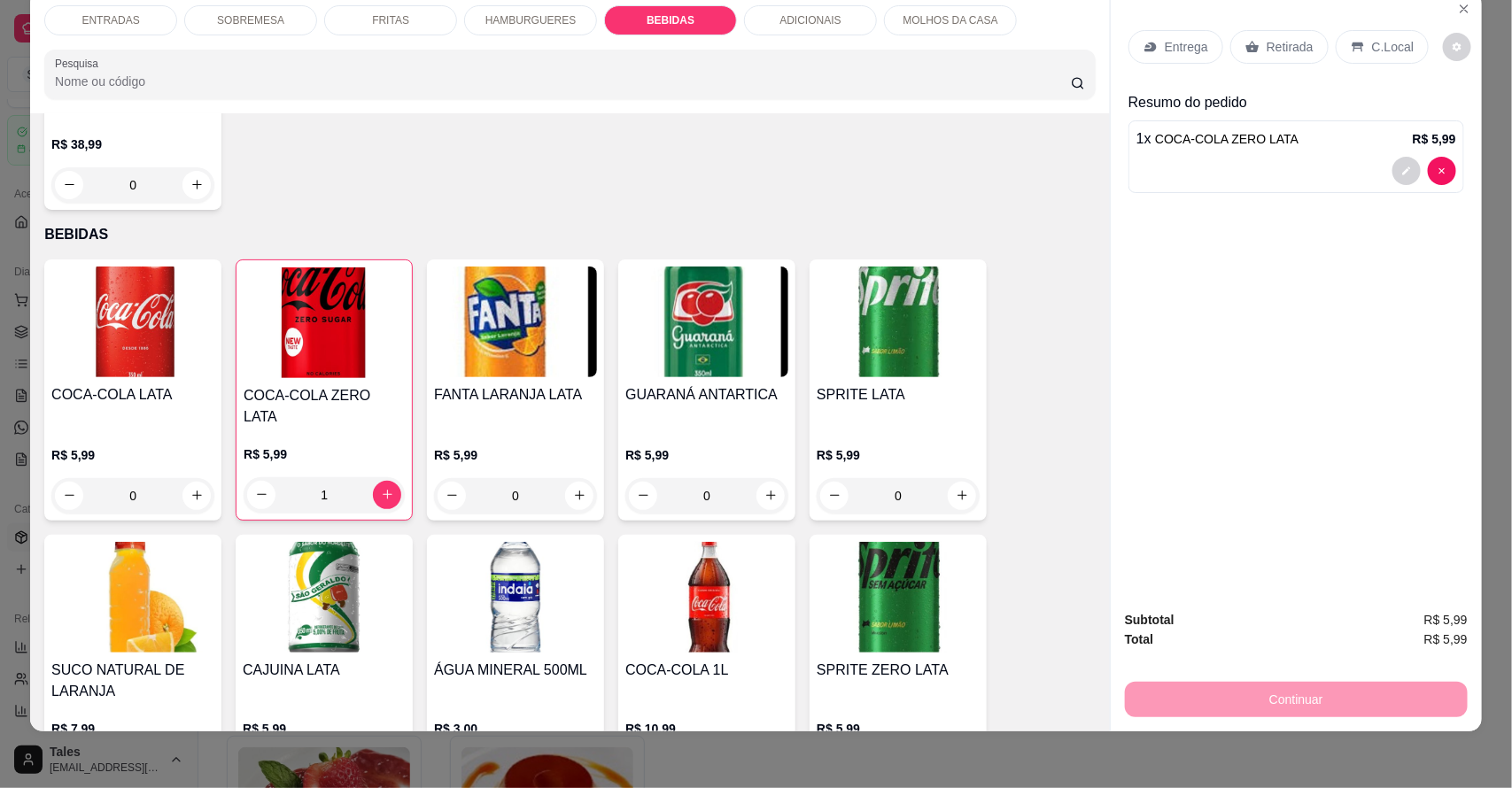
click at [1301, 43] on p "Retirada" at bounding box center [1291, 46] width 47 height 17
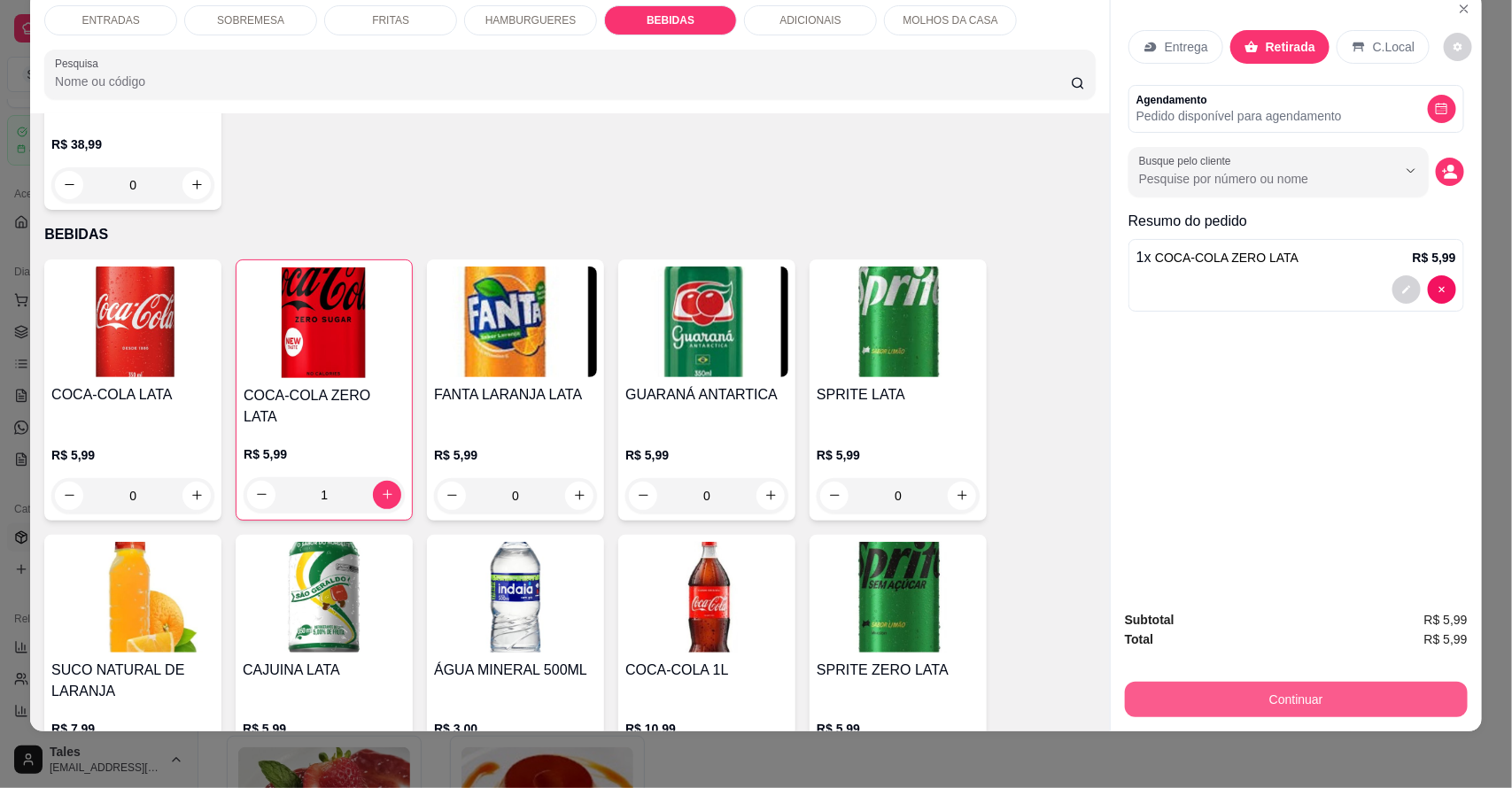
click at [1342, 702] on button "Continuar" at bounding box center [1296, 699] width 343 height 36
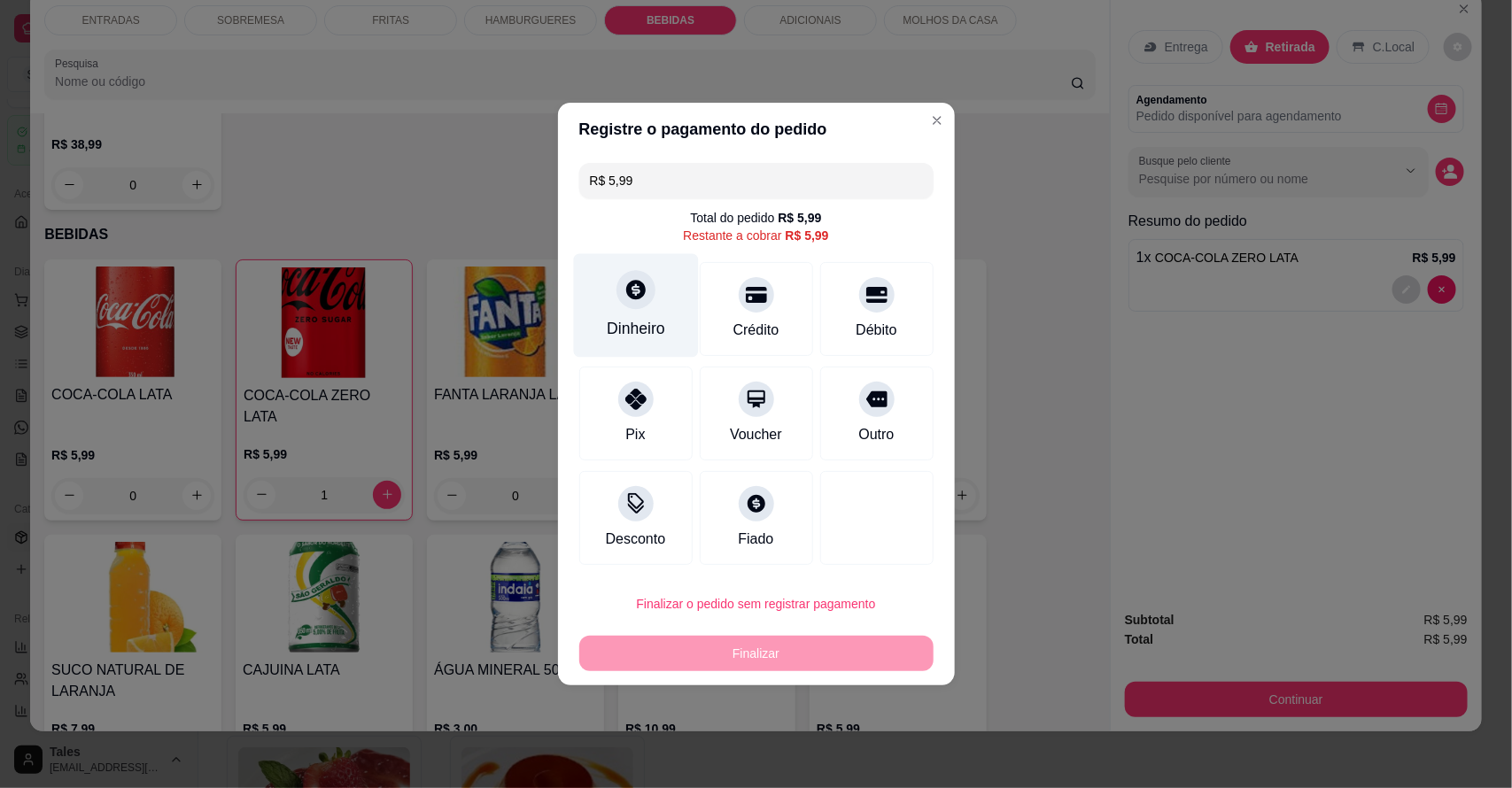
click at [662, 311] on div "Dinheiro" at bounding box center [635, 306] width 125 height 104
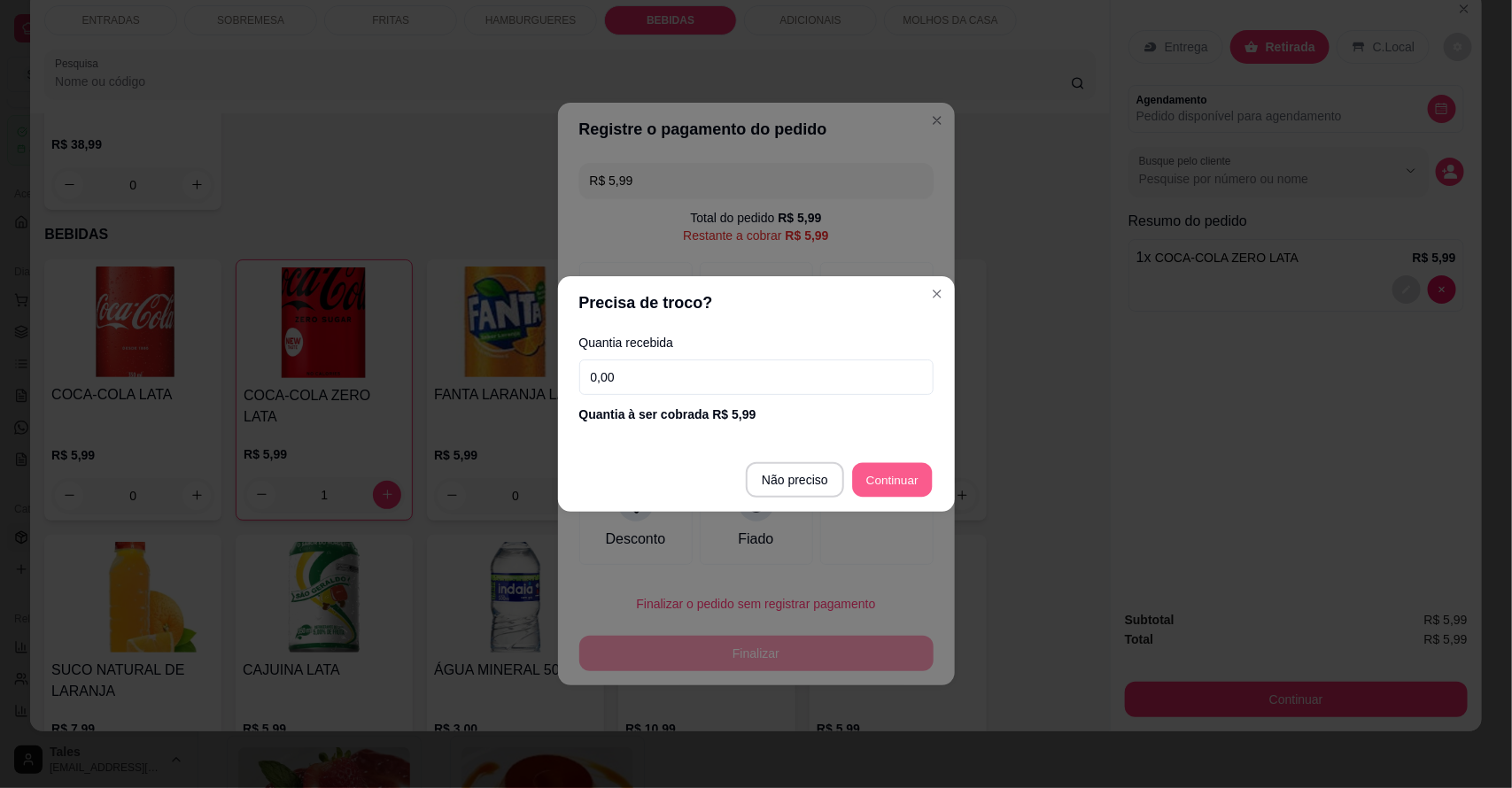
type input "R$ 0,00"
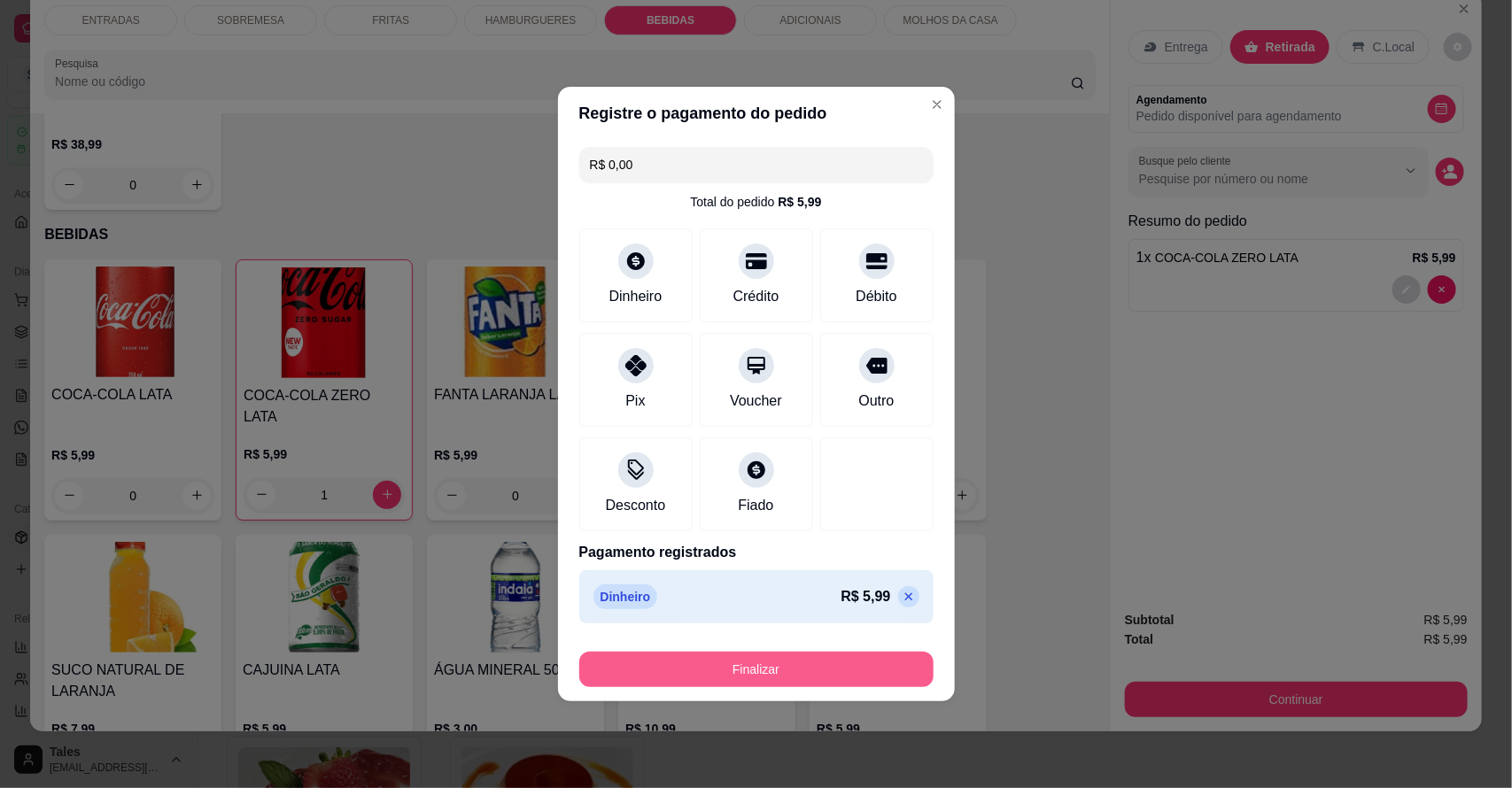
click at [759, 667] on button "Finalizar" at bounding box center [756, 669] width 355 height 36
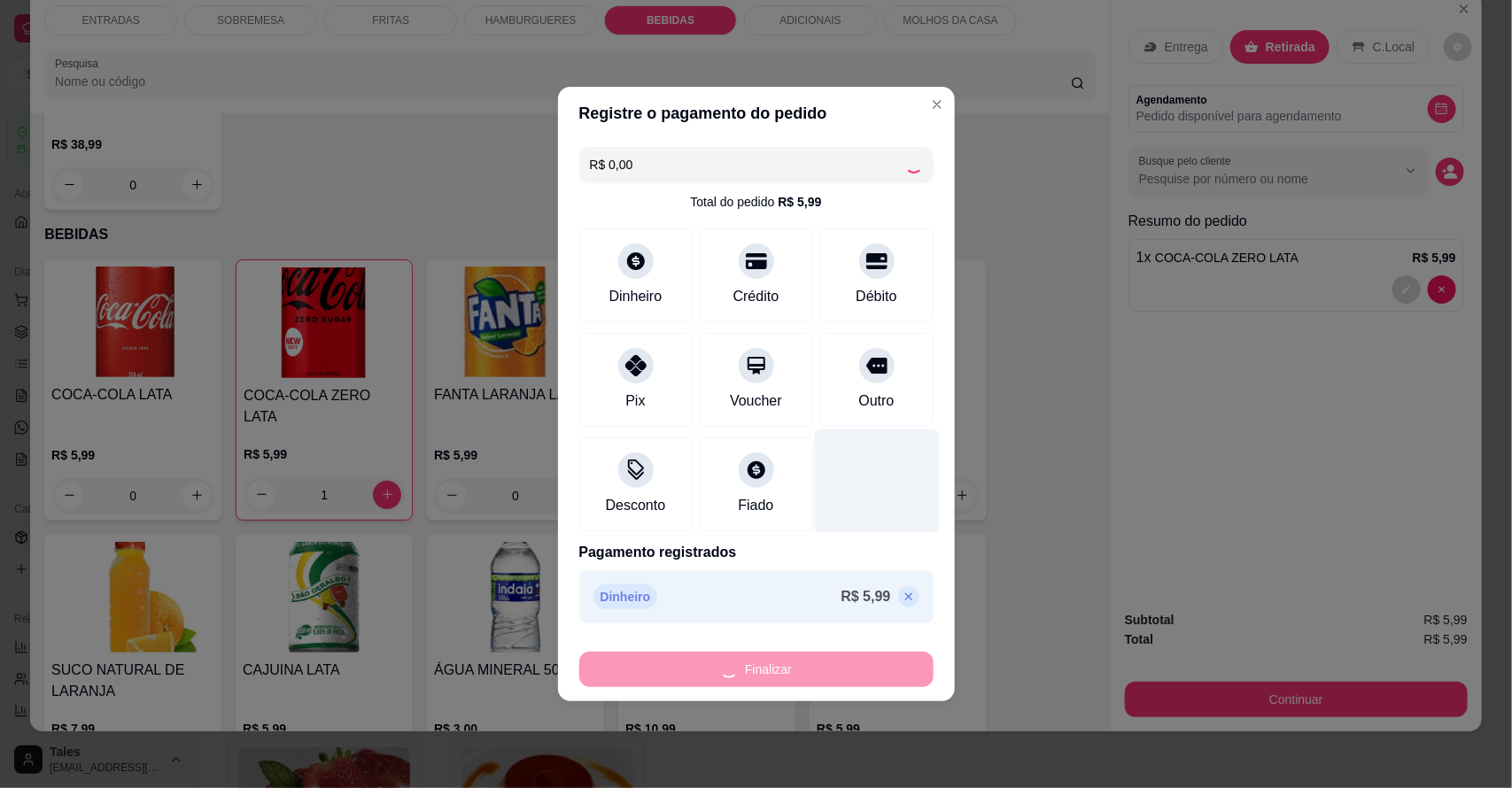
type input "0"
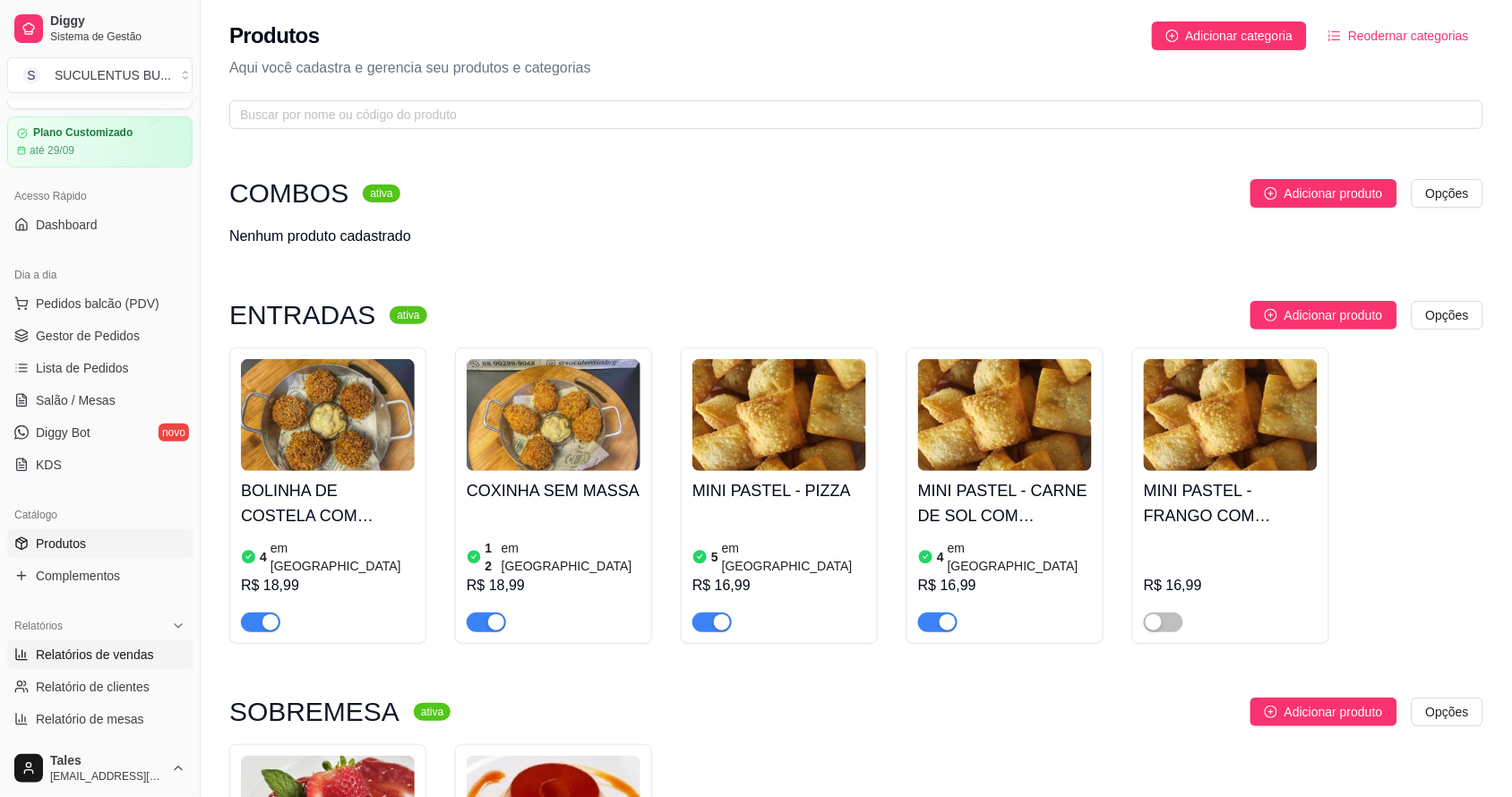
click at [114, 667] on link "Relatórios de vendas" at bounding box center [100, 654] width 185 height 29
select select "ALL"
select select "0"
